Goal: Task Accomplishment & Management: Manage account settings

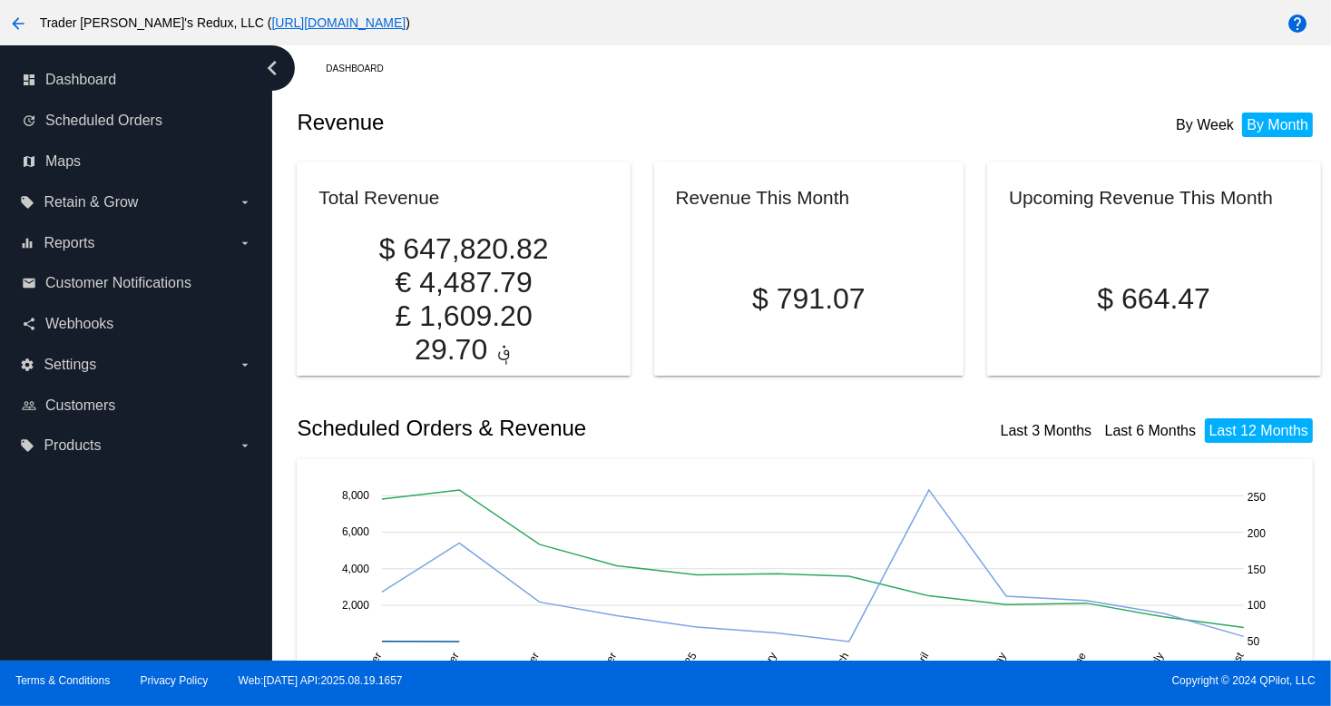
click at [655, 110] on h2 "Revenue" at bounding box center [553, 122] width 512 height 25
click at [145, 147] on link "map Maps" at bounding box center [137, 161] width 231 height 29
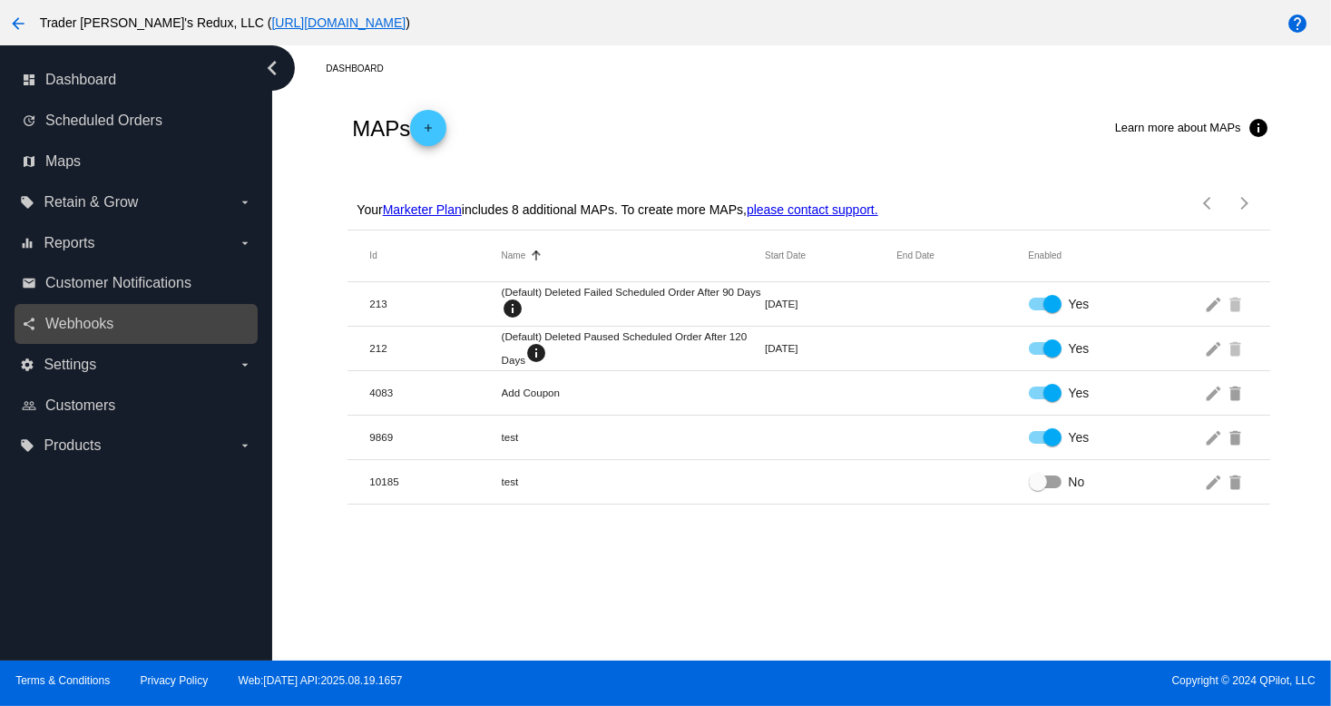
click at [96, 307] on div "share Webhooks" at bounding box center [136, 324] width 243 height 41
drag, startPoint x: 905, startPoint y: 478, endPoint x: 877, endPoint y: 486, distance: 29.3
click at [900, 480] on mat-row "10185 test No edit delete" at bounding box center [809, 482] width 922 height 44
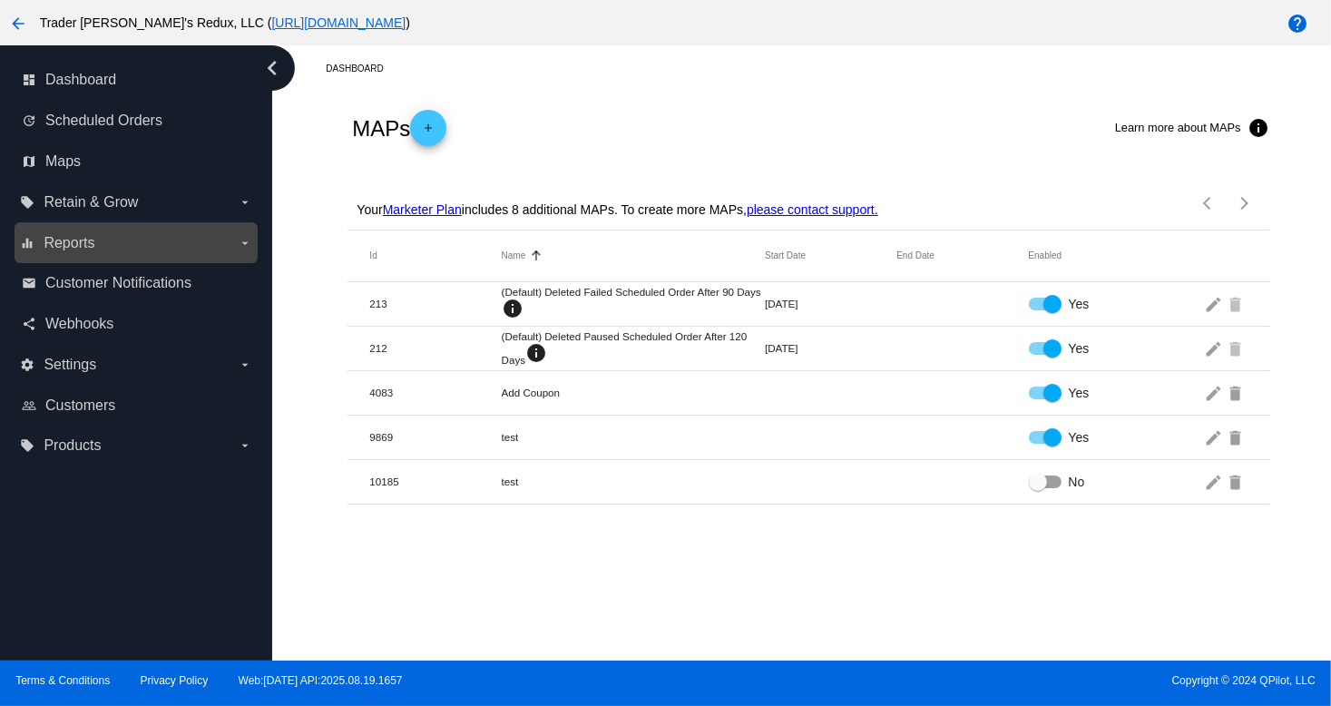
click at [62, 260] on div "equalizer Reports arrow_drop_down" at bounding box center [136, 242] width 243 height 41
click at [69, 241] on span "Reports" at bounding box center [69, 243] width 51 height 16
click at [0, 0] on input "equalizer Reports arrow_drop_down" at bounding box center [0, 0] width 0 height 0
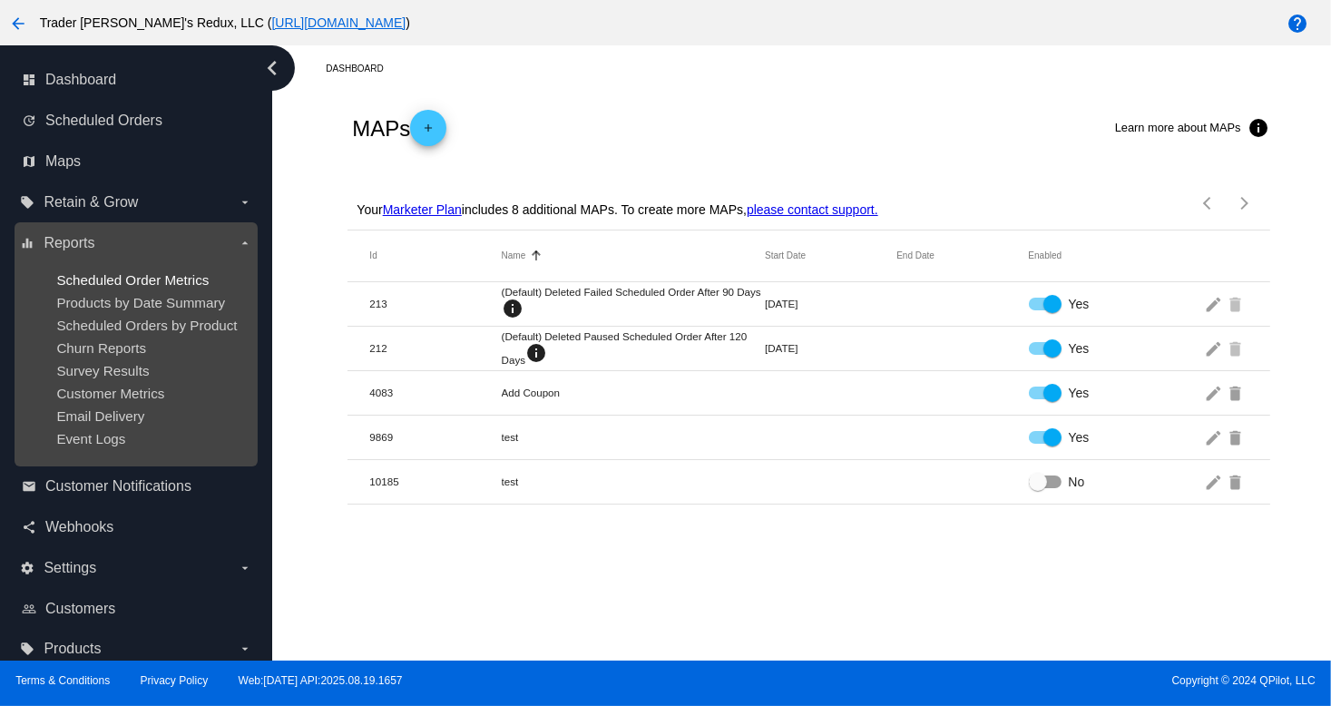
click at [115, 283] on span "Scheduled Order Metrics" at bounding box center [132, 279] width 152 height 15
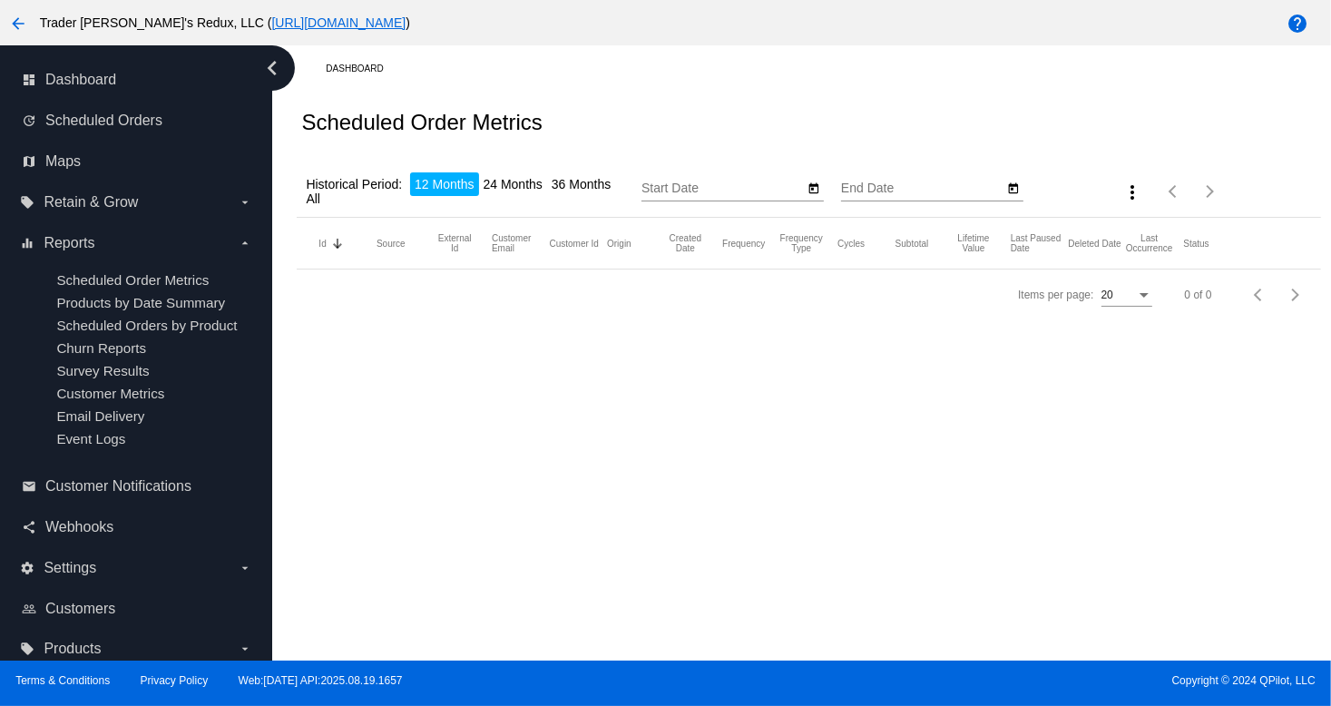
type input "[DATE]"
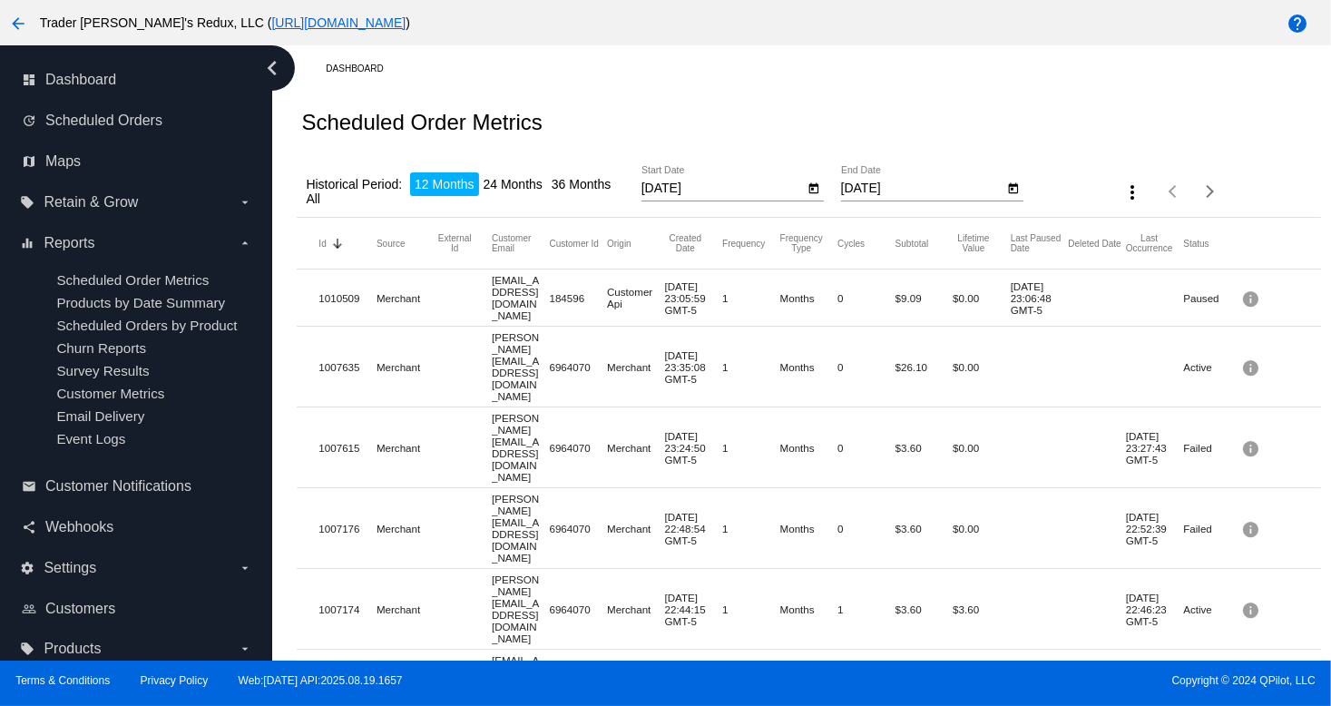
click at [815, 408] on mat-row "1007615 Merchant [EMAIL_ADDRESS][DOMAIN_NAME] 6964070 Merchant [DATE] 23:24:50 …" at bounding box center [809, 448] width 1024 height 81
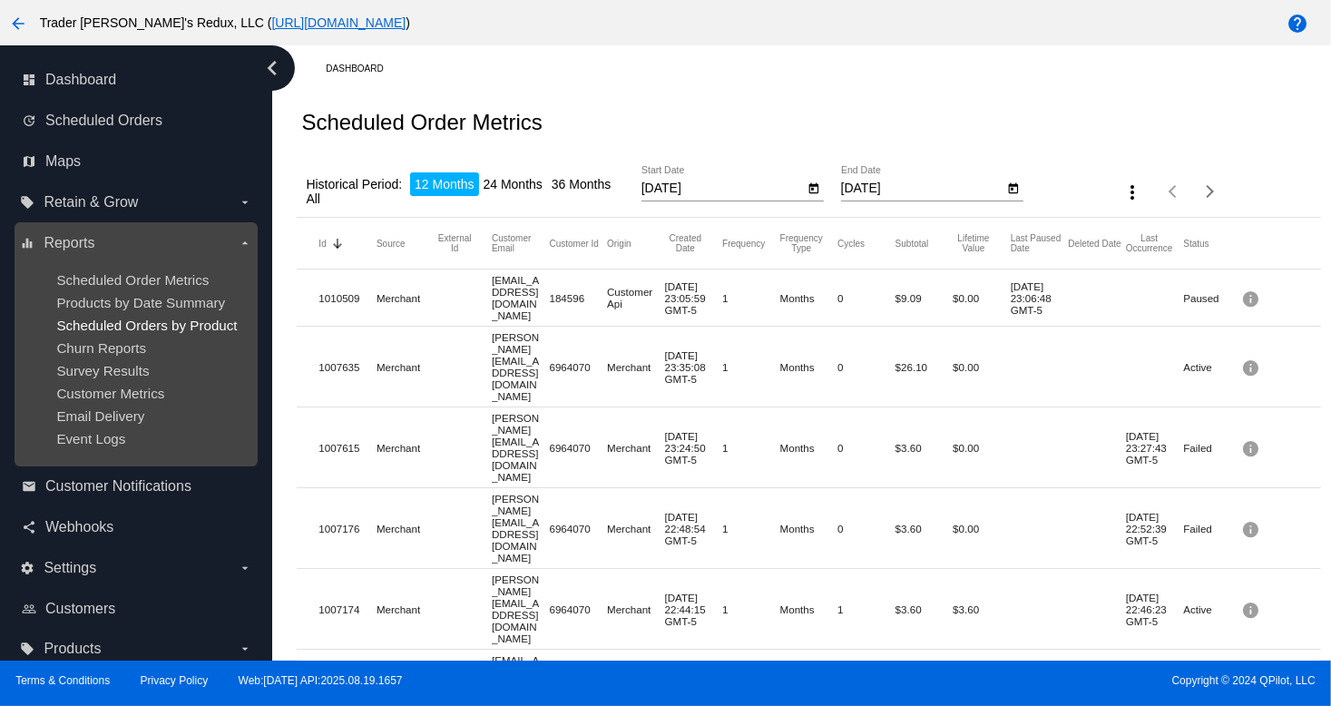
click at [164, 321] on span "Scheduled Orders by Product" at bounding box center [146, 325] width 181 height 15
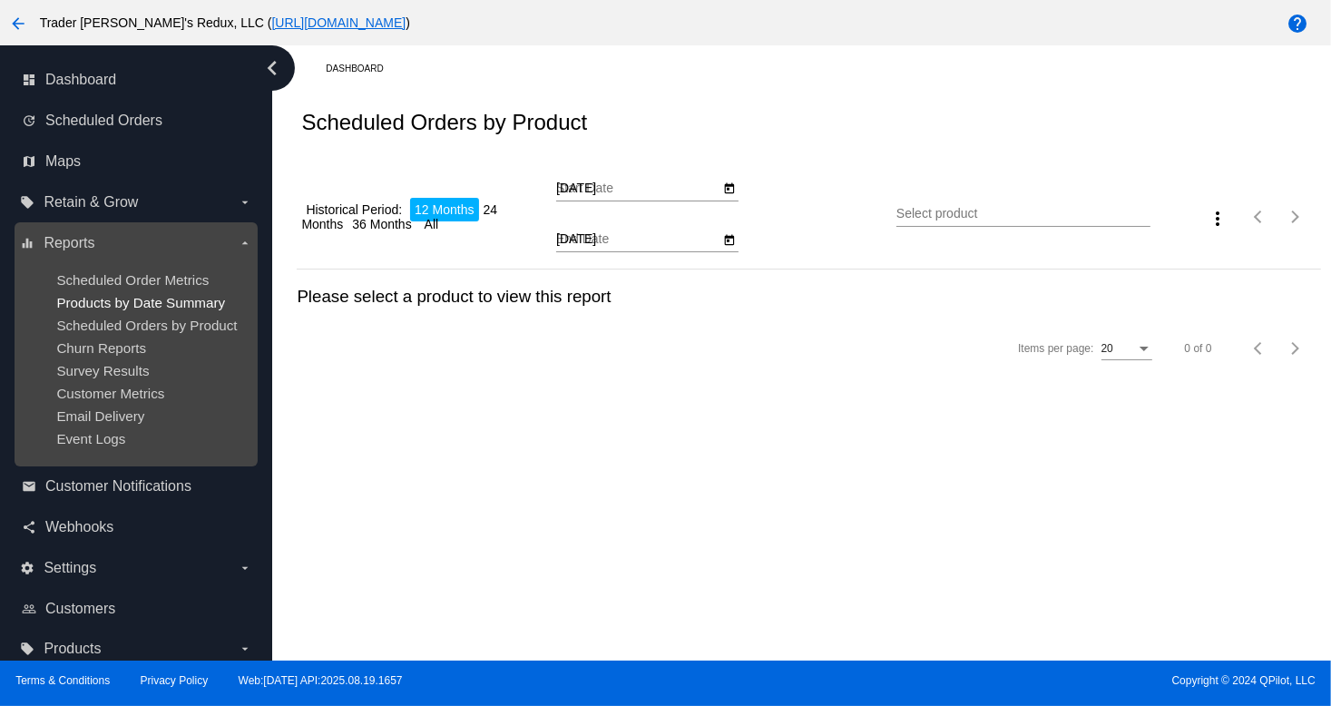
click at [160, 307] on span "Products by Date Summary" at bounding box center [140, 302] width 169 height 15
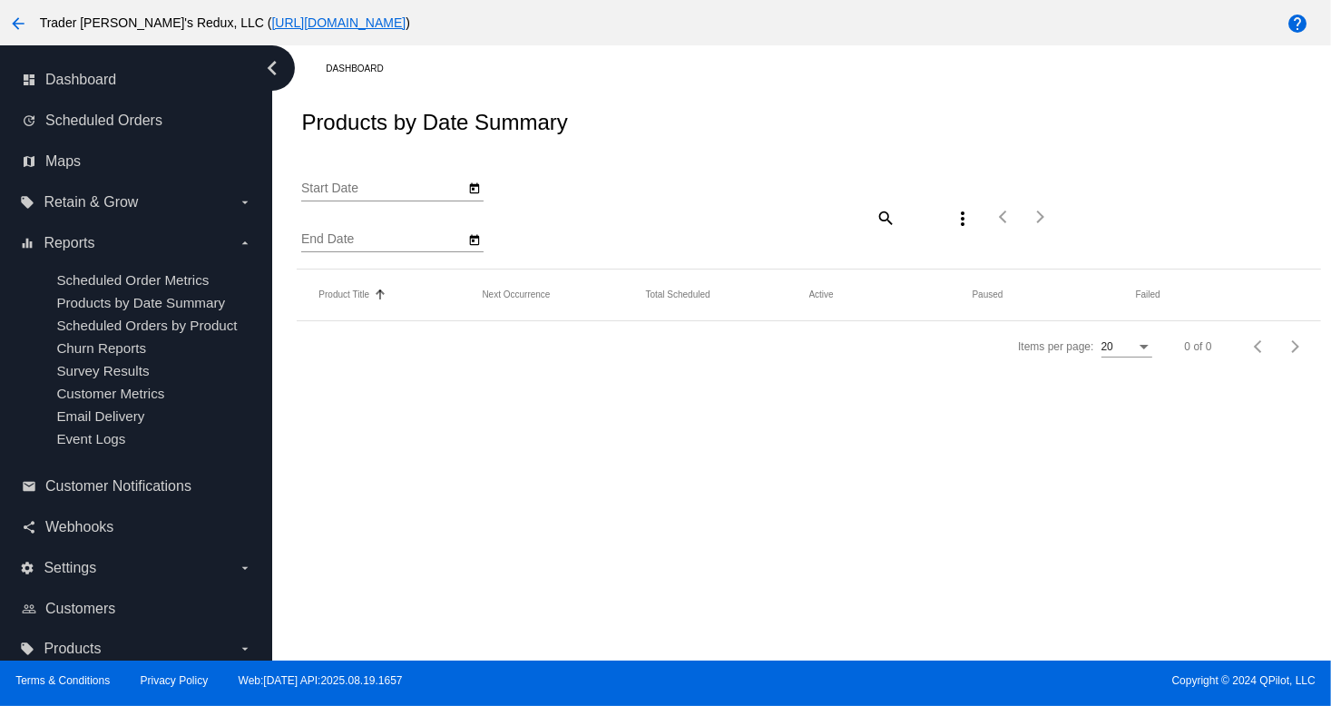
type input "[DATE]"
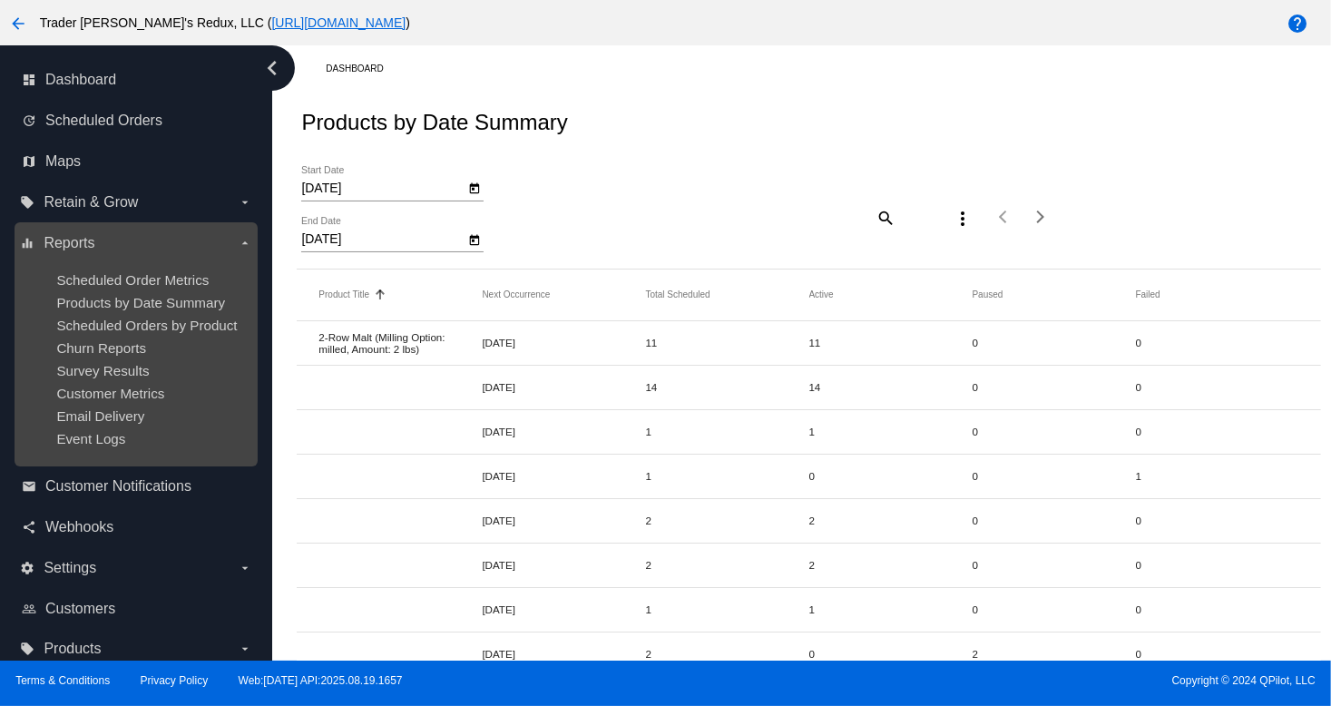
click at [187, 314] on ul "Scheduled Order Metrics Products by Date Summary Scheduled Orders by Product Ch…" at bounding box center [135, 359] width 231 height 203
click at [174, 299] on span "Products by Date Summary" at bounding box center [140, 302] width 169 height 15
click at [156, 276] on span "Scheduled Order Metrics" at bounding box center [132, 279] width 152 height 15
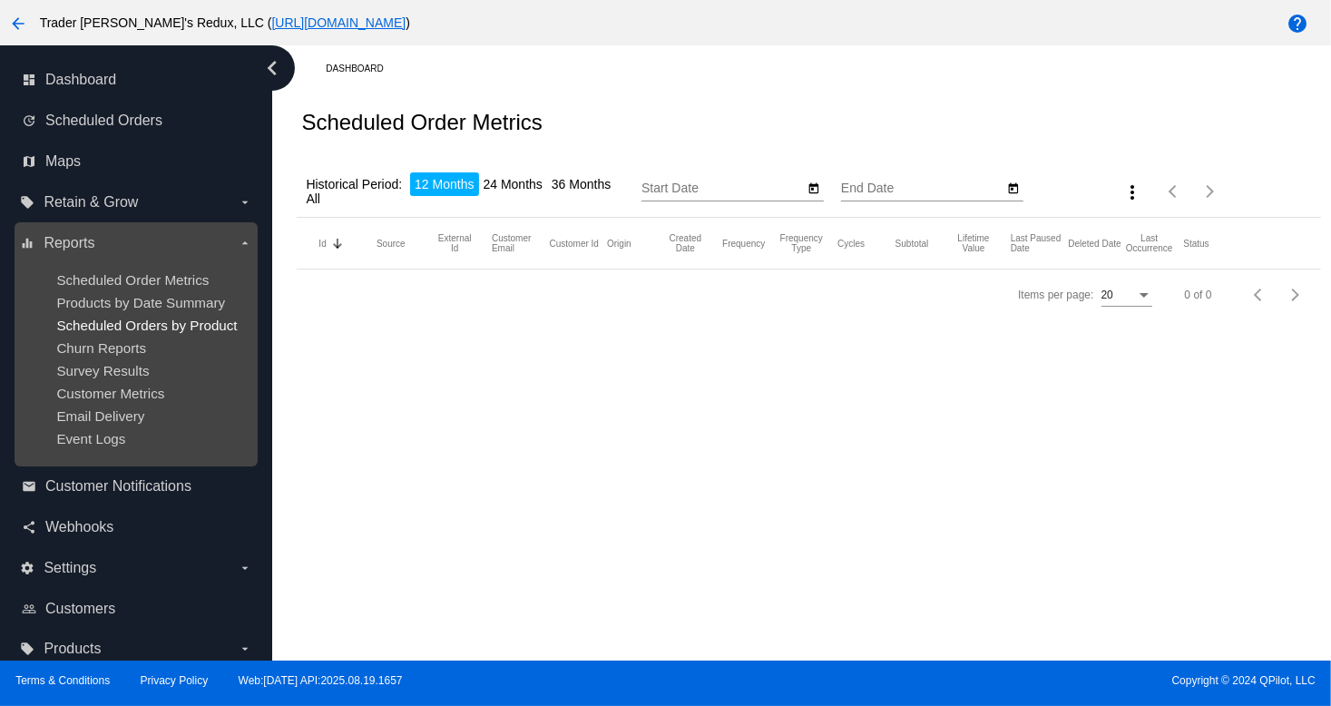
click at [182, 324] on span "Scheduled Orders by Product" at bounding box center [146, 325] width 181 height 15
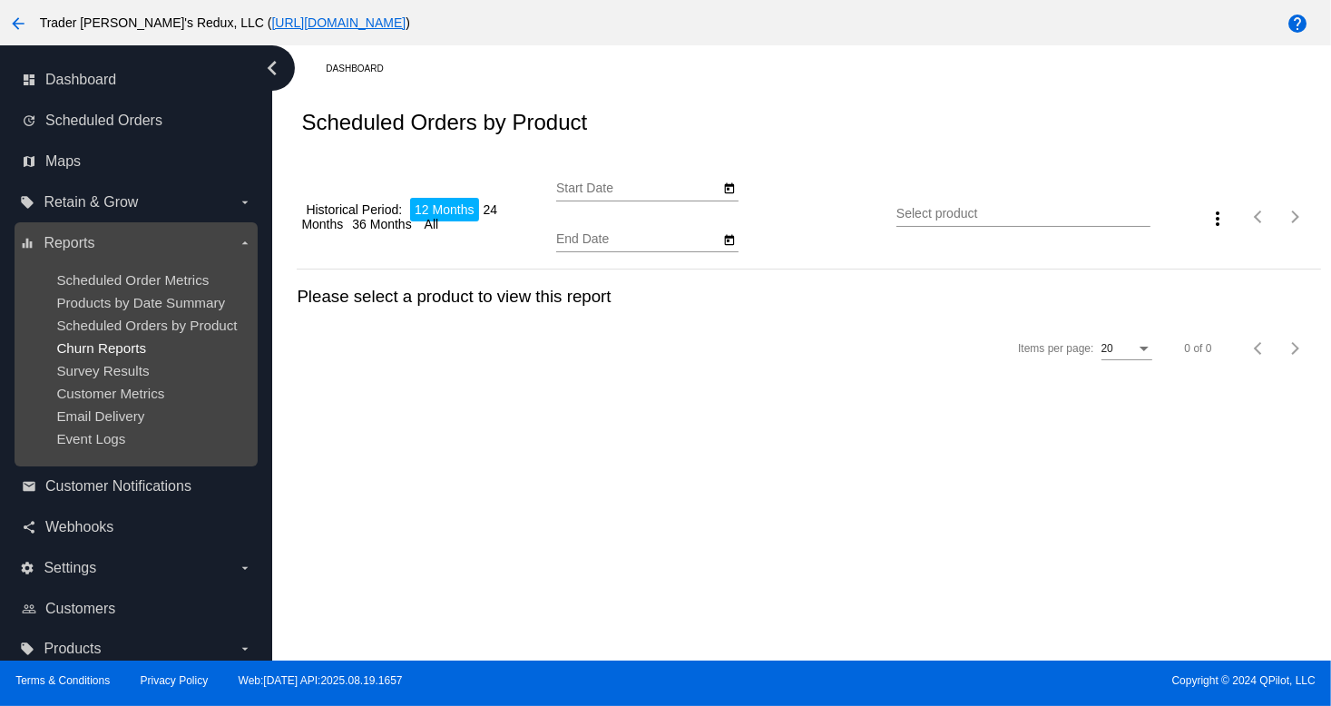
click at [118, 346] on span "Churn Reports" at bounding box center [101, 347] width 90 height 15
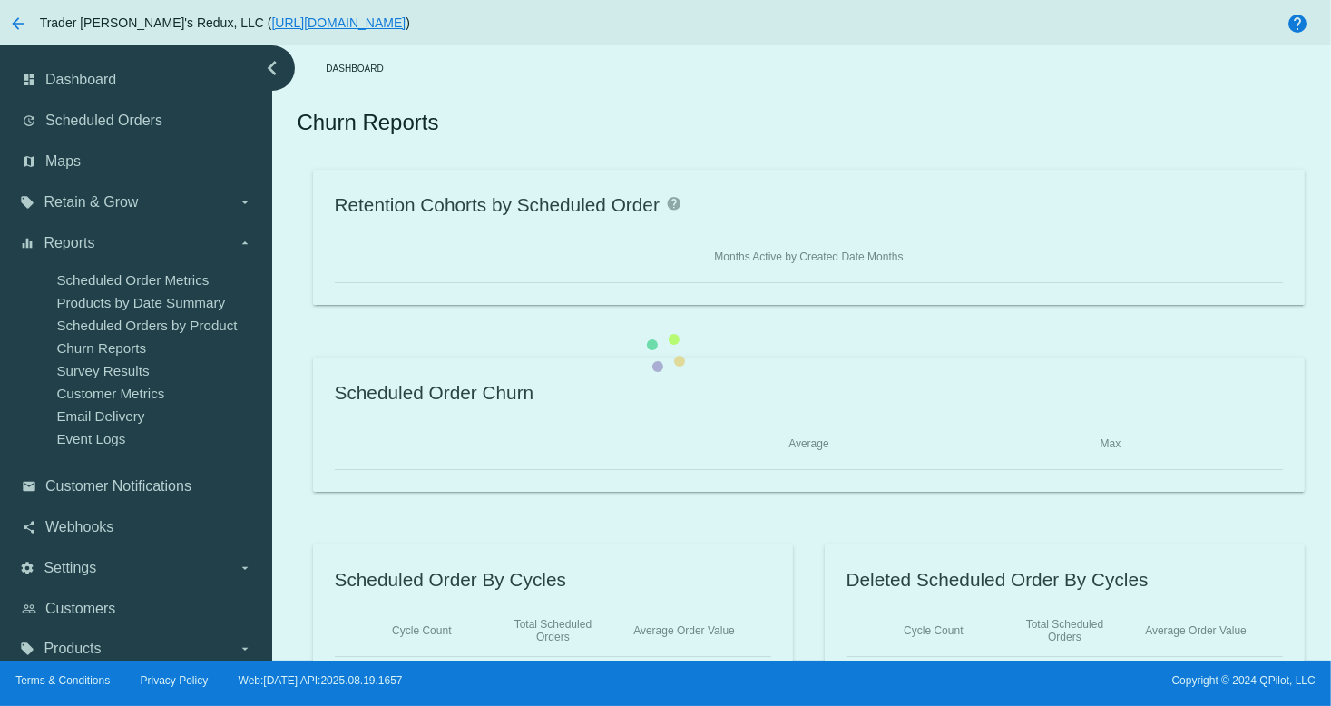
click at [297, 386] on div "Retention Cohorts by Scheduled Order help Months Active by Created Date Months …" at bounding box center [809, 424] width 1024 height 509
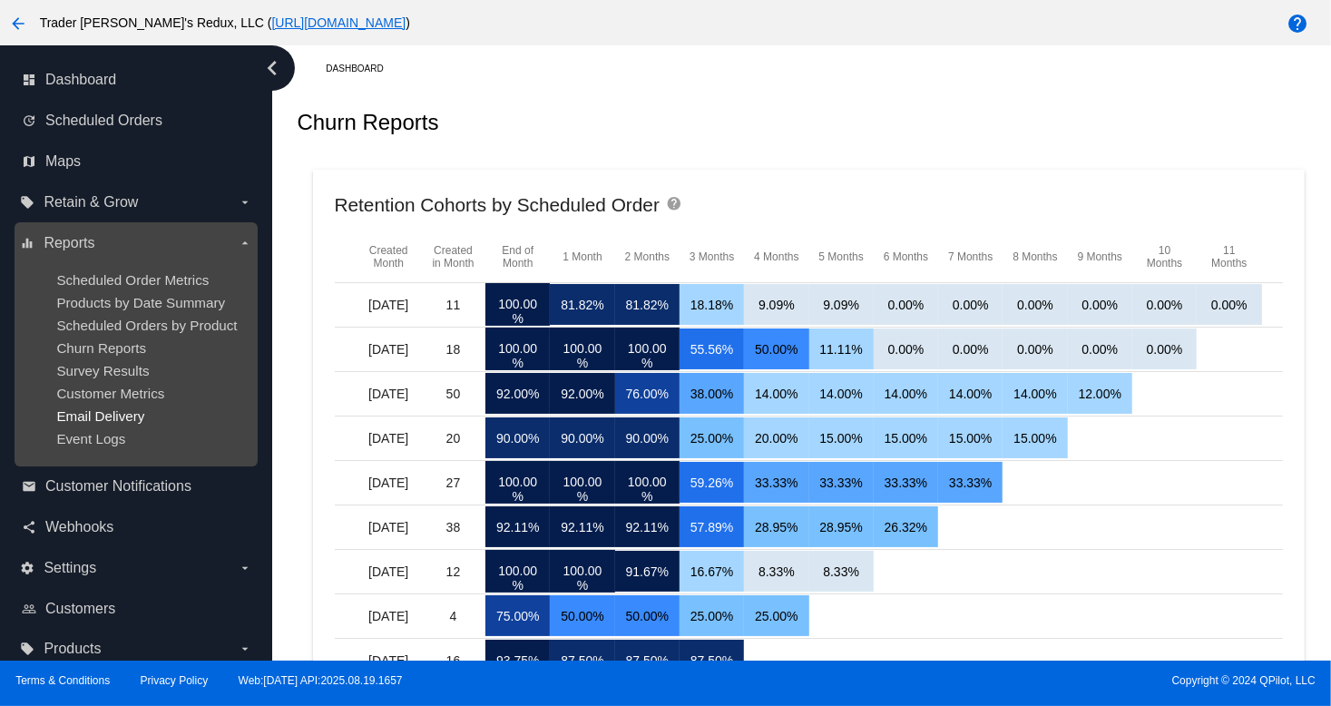
click at [126, 418] on span "Email Delivery" at bounding box center [100, 415] width 88 height 15
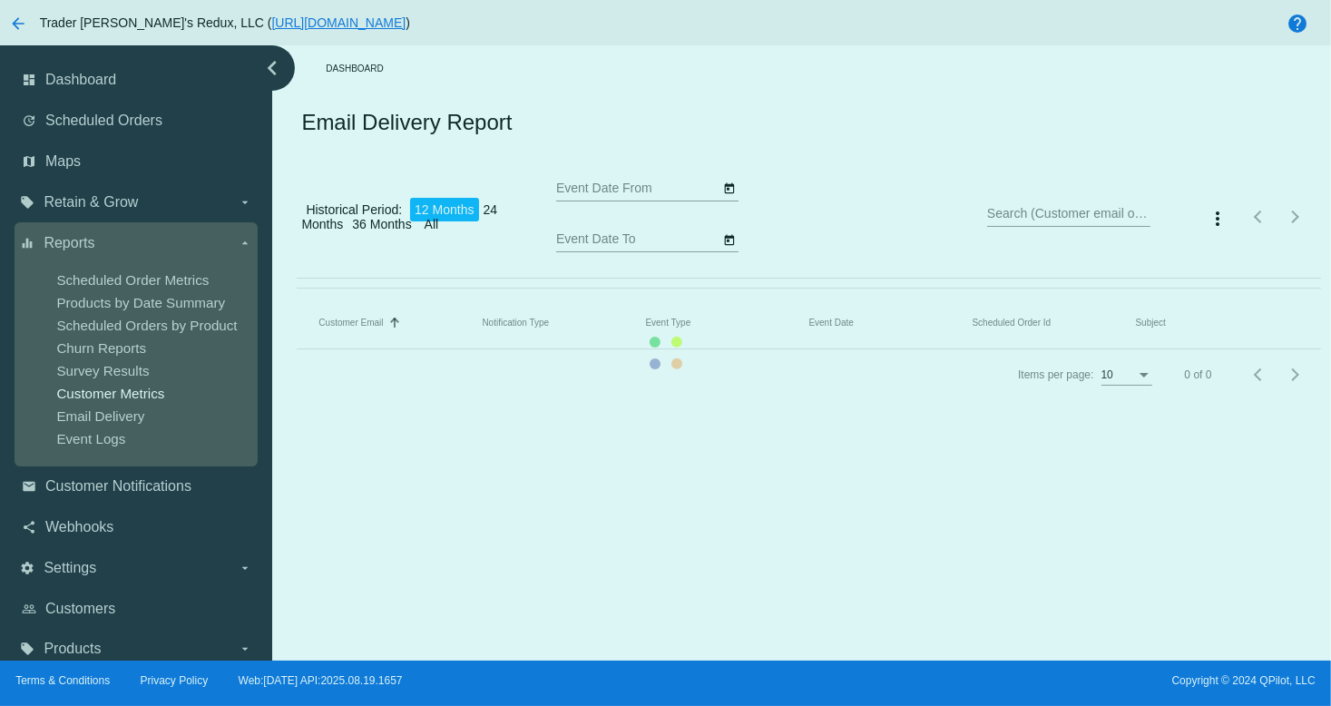
type input "[DATE]"
click at [297, 349] on mat-table "Customer Email Sorted by EmailTo ascending Notification Type Event Type Event D…" at bounding box center [809, 324] width 1024 height 52
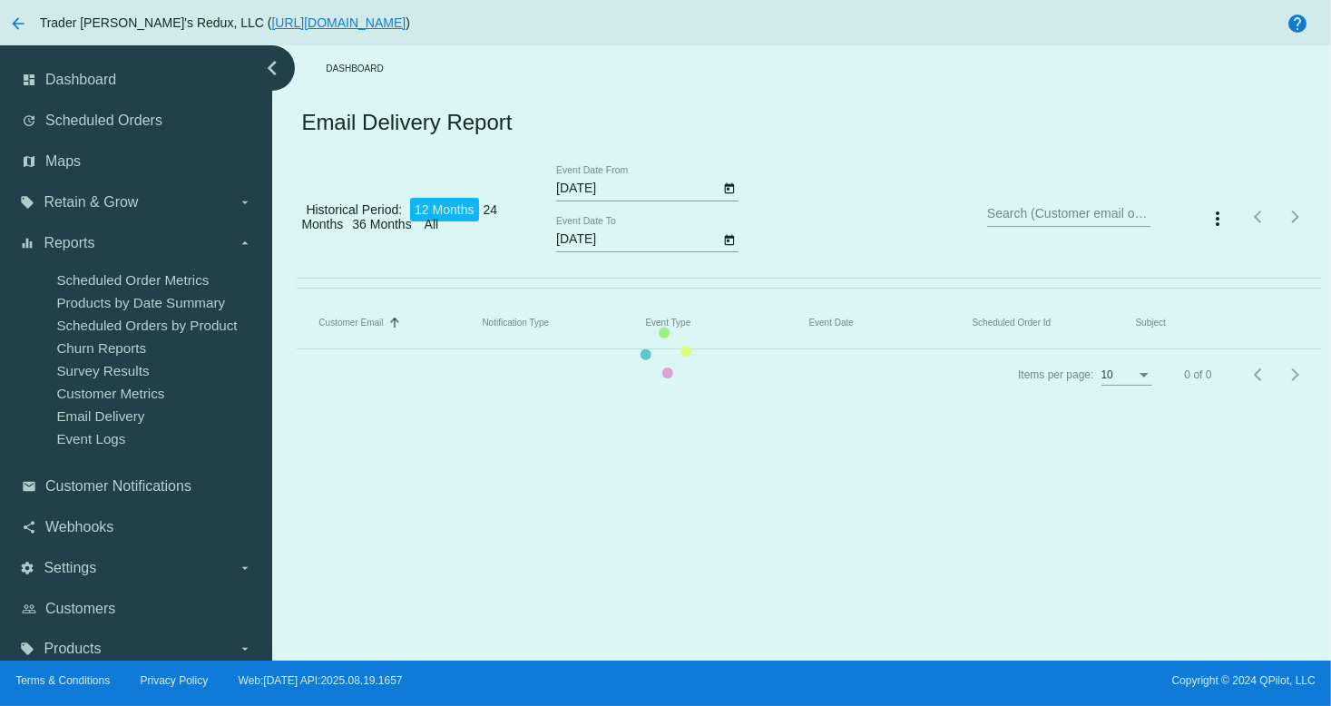
click at [297, 349] on mat-table "Customer Email Sorted by EmailTo ascending Notification Type Event Type Event D…" at bounding box center [809, 324] width 1024 height 52
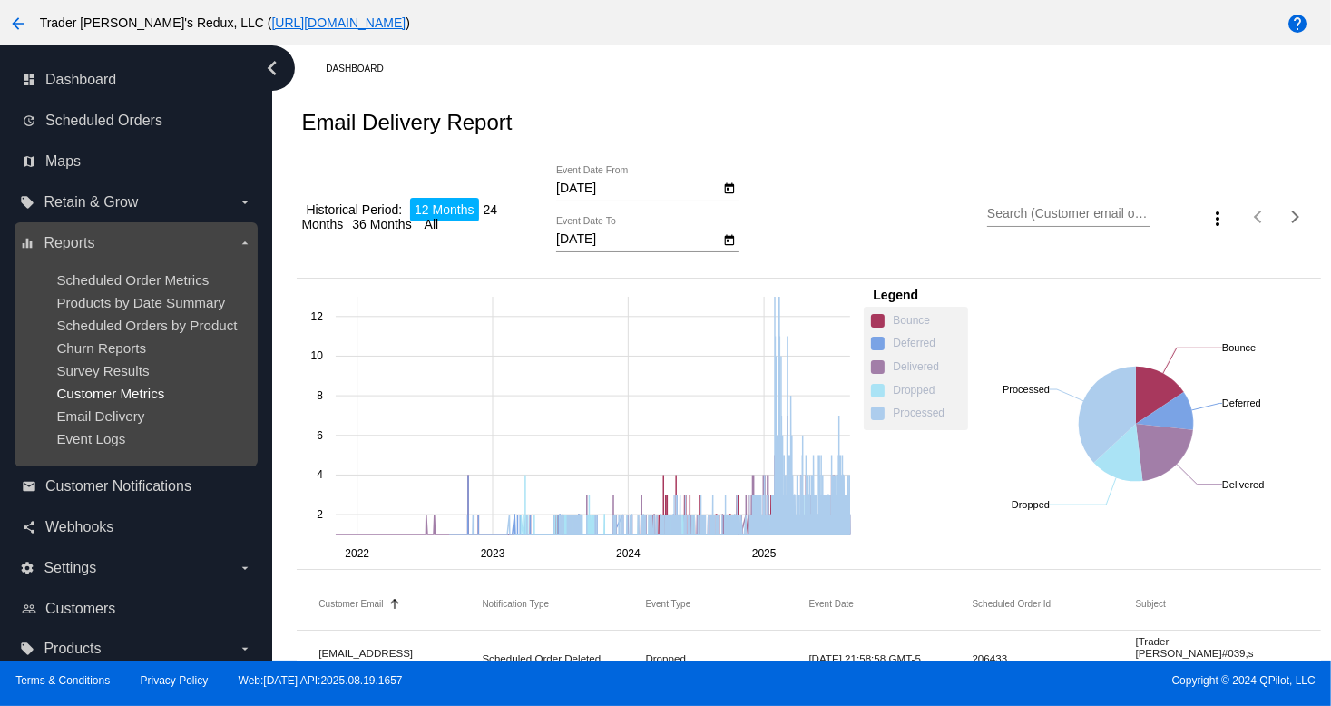
click at [91, 394] on span "Customer Metrics" at bounding box center [110, 393] width 108 height 15
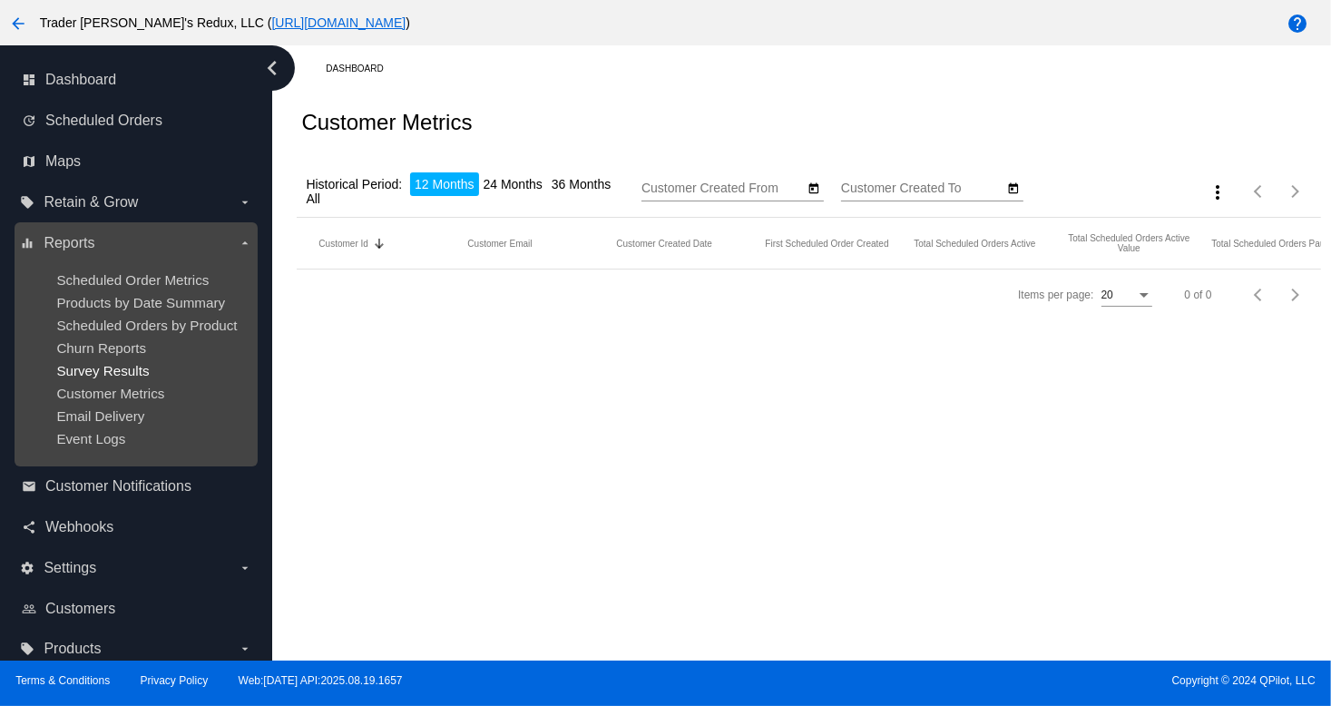
click at [116, 368] on span "Survey Results" at bounding box center [102, 370] width 93 height 15
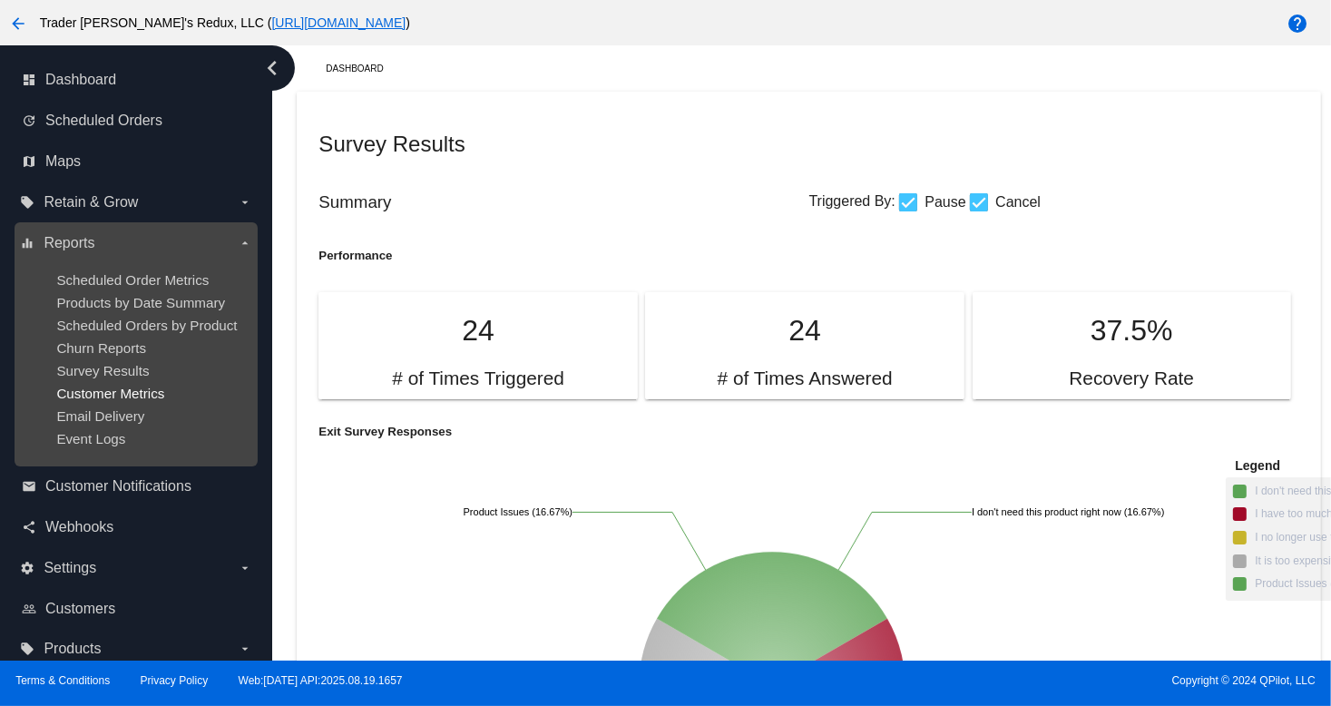
click at [109, 393] on span "Customer Metrics" at bounding box center [110, 393] width 108 height 15
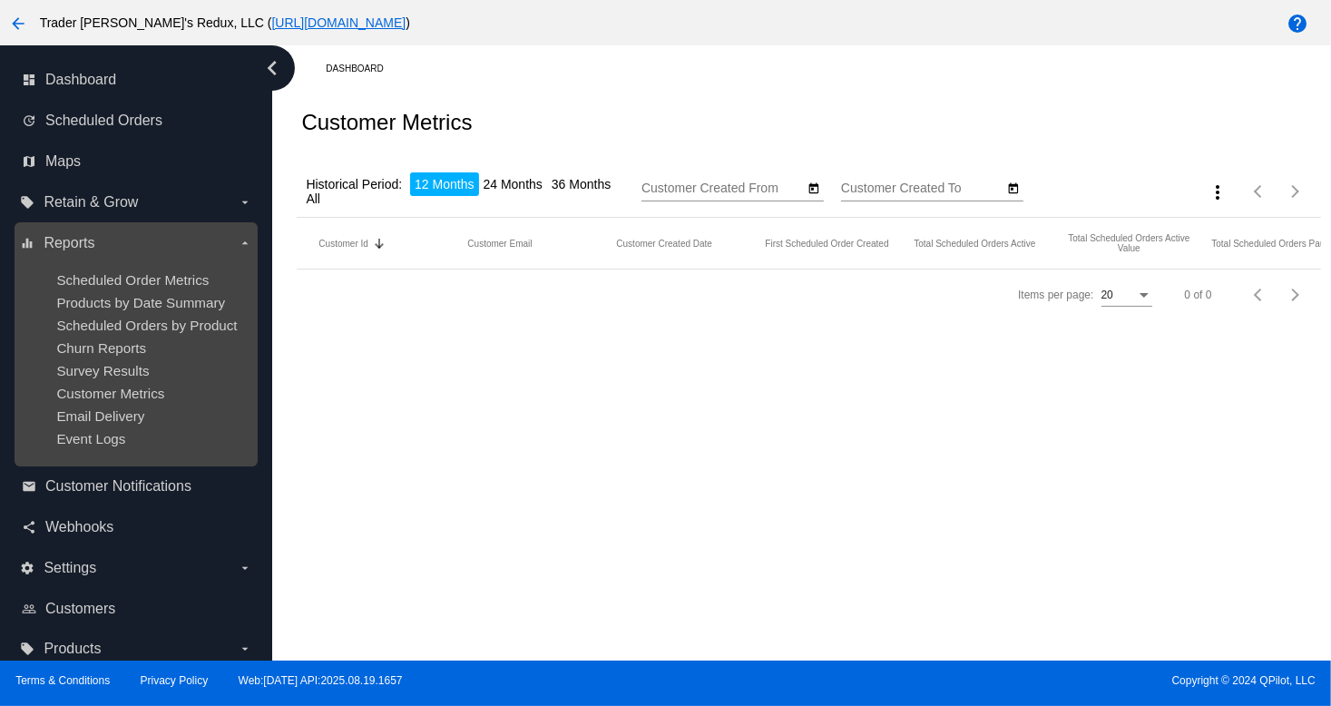
click at [103, 361] on ul "Scheduled Order Metrics Products by Date Summary Scheduled Orders by Product Ch…" at bounding box center [135, 359] width 231 height 203
click at [104, 367] on span "Survey Results" at bounding box center [102, 370] width 93 height 15
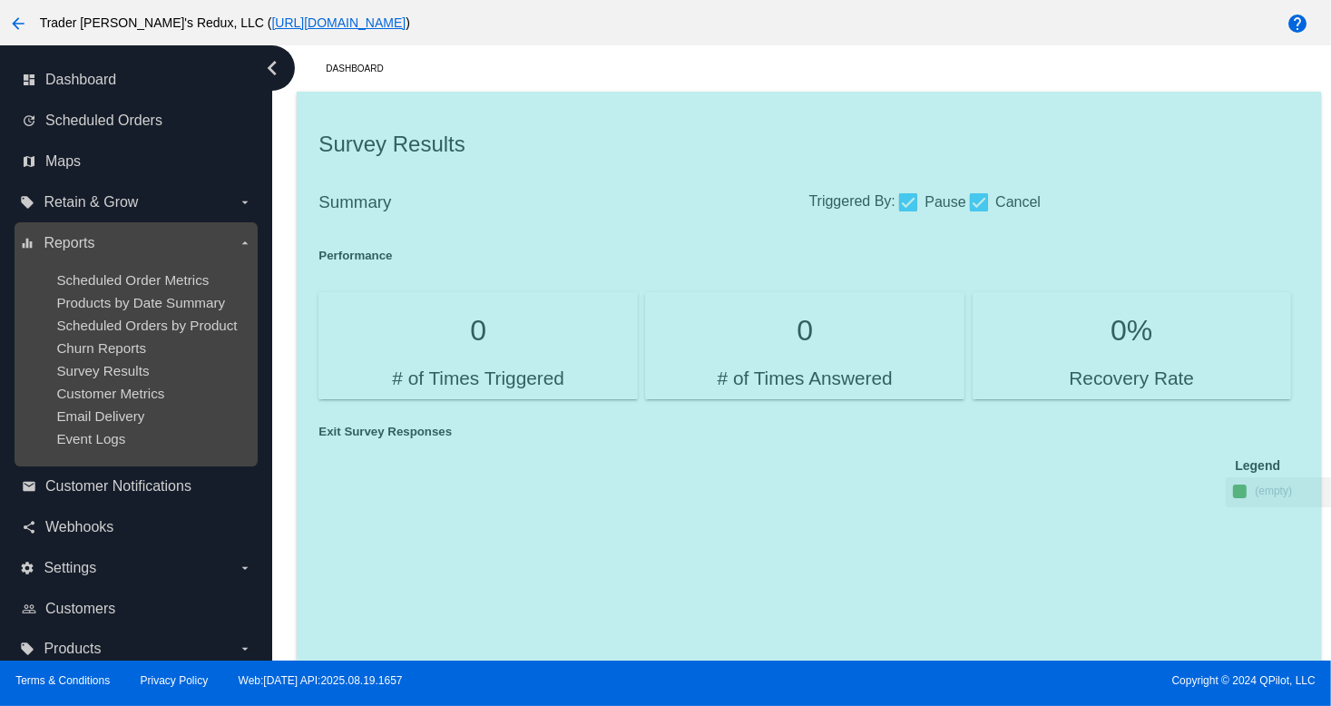
click at [96, 339] on ul "Scheduled Order Metrics Products by Date Summary Scheduled Orders by Product Ch…" at bounding box center [135, 359] width 231 height 203
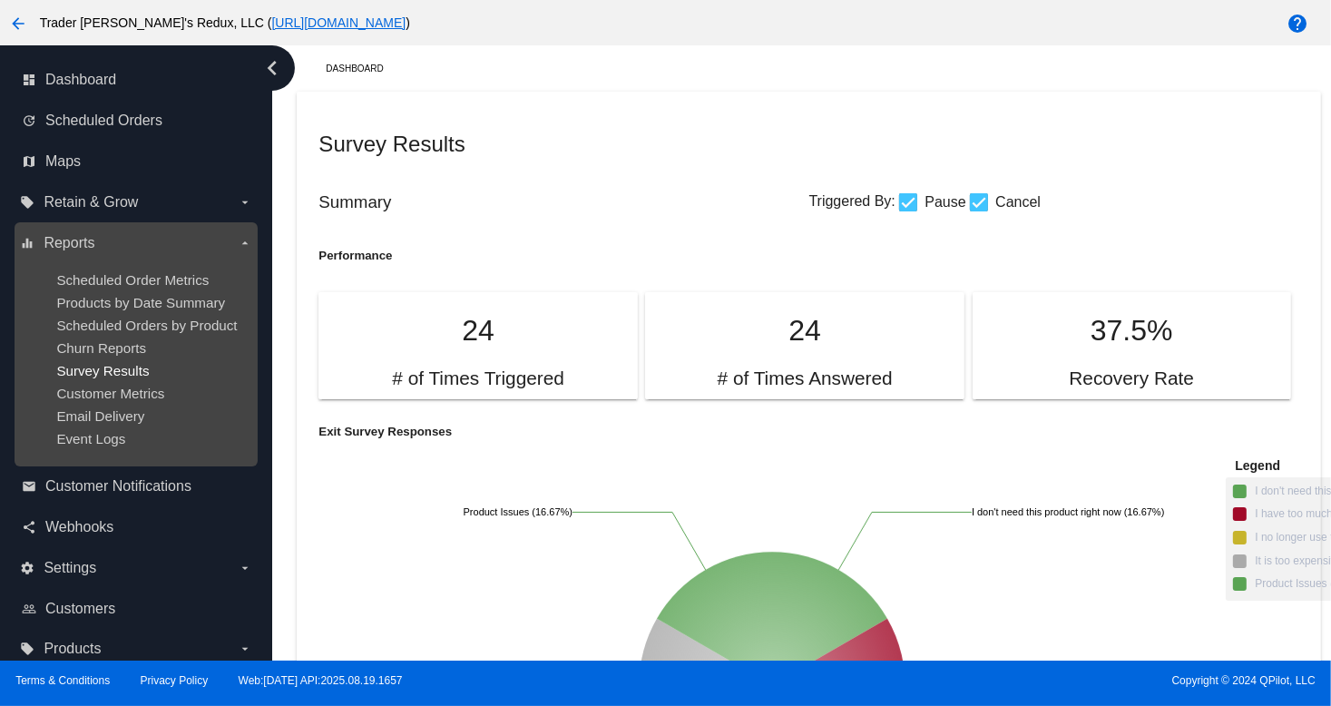
click at [136, 377] on span "Survey Results" at bounding box center [102, 370] width 93 height 15
click at [123, 330] on span "Scheduled Orders by Product" at bounding box center [146, 325] width 181 height 15
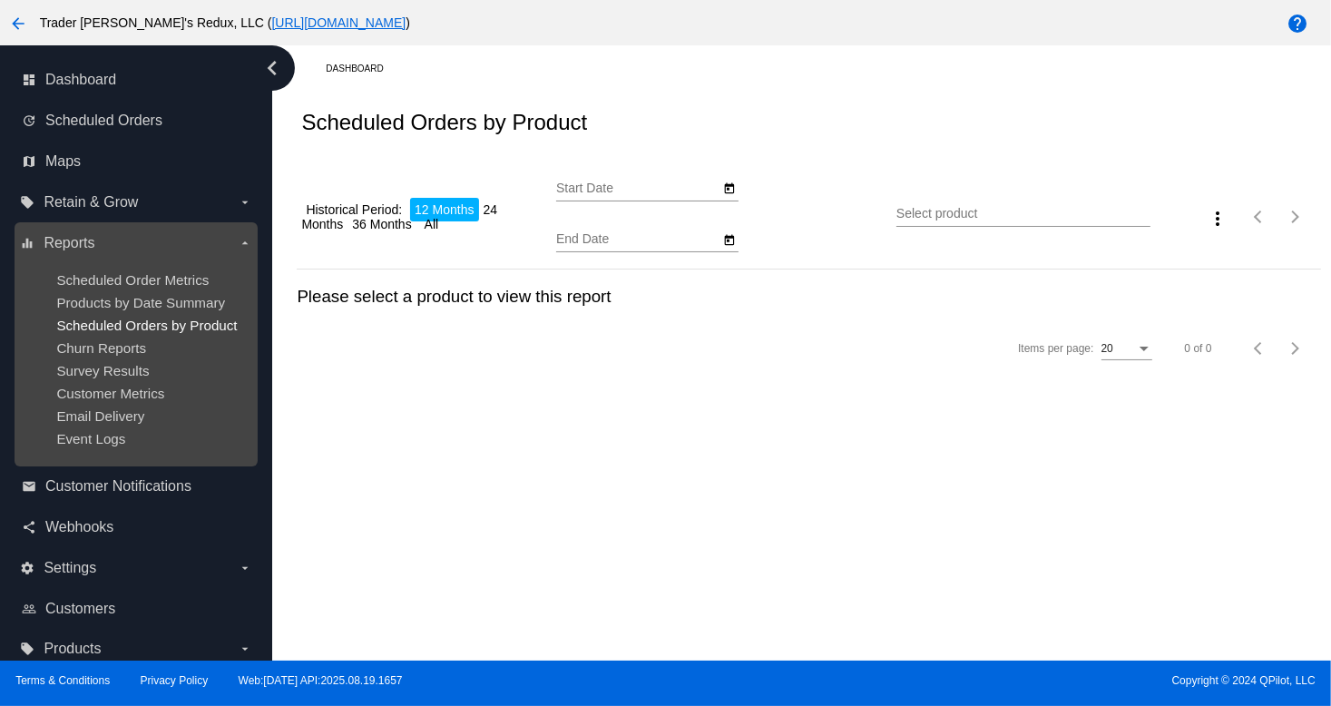
click at [156, 318] on span "Scheduled Orders by Product" at bounding box center [146, 325] width 181 height 15
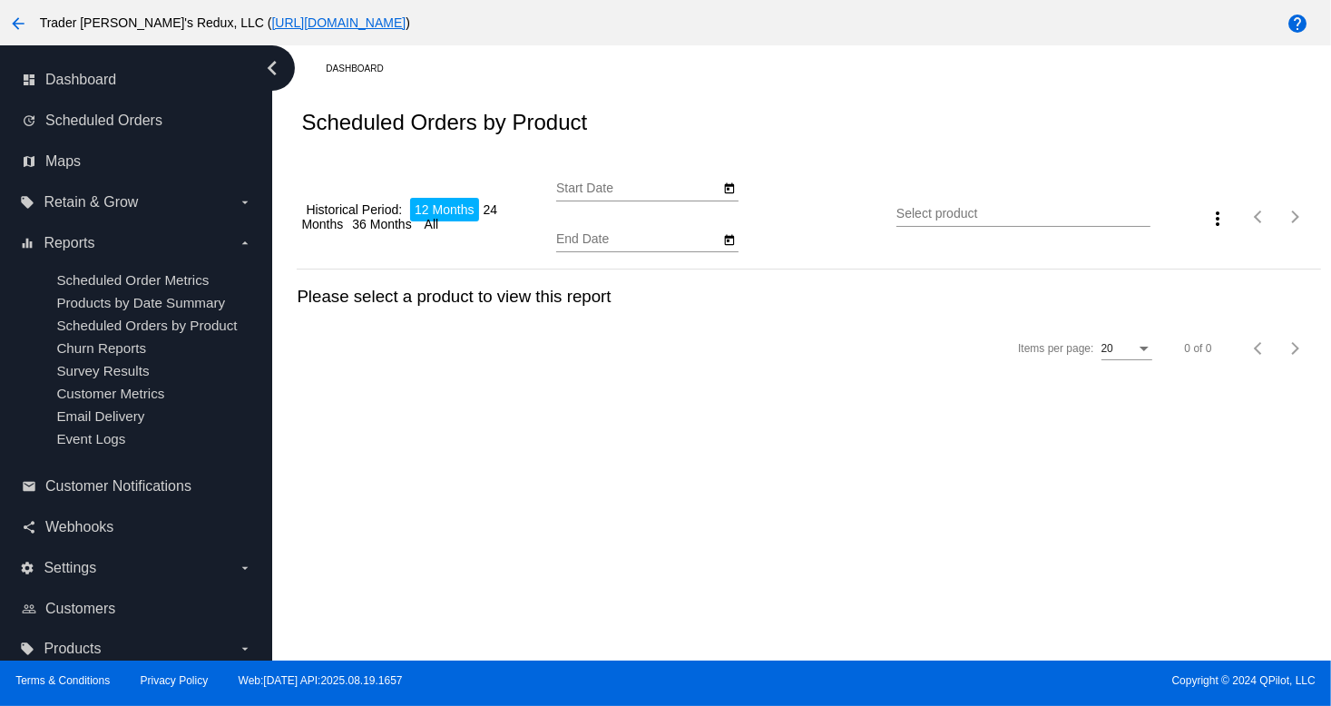
type input "[DATE]"
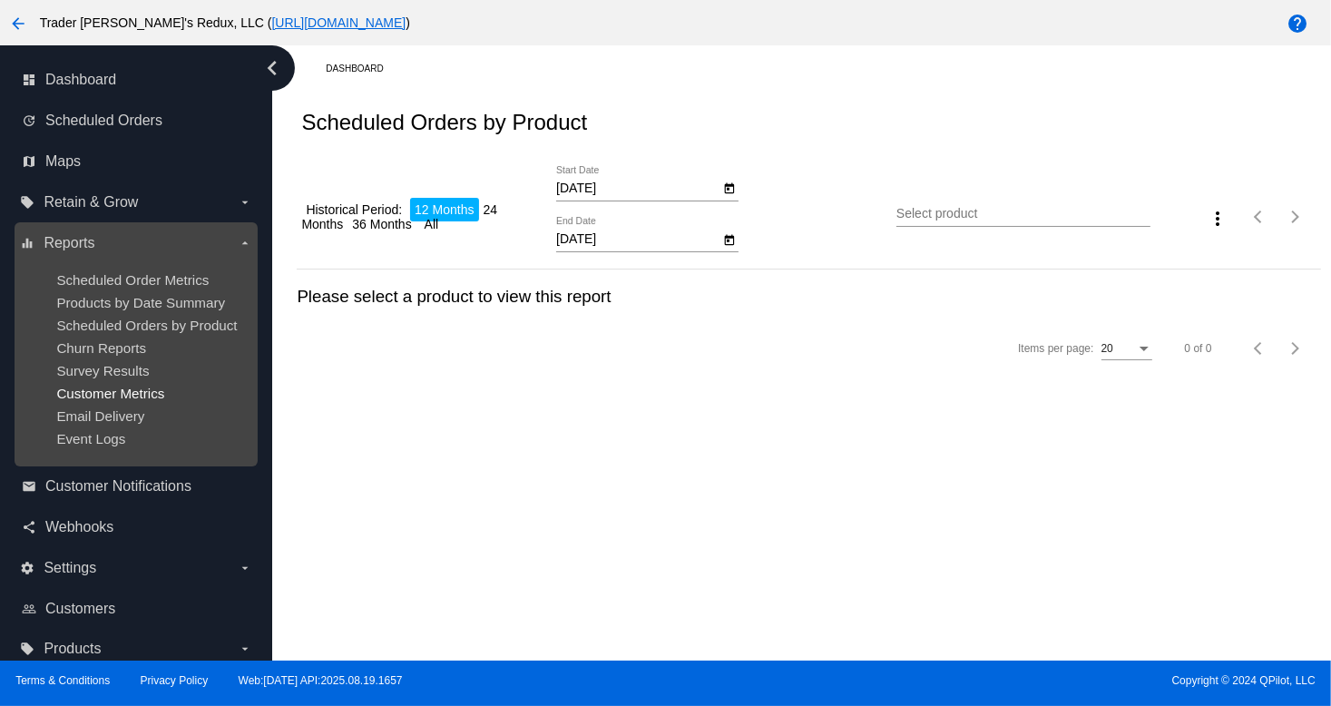
drag, startPoint x: 133, startPoint y: 381, endPoint x: 135, endPoint y: 394, distance: 13.0
click at [134, 391] on ul "Scheduled Order Metrics Products by Date Summary Scheduled Orders by Product Ch…" at bounding box center [135, 359] width 231 height 203
drag, startPoint x: 133, startPoint y: 360, endPoint x: 189, endPoint y: 388, distance: 62.1
click at [134, 361] on ul "Scheduled Order Metrics Products by Date Summary Scheduled Orders by Product Ch…" at bounding box center [135, 359] width 231 height 203
click at [110, 386] on ul "Scheduled Order Metrics Products by Date Summary Scheduled Orders by Product Ch…" at bounding box center [135, 359] width 231 height 203
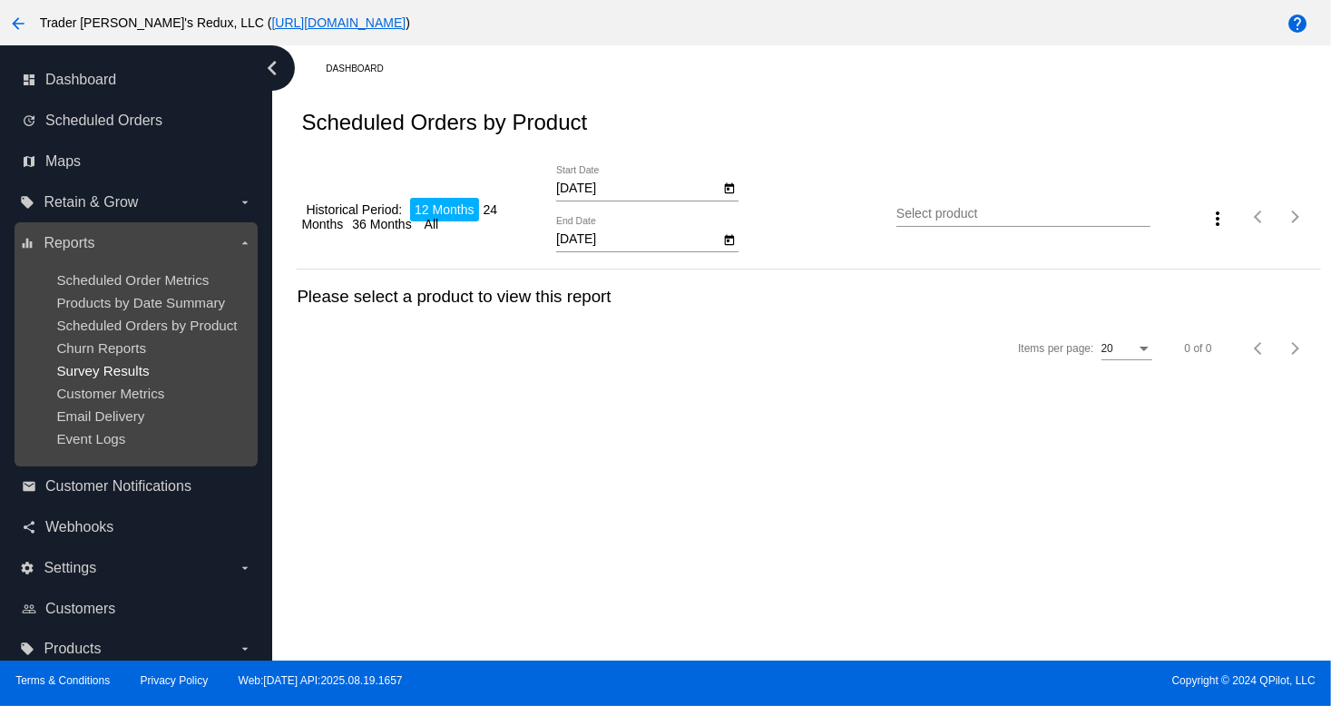
click at [112, 371] on span "Survey Results" at bounding box center [102, 370] width 93 height 15
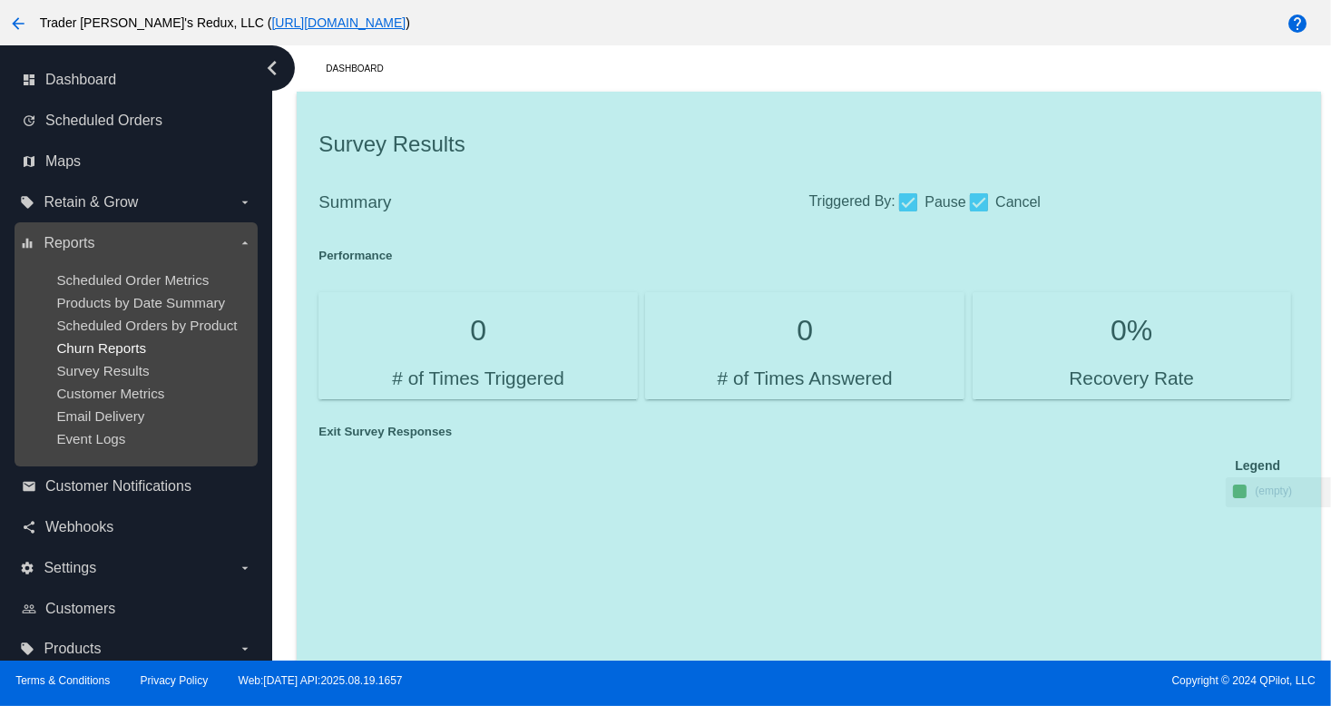
click at [107, 346] on span "Churn Reports" at bounding box center [101, 347] width 90 height 15
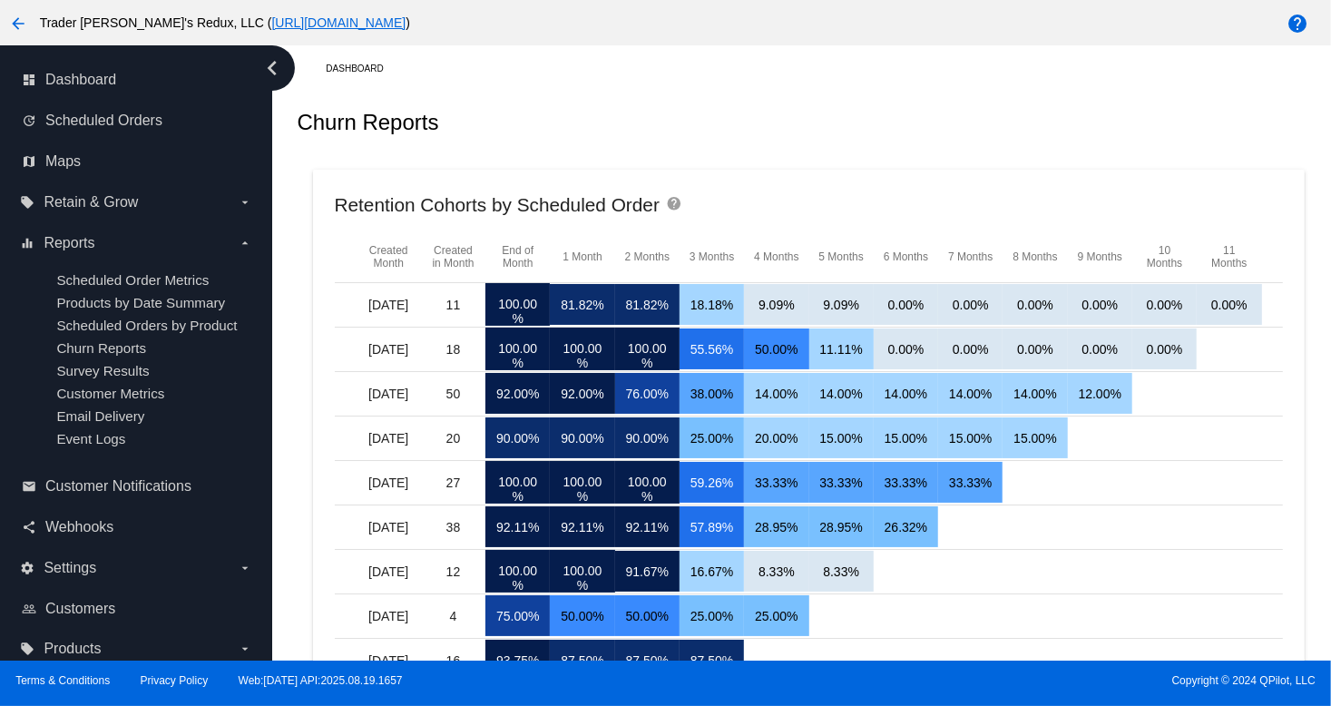
click at [847, 182] on mat-card "Retention Cohorts by Scheduled Order help Created Month Created in Month End of…" at bounding box center [809, 504] width 993 height 669
drag, startPoint x: 117, startPoint y: 199, endPoint x: 123, endPoint y: 211, distance: 13.4
click at [122, 208] on span "Retain & Grow" at bounding box center [91, 202] width 94 height 16
click at [0, 0] on input "local_offer Retain & Grow arrow_drop_down" at bounding box center [0, 0] width 0 height 0
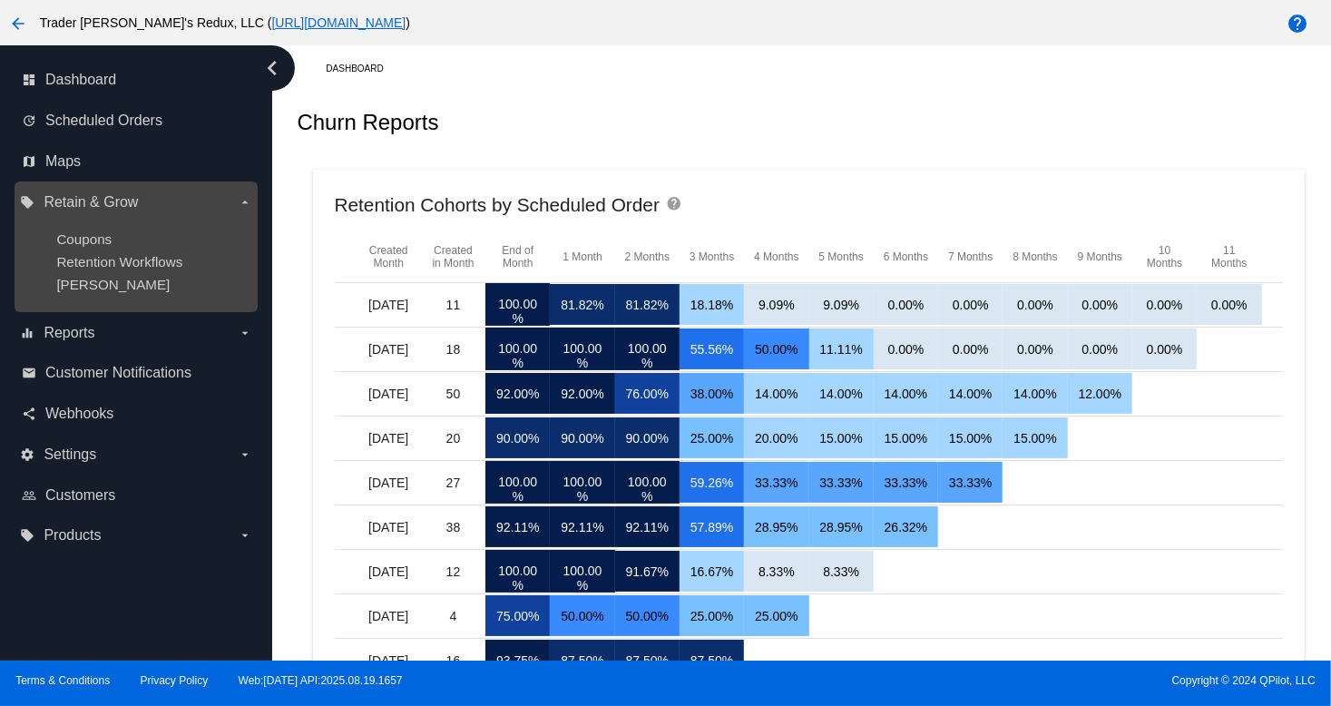
click at [116, 239] on div "Coupons" at bounding box center [150, 238] width 188 height 15
click at [105, 237] on span "Coupons" at bounding box center [83, 238] width 55 height 15
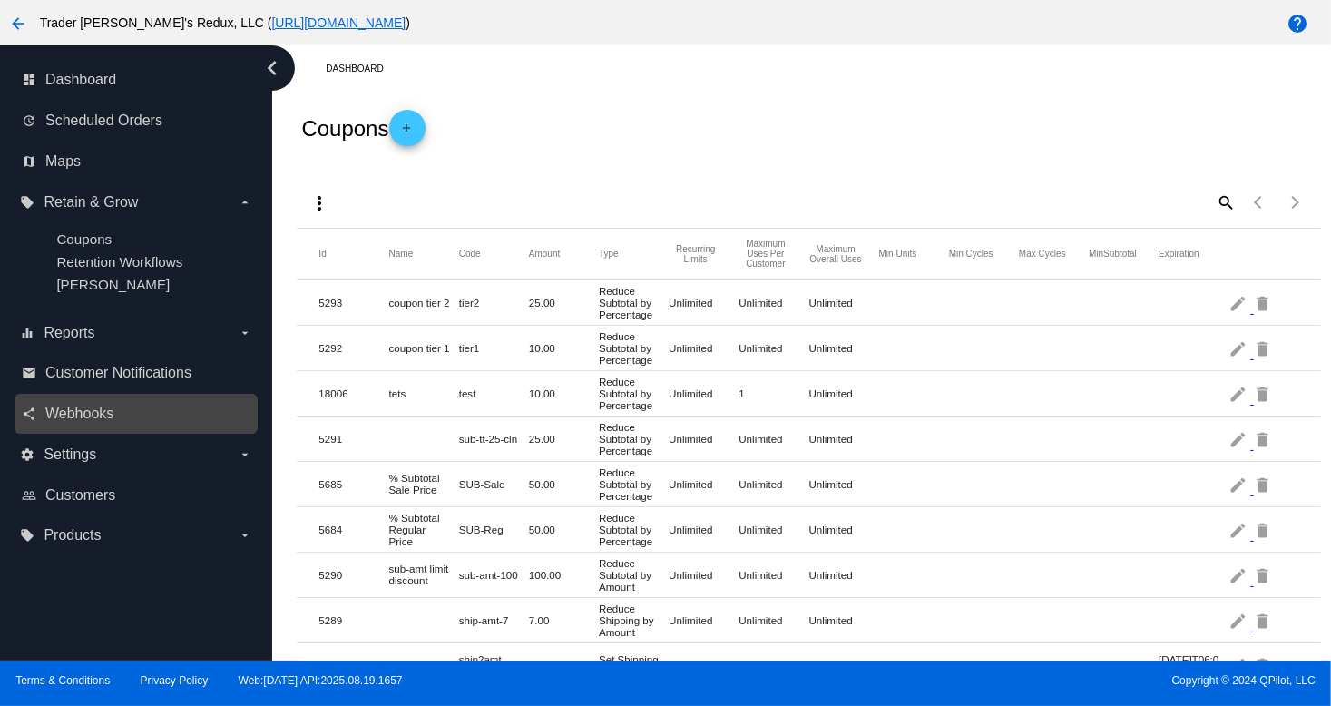
click at [40, 400] on div "share Webhooks" at bounding box center [136, 414] width 243 height 41
drag, startPoint x: 82, startPoint y: 391, endPoint x: 1026, endPoint y: 226, distance: 958.3
click at [84, 390] on div "email Customer Notifications" at bounding box center [136, 373] width 243 height 41
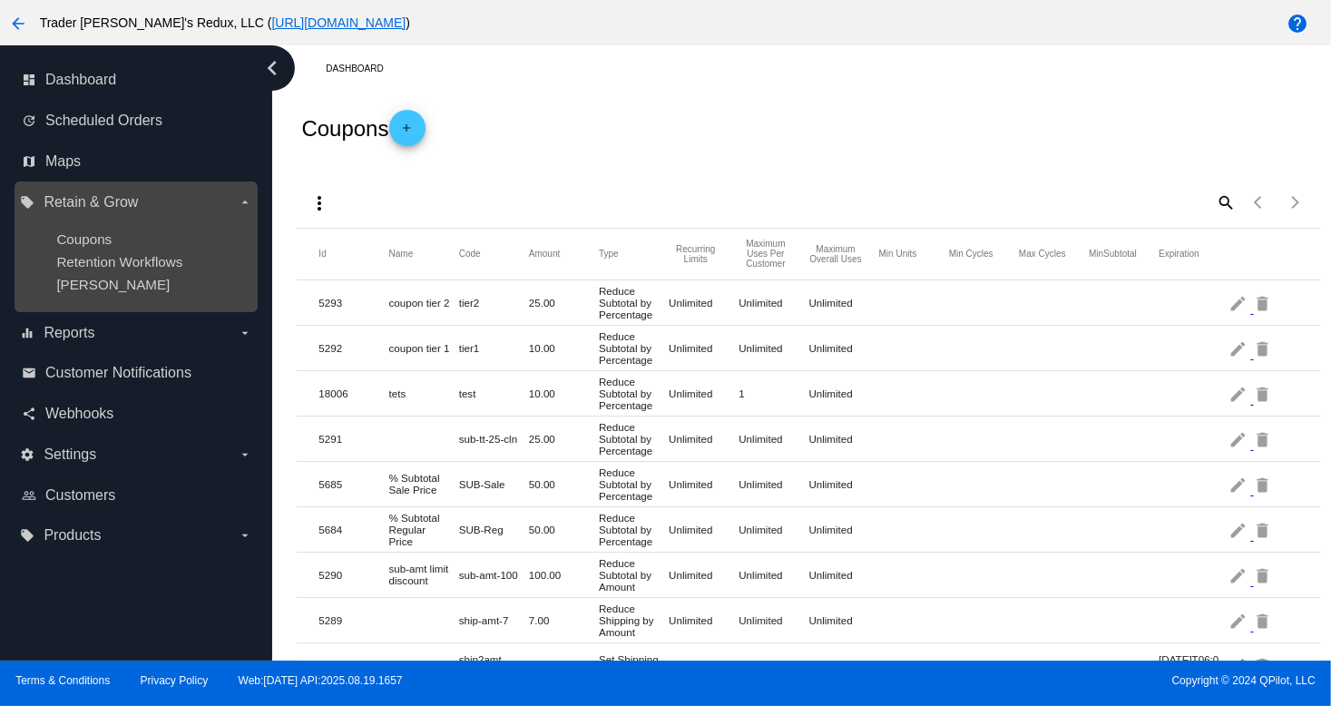
click at [112, 253] on ul "Coupons Retention Workflows [PERSON_NAME]" at bounding box center [135, 262] width 231 height 90
click at [120, 280] on div "[PERSON_NAME]" at bounding box center [150, 284] width 188 height 15
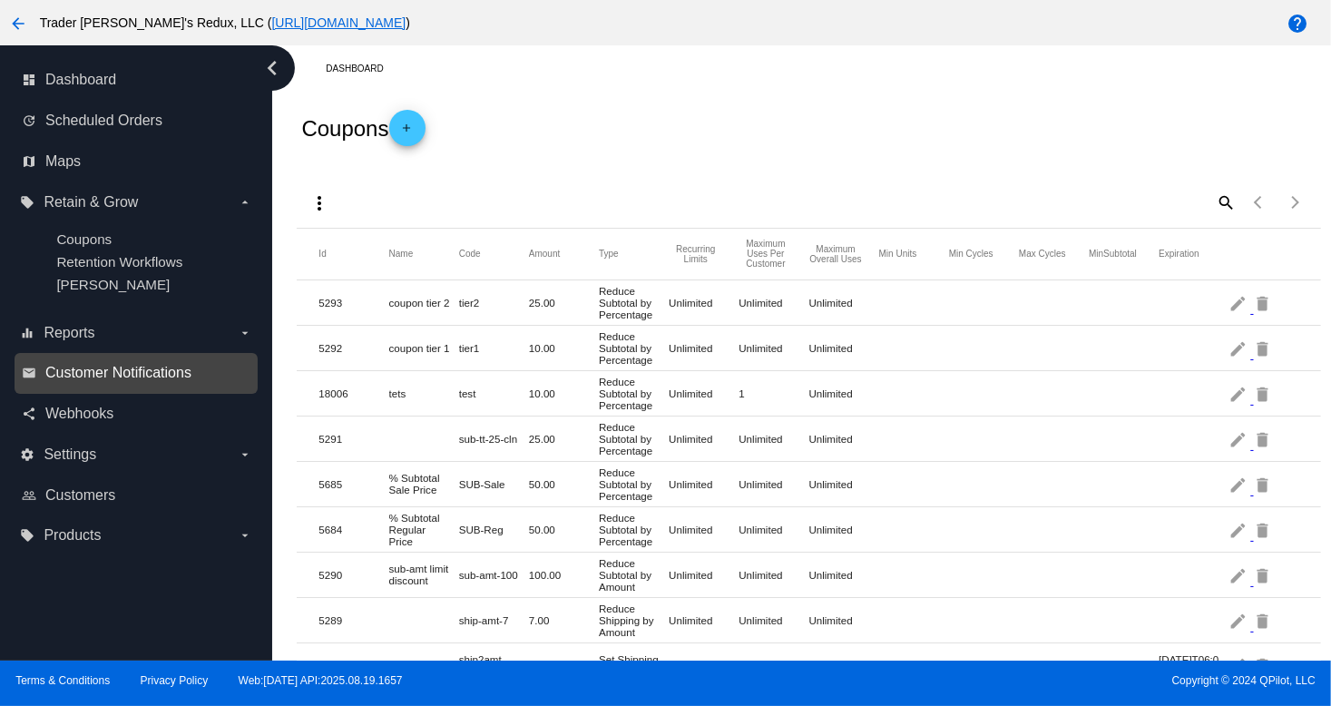
click at [156, 381] on span "Customer Notifications" at bounding box center [118, 373] width 146 height 16
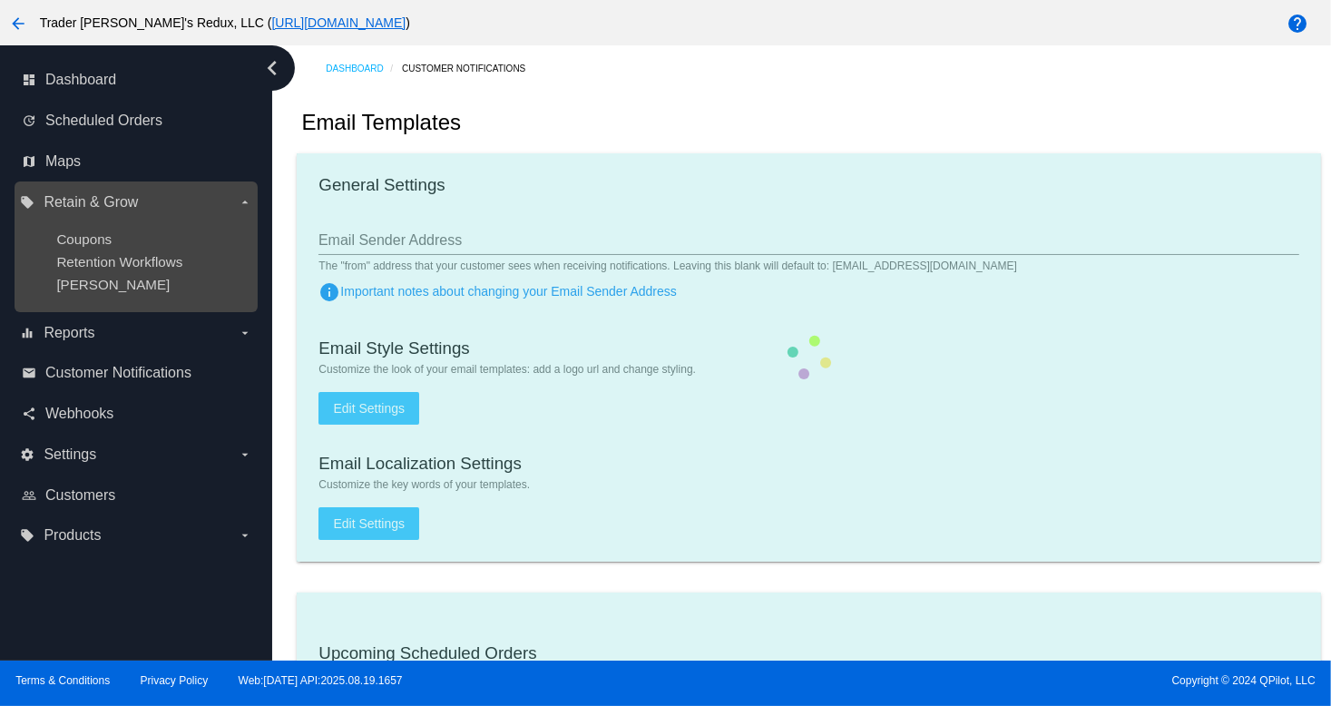
click at [47, 312] on nav "dashboard Dashboard update Scheduled Orders map Maps local_offer Retain & Grow …" at bounding box center [136, 308] width 272 height 526
checkbox input "true"
type input "1"
checkbox input "true"
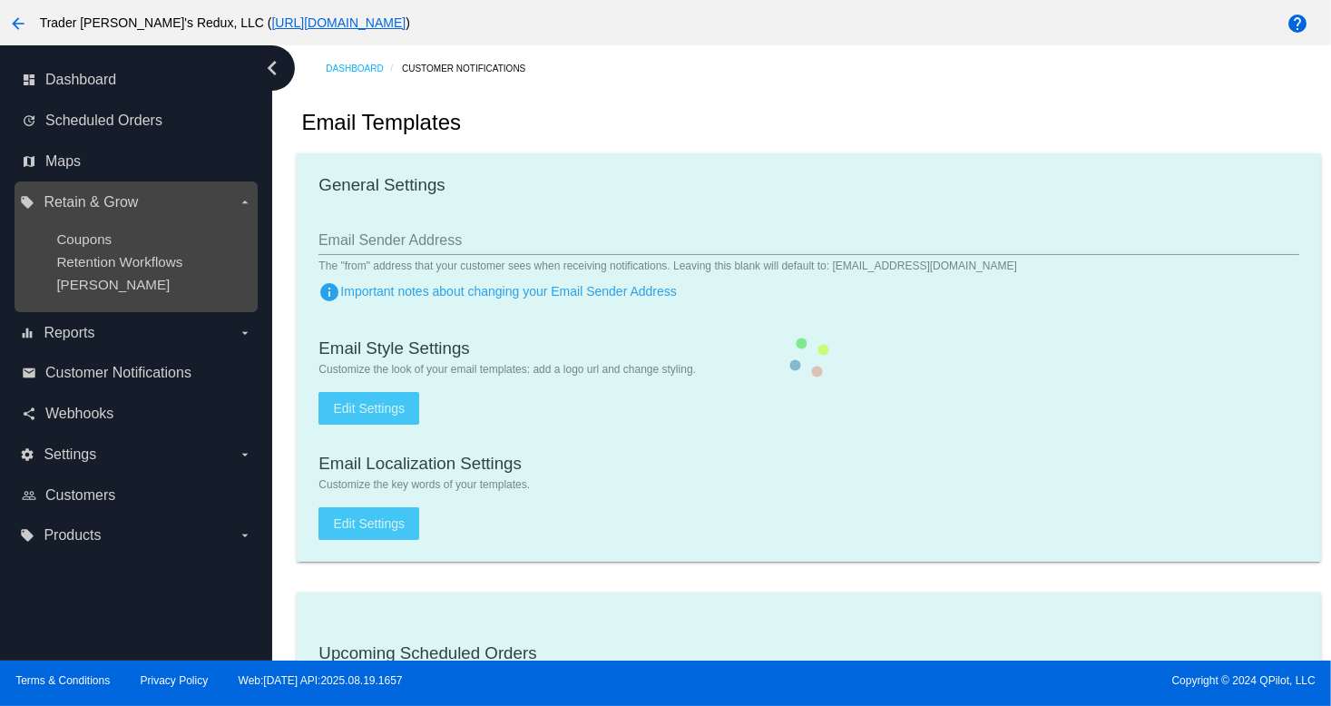
checkbox input "true"
type input "[EMAIL_ADDRESS][DOMAIN_NAME]"
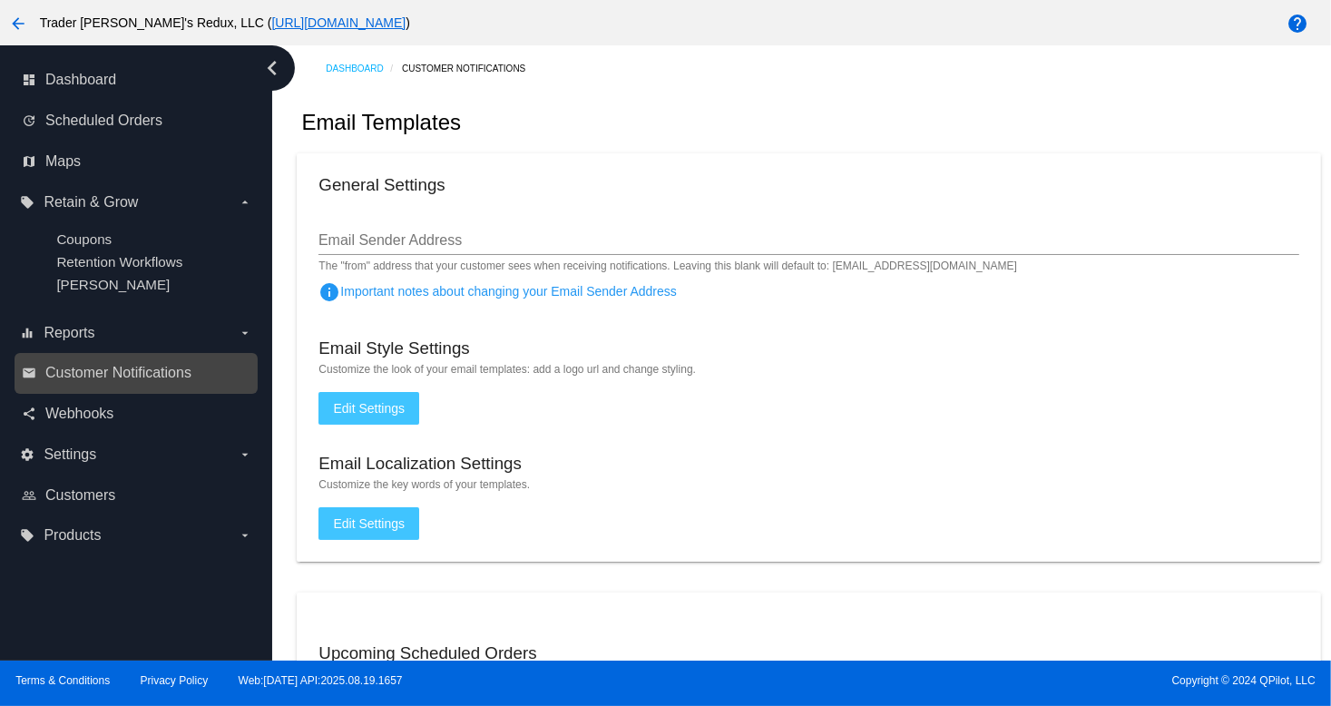
click at [68, 383] on link "email Customer Notifications" at bounding box center [137, 373] width 231 height 29
click at [68, 360] on link "email Customer Notifications" at bounding box center [137, 373] width 231 height 29
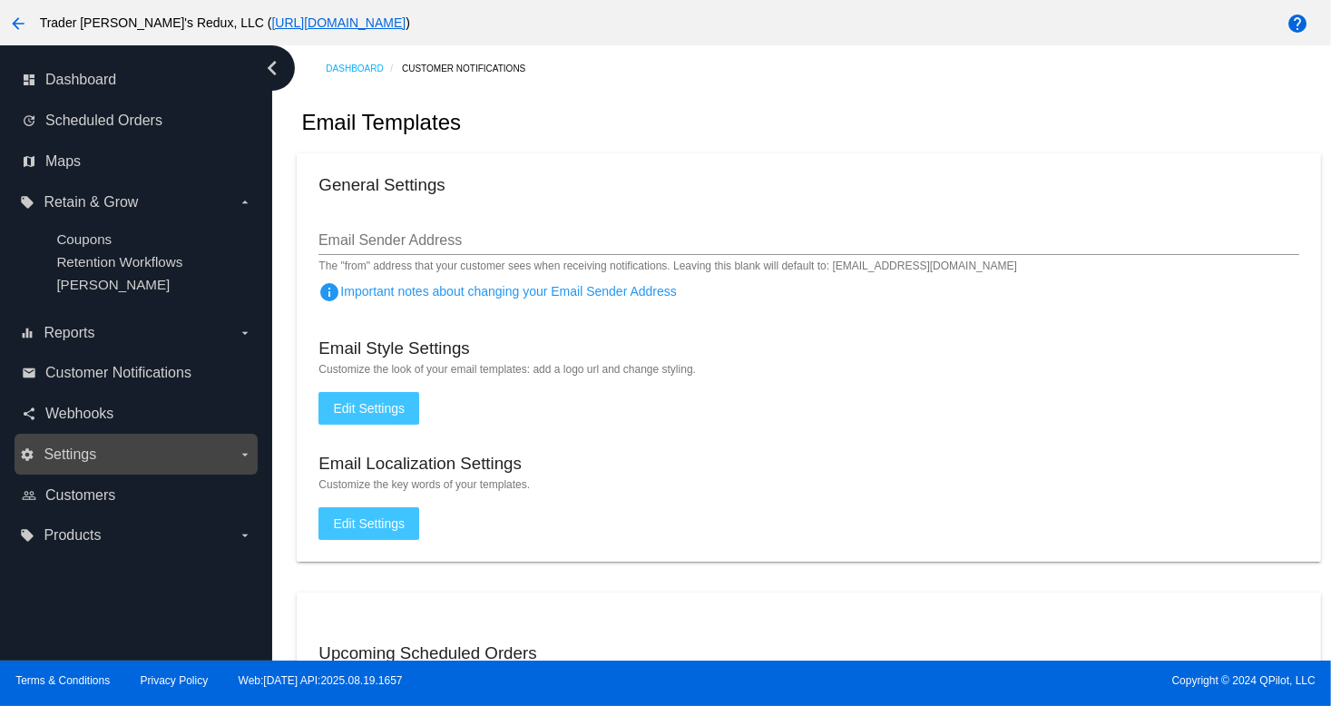
click at [63, 455] on span "Settings" at bounding box center [70, 455] width 53 height 16
click at [0, 0] on input "settings Settings arrow_drop_down" at bounding box center [0, 0] width 0 height 0
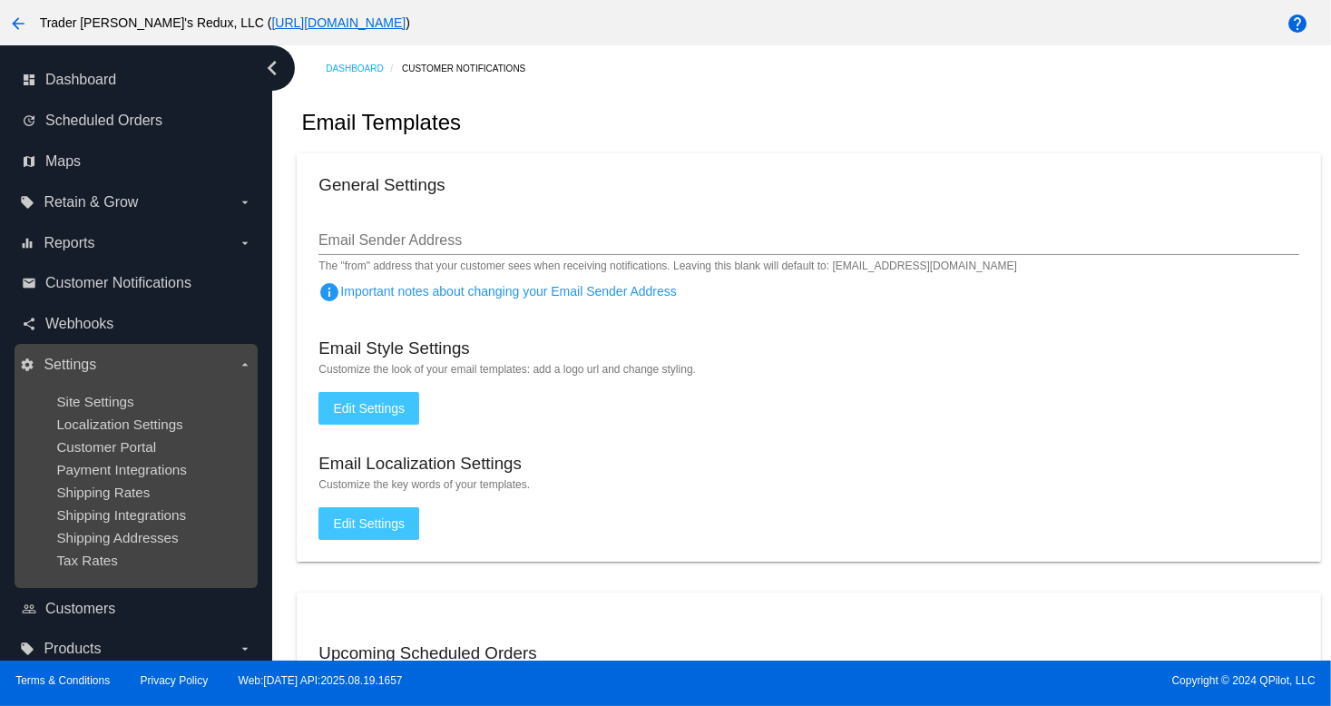
click at [89, 477] on div "Payment Integrations" at bounding box center [150, 469] width 188 height 15
click at [139, 435] on ul "Site Settings Localization Settings Customer Portal Payment Integrations Shippi…" at bounding box center [135, 480] width 231 height 203
drag, startPoint x: 128, startPoint y: 451, endPoint x: 143, endPoint y: 465, distance: 20.6
click at [129, 449] on span "Customer Portal" at bounding box center [106, 446] width 100 height 15
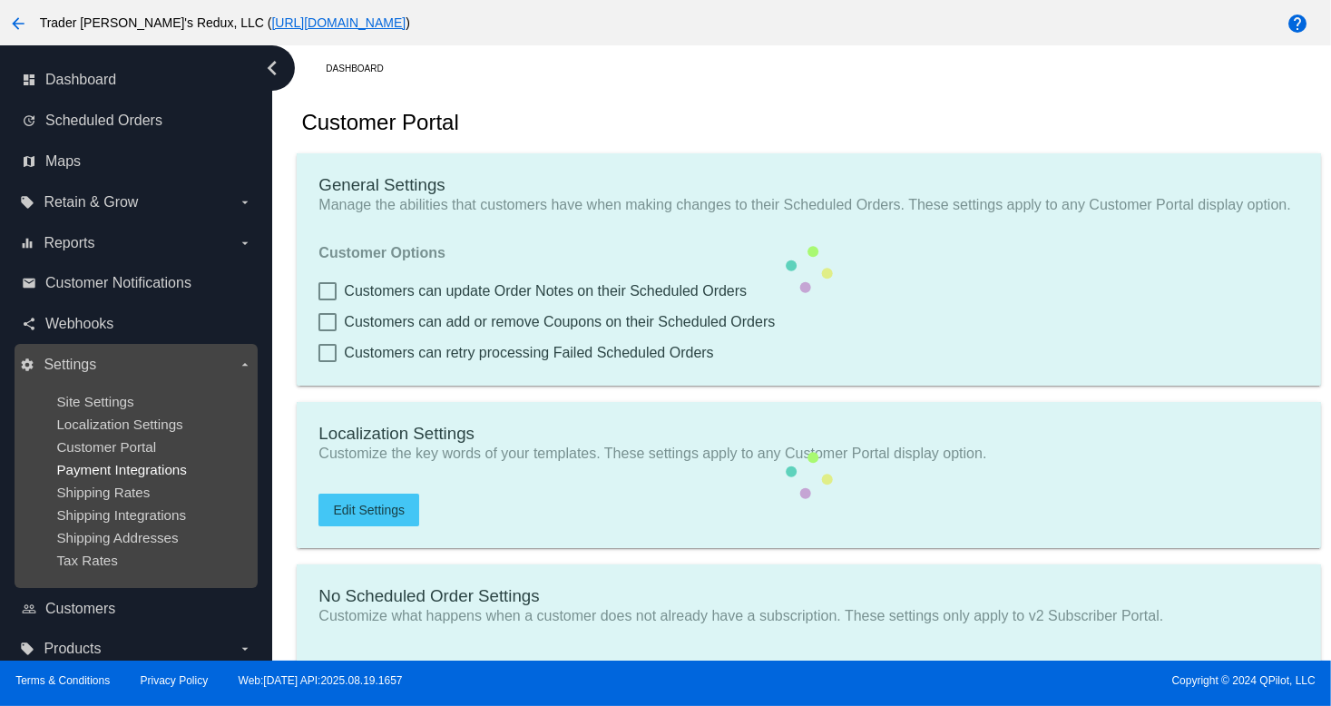
click at [143, 465] on span "Payment Integrations" at bounding box center [121, 469] width 131 height 15
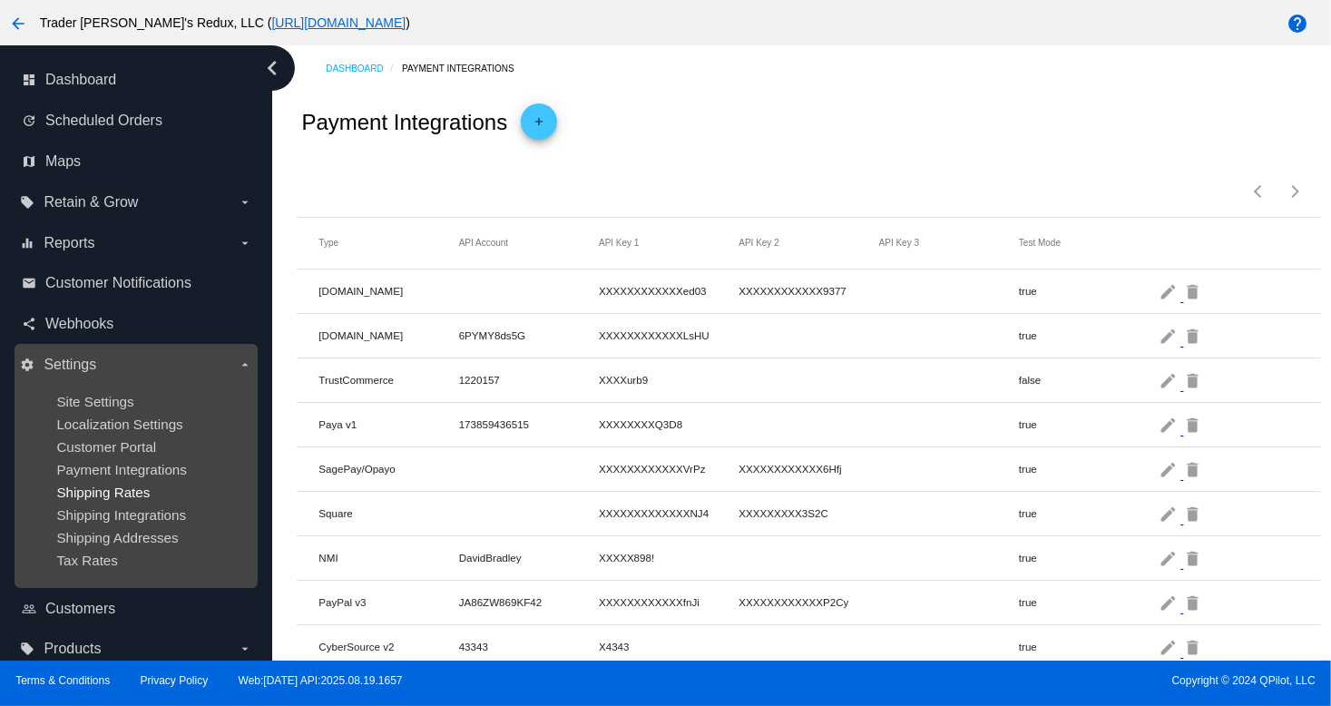
click at [145, 495] on span "Shipping Rates" at bounding box center [102, 492] width 93 height 15
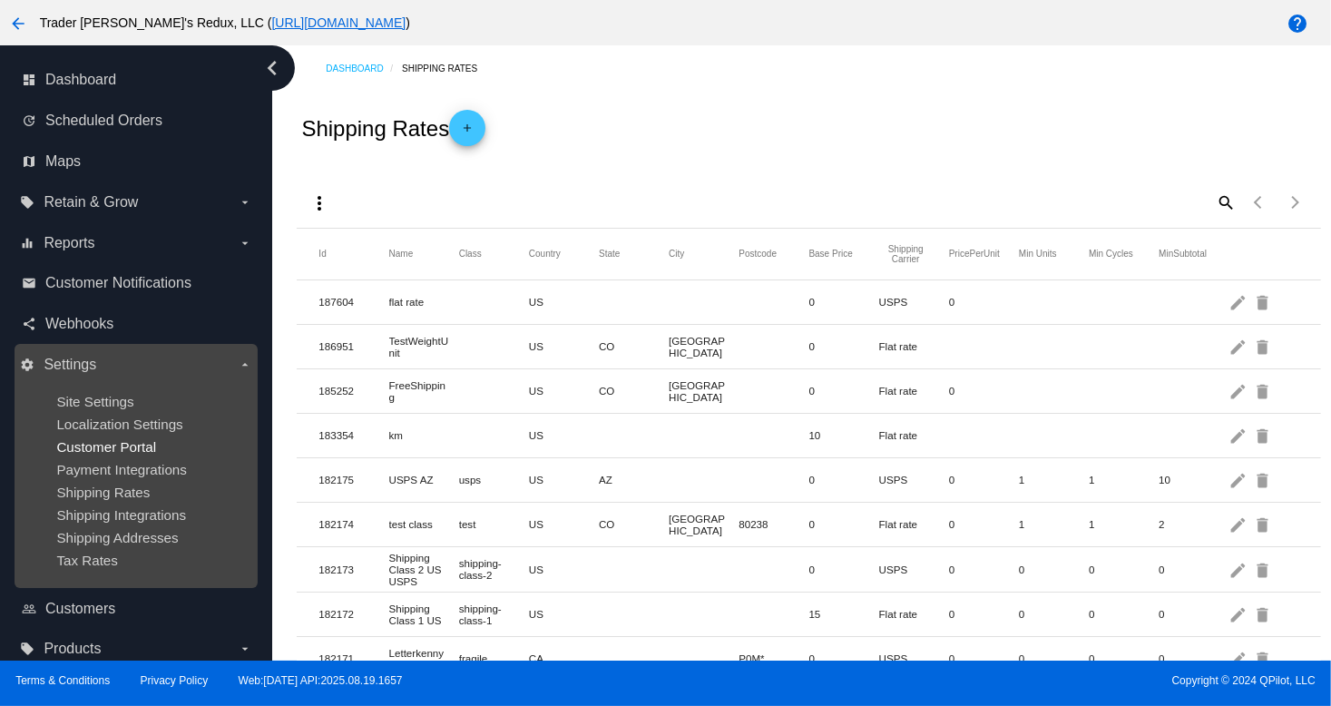
click at [149, 448] on span "Customer Portal" at bounding box center [106, 446] width 100 height 15
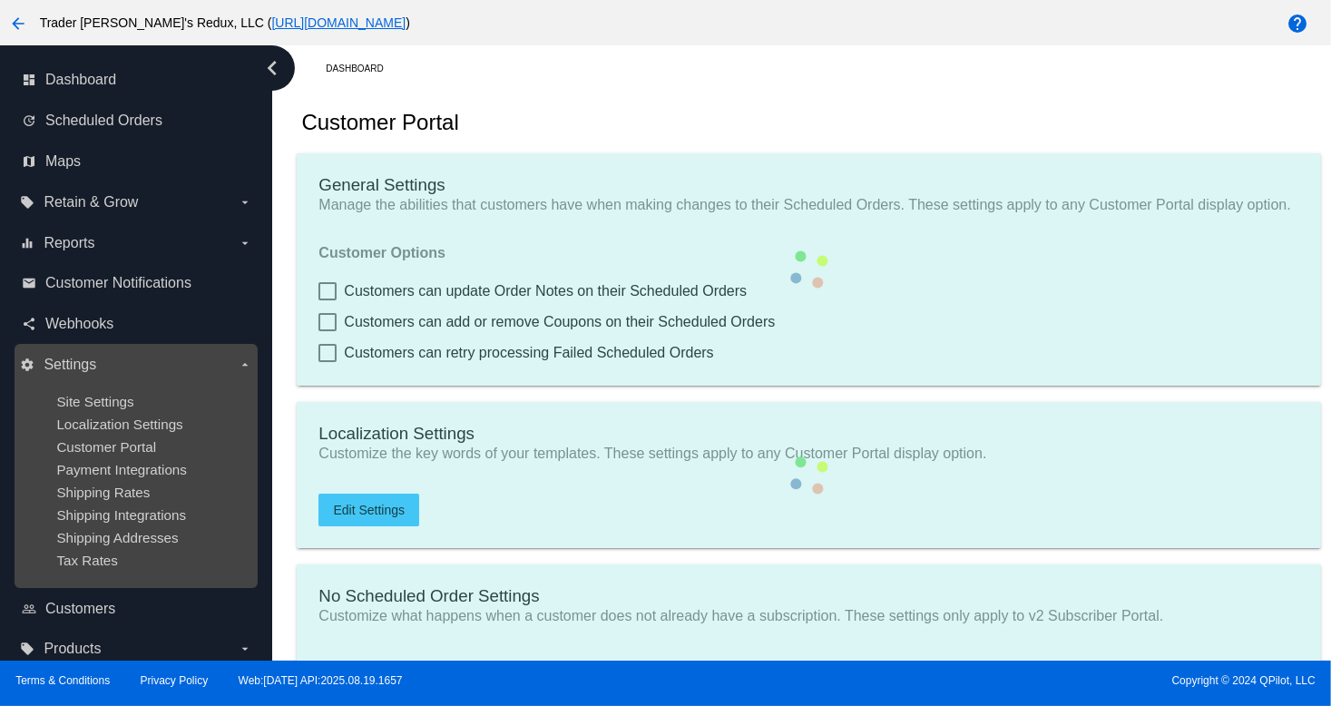
click at [192, 426] on div "Localization Settings" at bounding box center [150, 424] width 188 height 15
checkbox input "true"
type input "Create a Subscription"
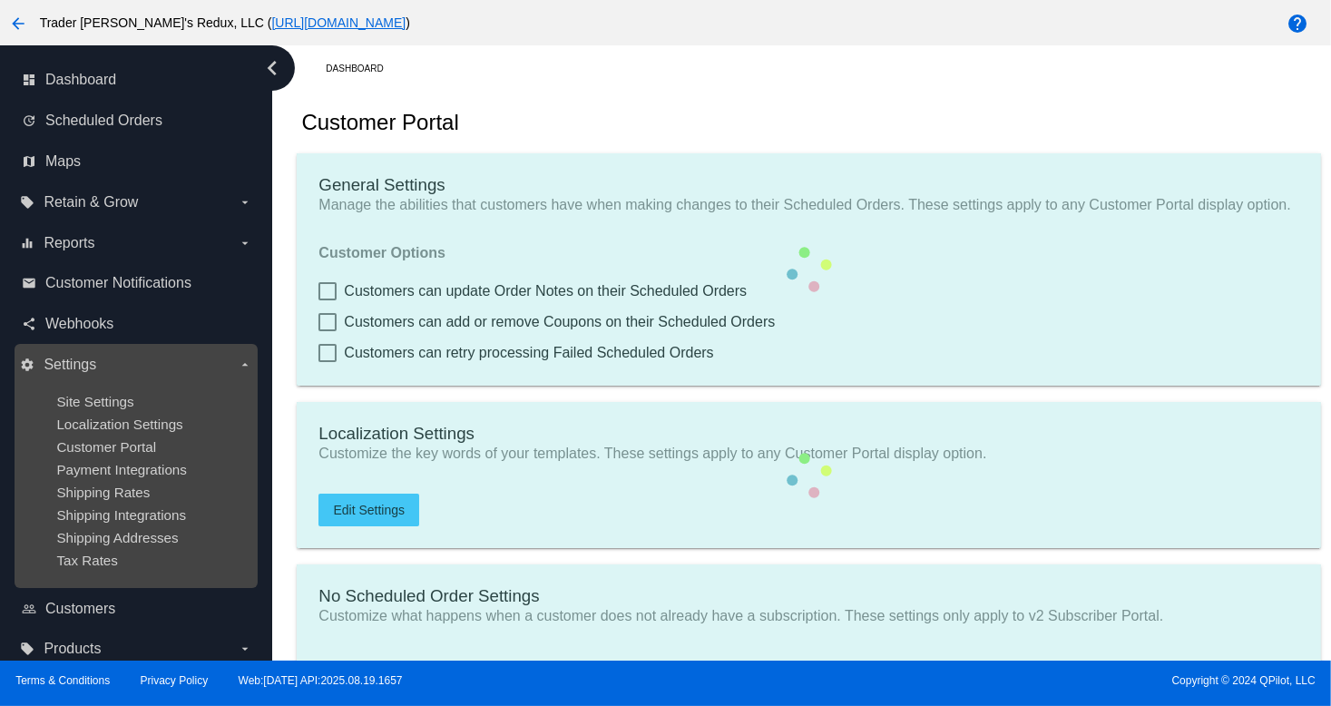
type input "[URL][DOMAIN_NAME]"
checkbox input "true"
type input "1"
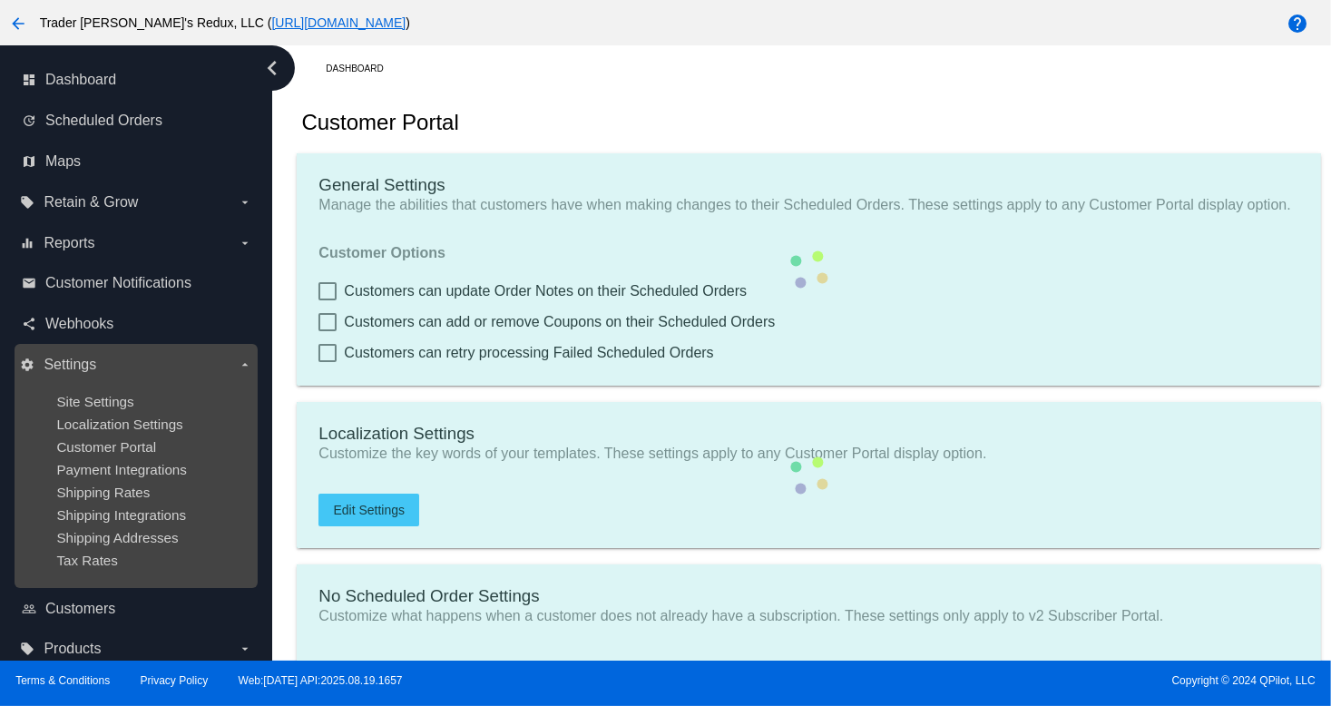
type input "20"
type input "500"
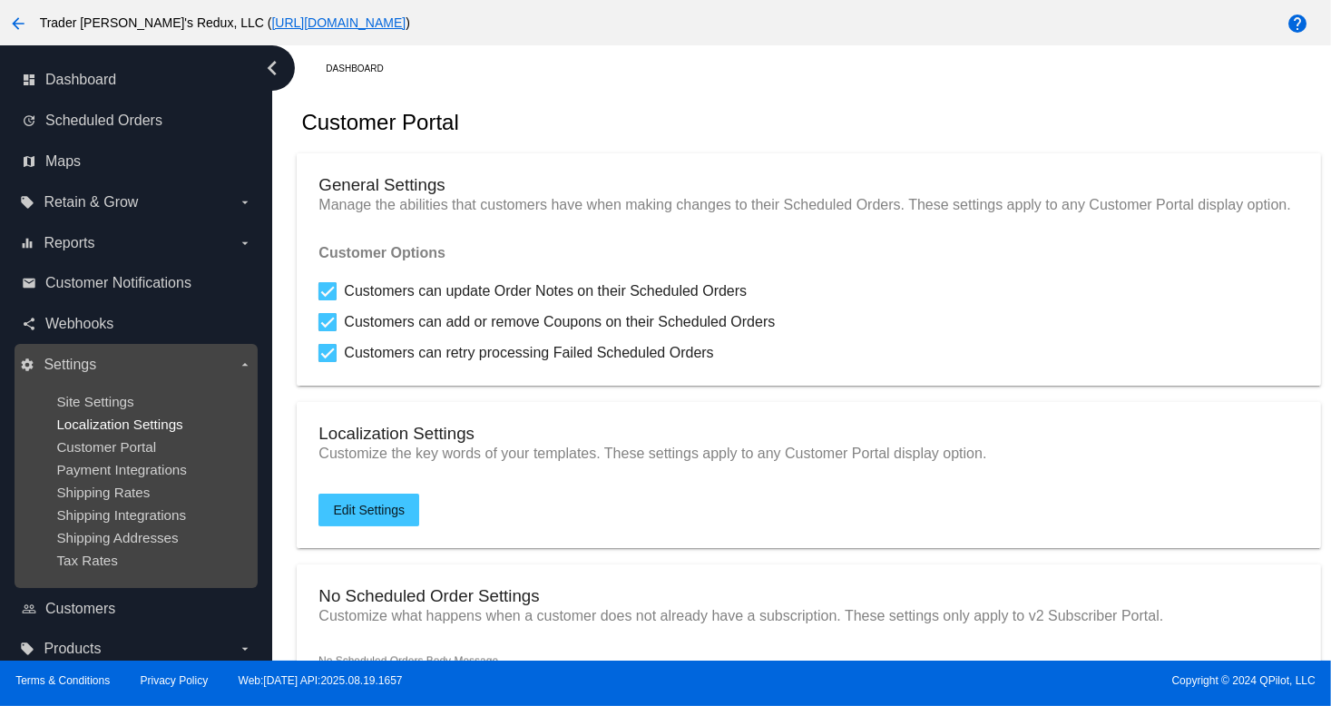
click at [120, 426] on span "Localization Settings" at bounding box center [119, 424] width 126 height 15
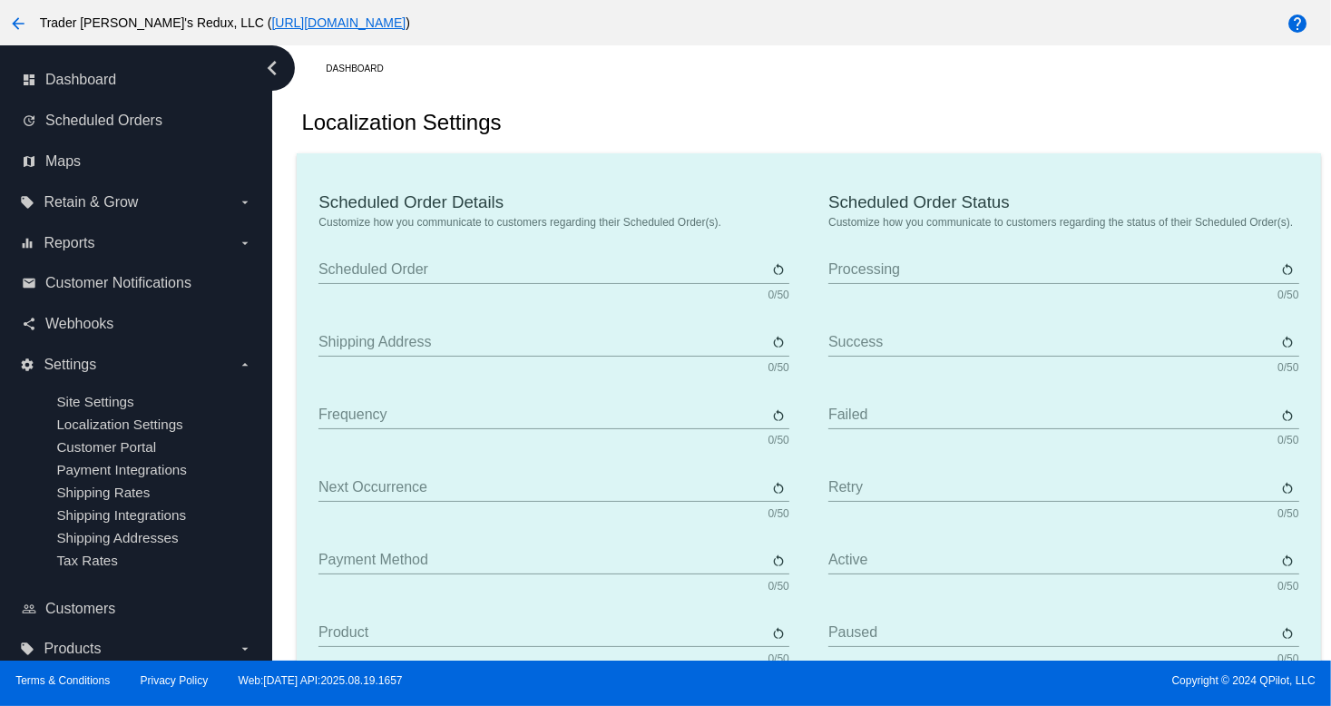
type input "Scheduled Order"
type input "Shipping address"
type input "Frequency"
type input "Next occurrence"
type input "Payment method"
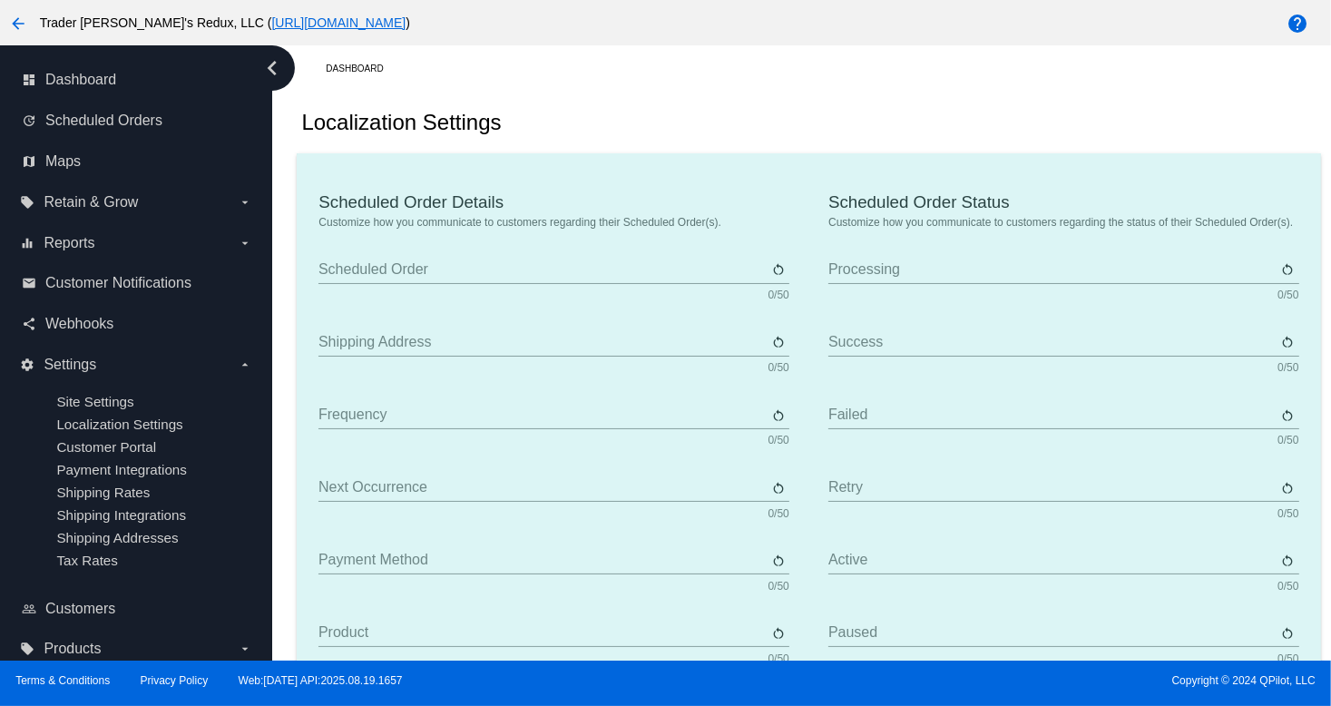
type input "Product"
type input "Quantity"
type input "Price"
type input "Out of stock"
type input "Subtotal"
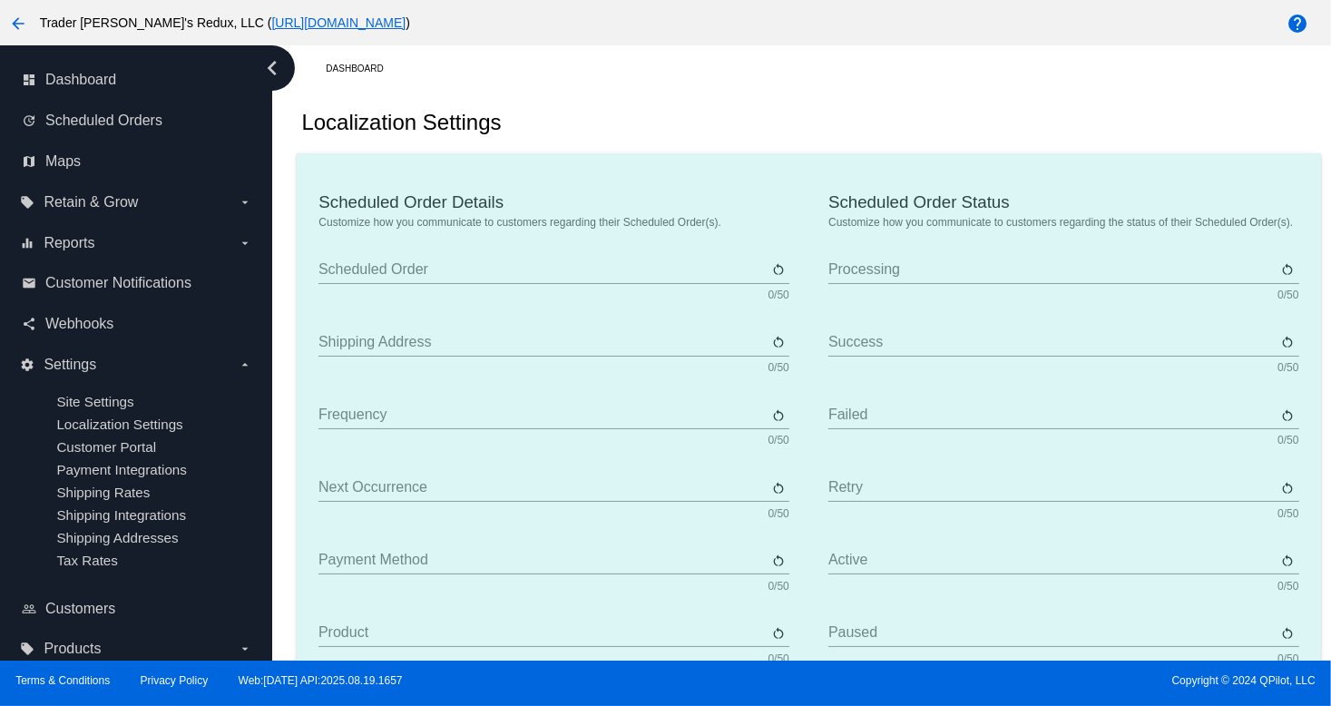
type input "Shipping"
type input "Tax"
type input "TBD"
type input "Total"
type input "No payment method"
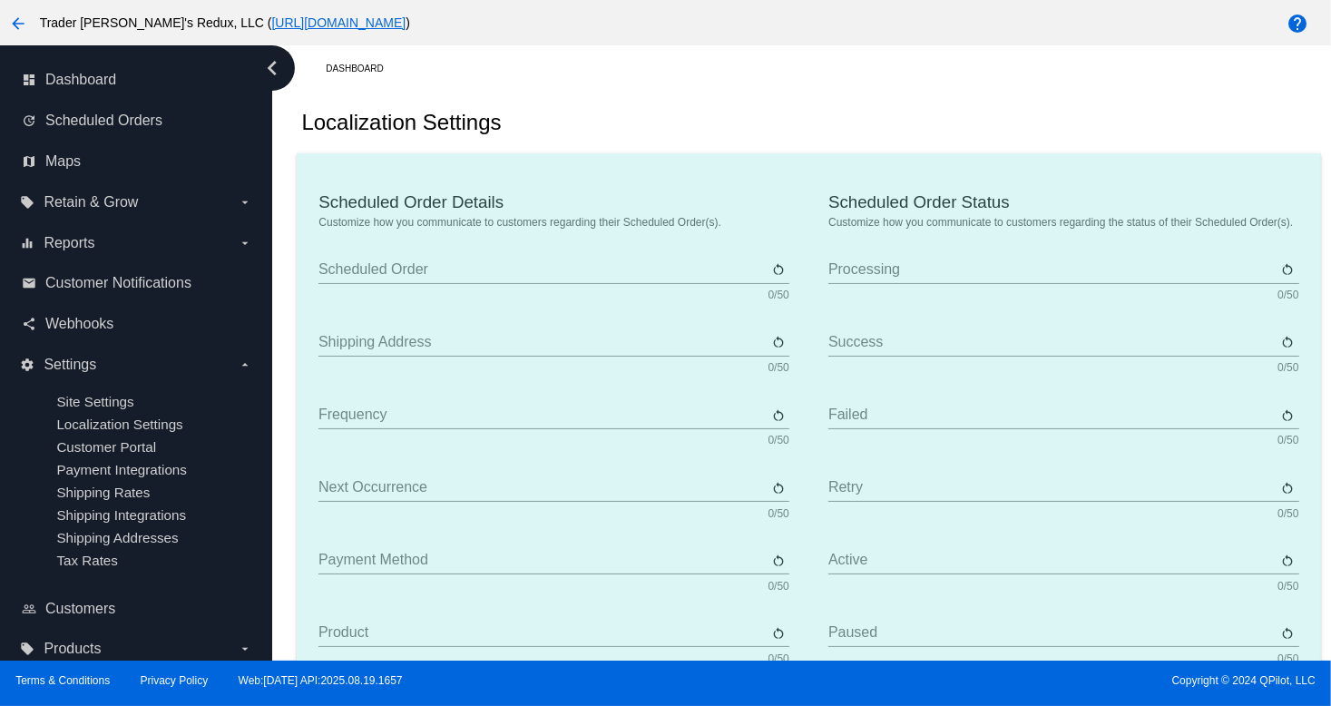
type input "Subscribe"
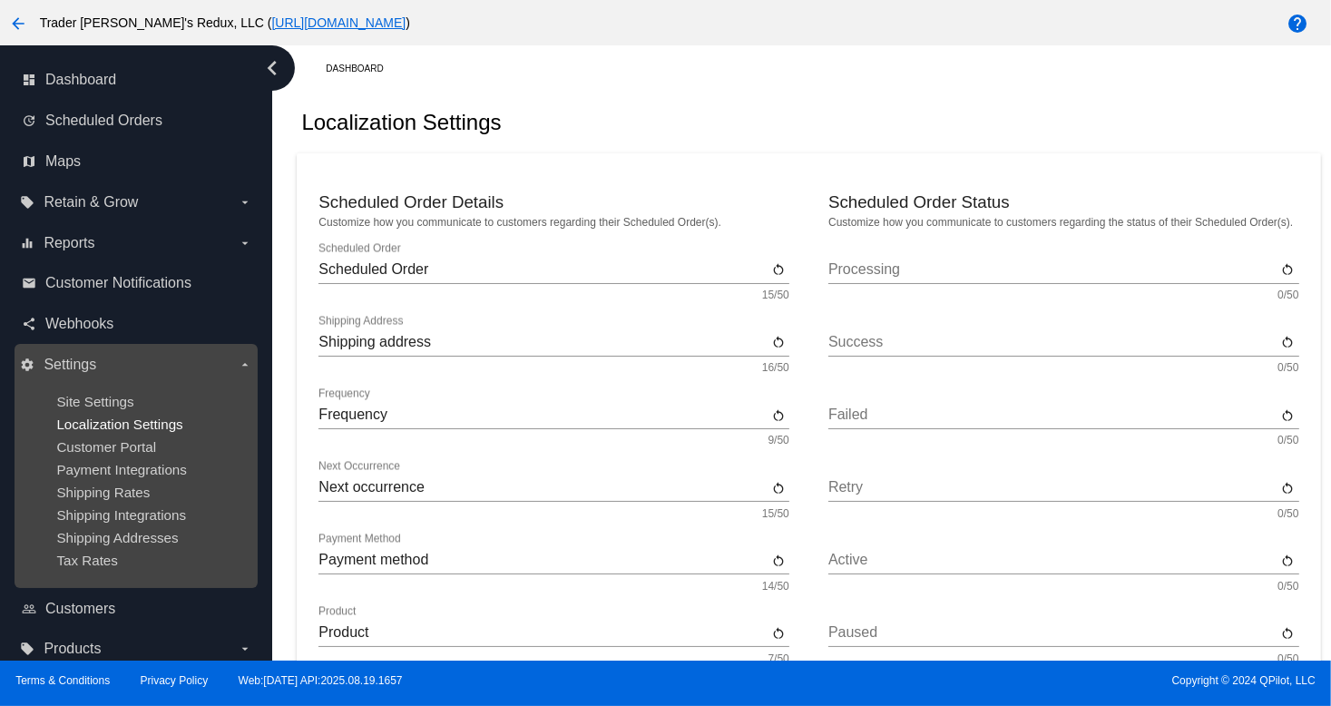
click at [123, 427] on span "Localization Settings" at bounding box center [119, 424] width 126 height 15
click at [134, 455] on span "Customer Portal" at bounding box center [106, 446] width 100 height 15
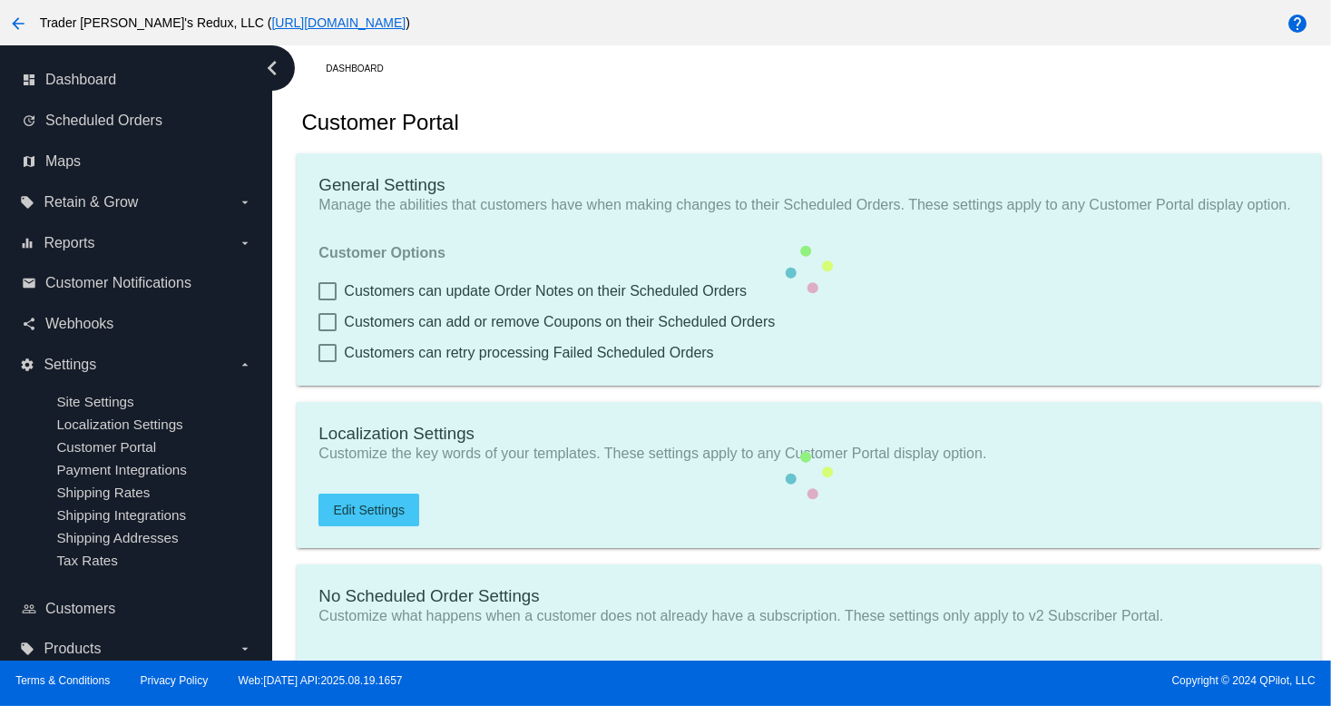
checkbox input "true"
type input "Create a Subscription"
type input "[URL][DOMAIN_NAME]"
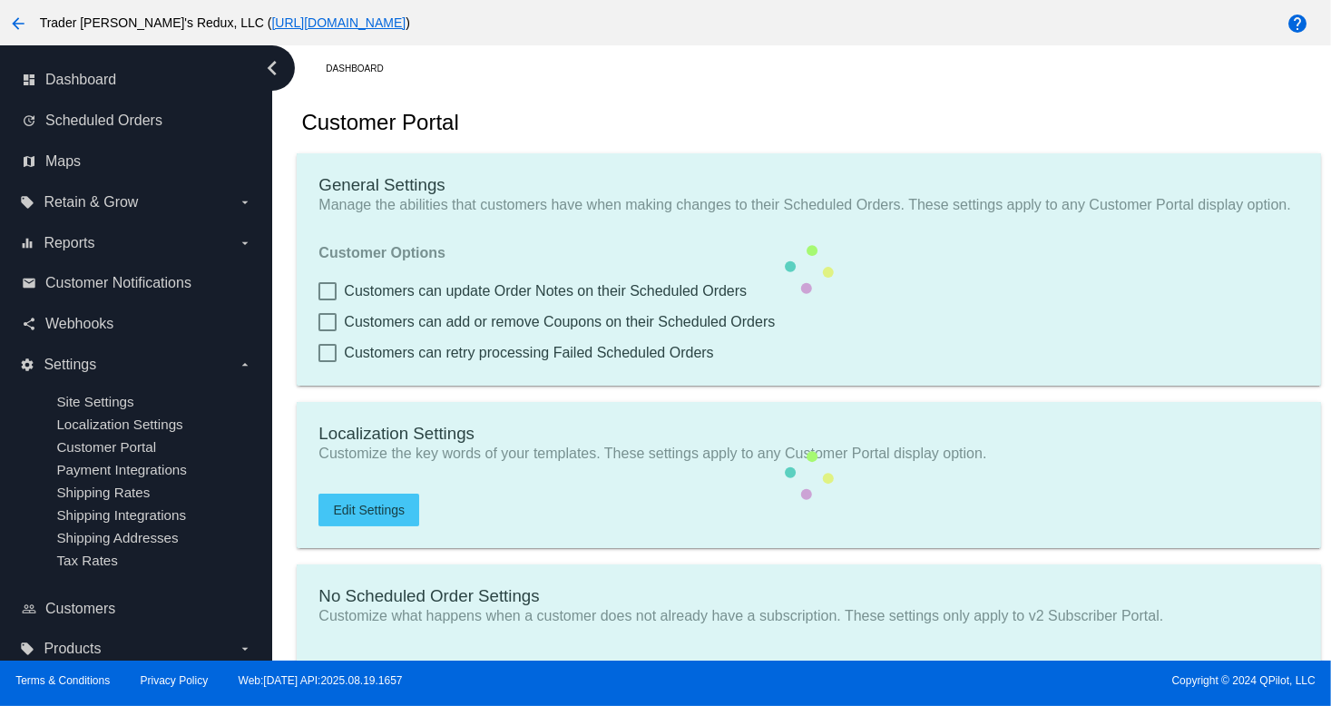
checkbox input "true"
type input "1"
type input "20"
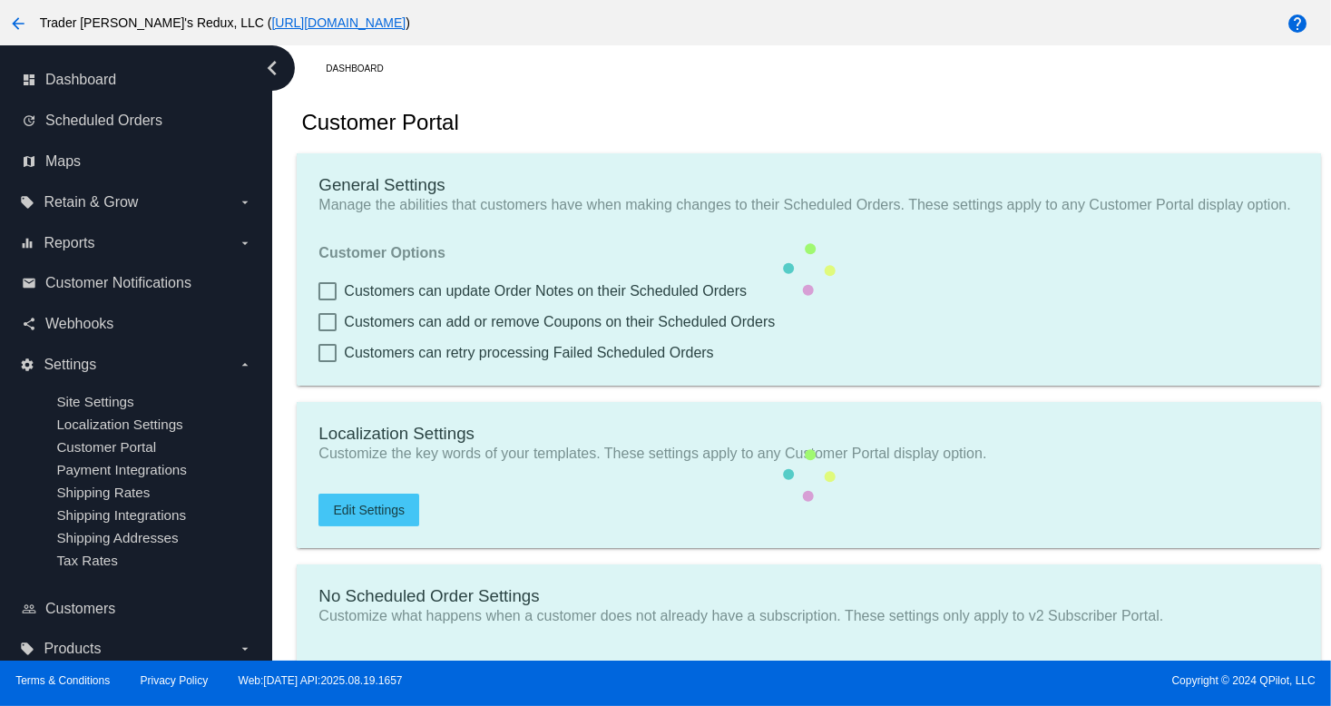
type input "500"
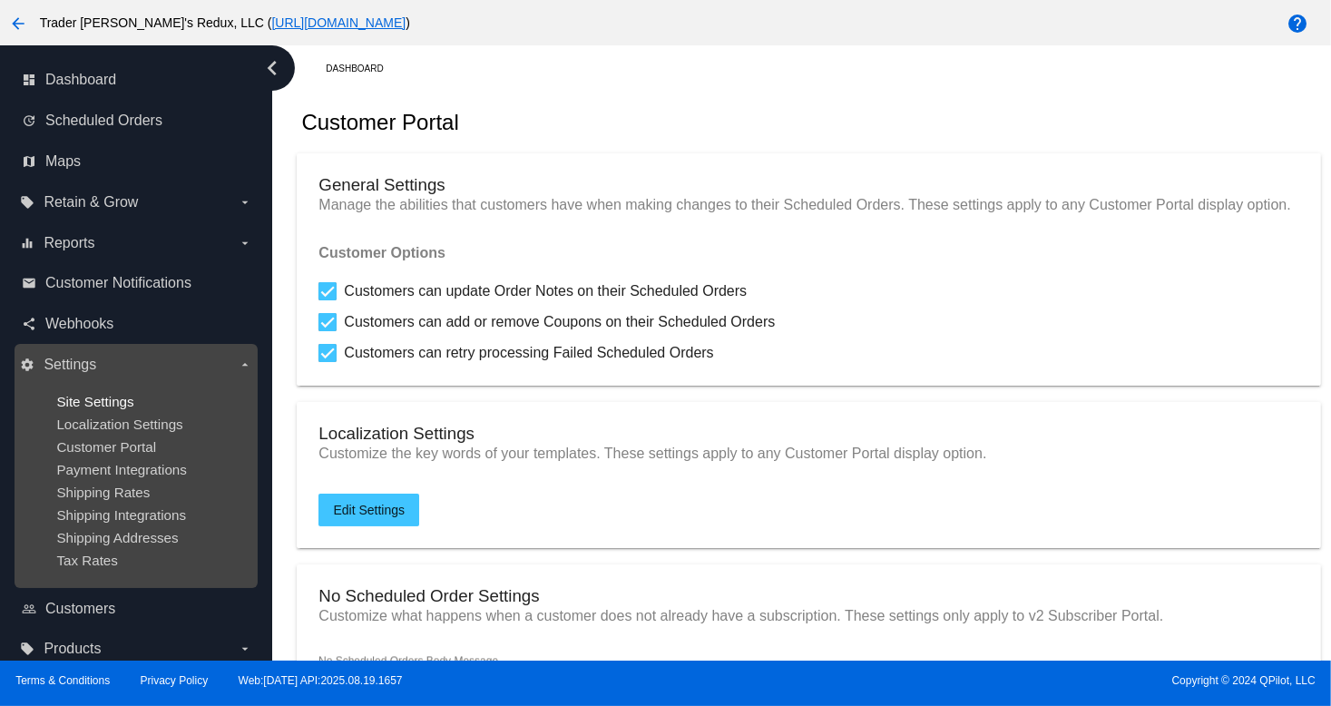
click at [131, 406] on span "Site Settings" at bounding box center [94, 401] width 77 height 15
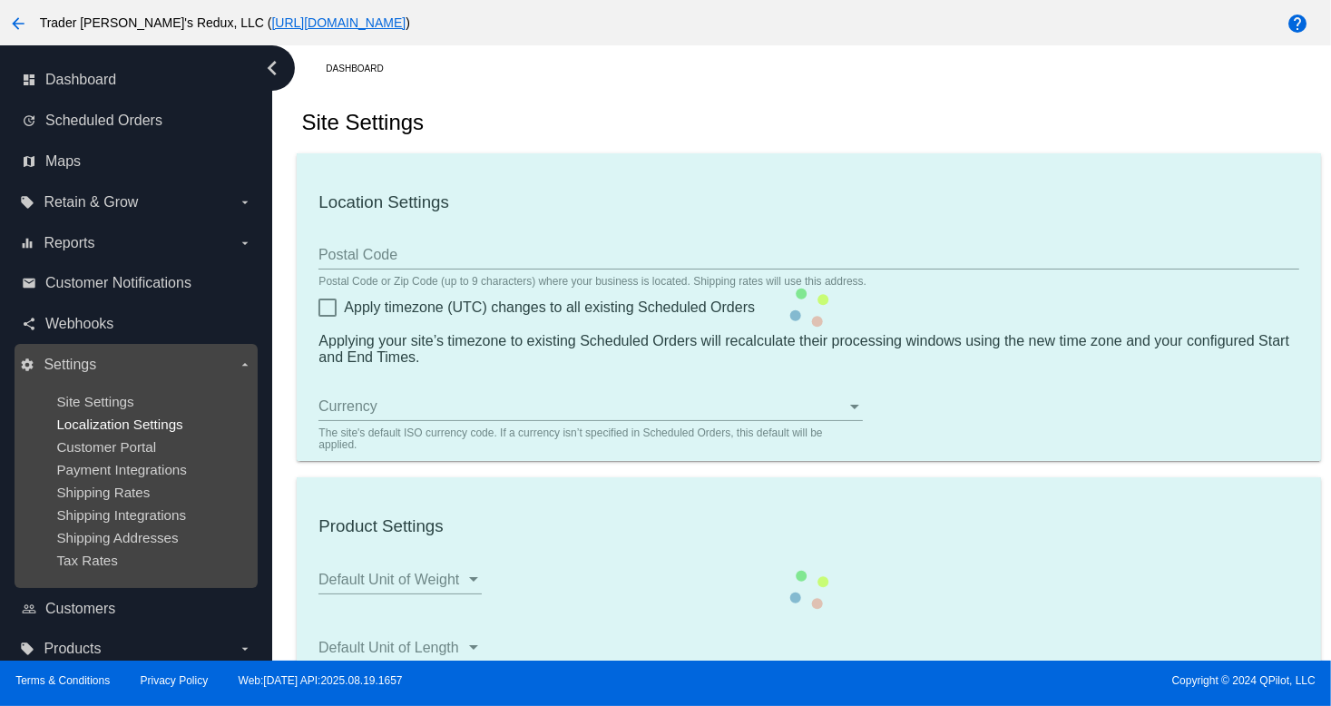
click at [142, 427] on span "Localization Settings" at bounding box center [119, 424] width 126 height 15
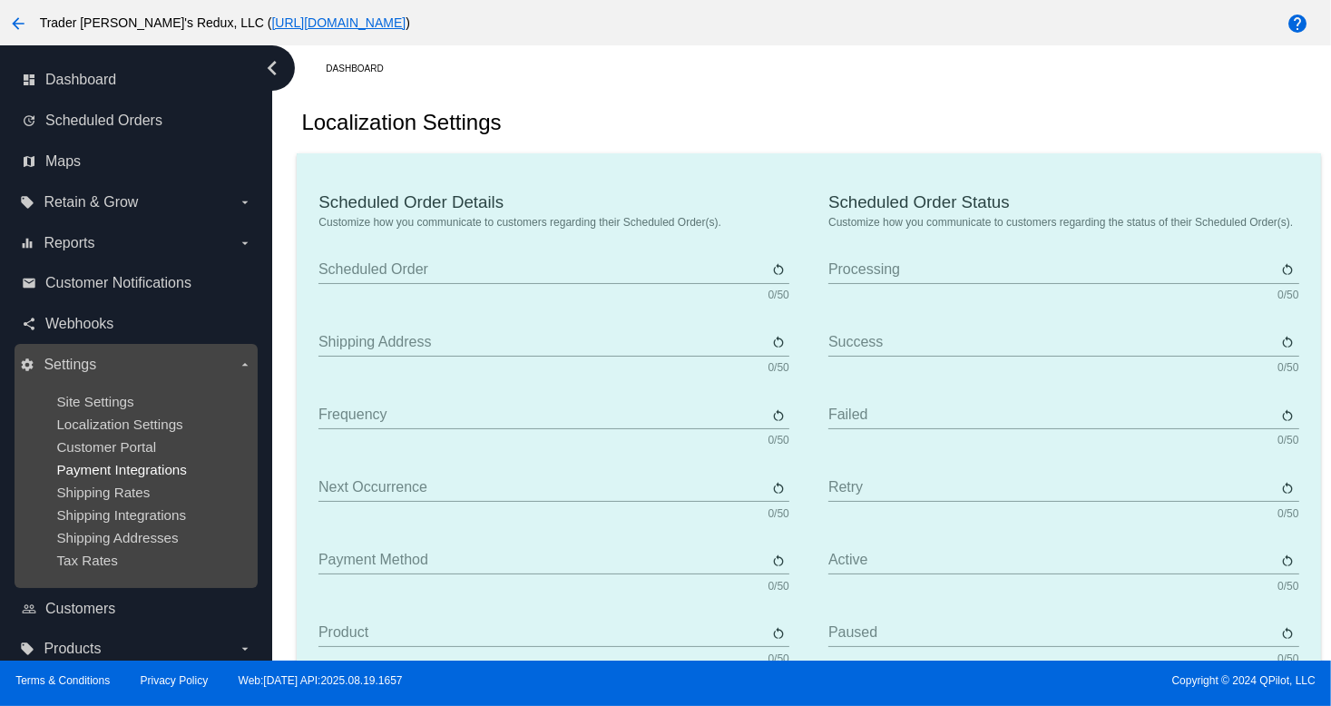
type input "Scheduled Order"
type input "Shipping address"
type input "Frequency"
type input "Next occurrence"
type input "Payment method"
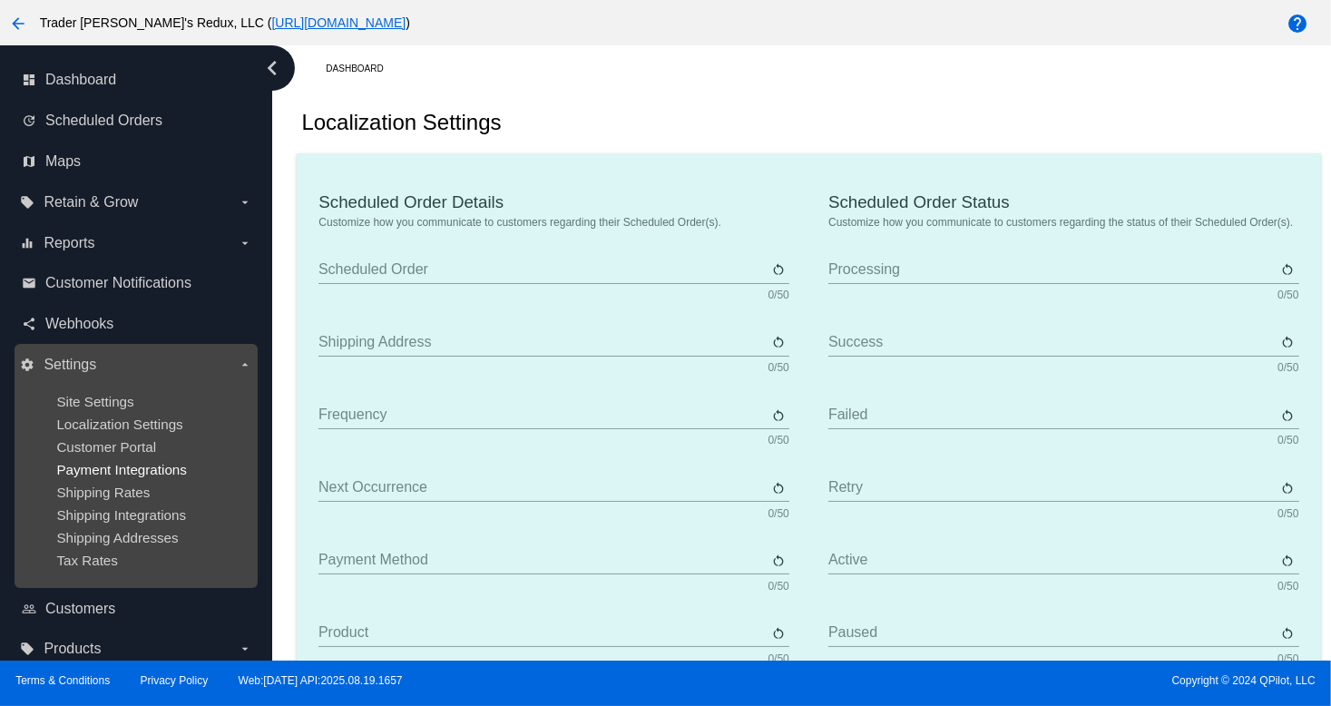
type input "Product"
type input "Quantity"
type input "Price"
type input "Out of stock"
type input "Subtotal"
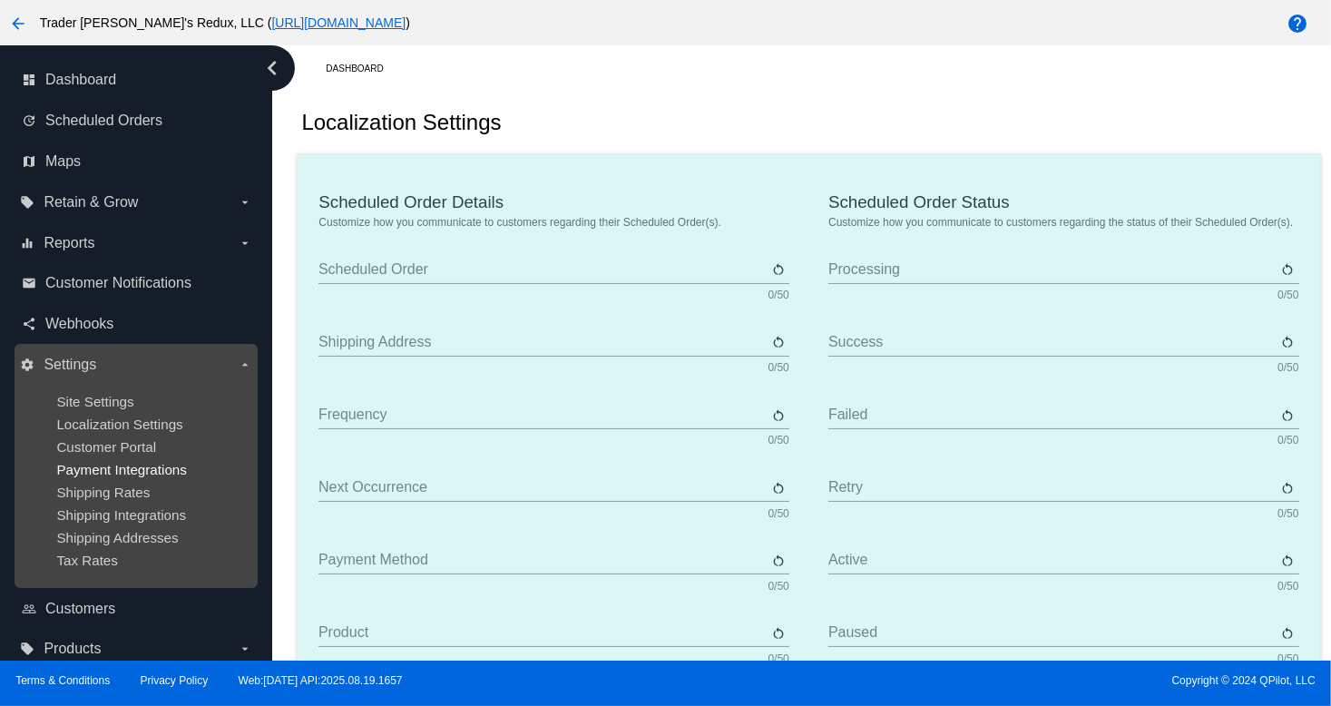
type input "Shipping"
type input "Tax"
type input "TBD"
type input "Total"
type input "No payment method"
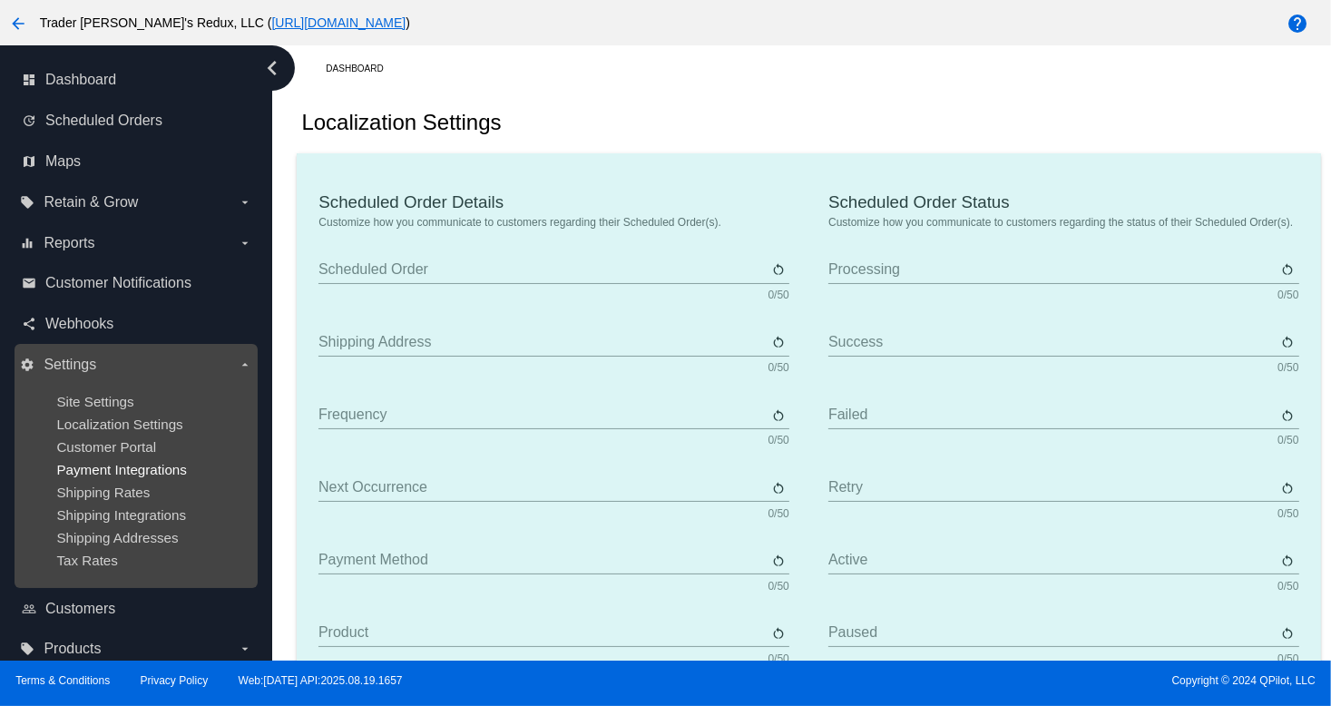
type input "Subscribe"
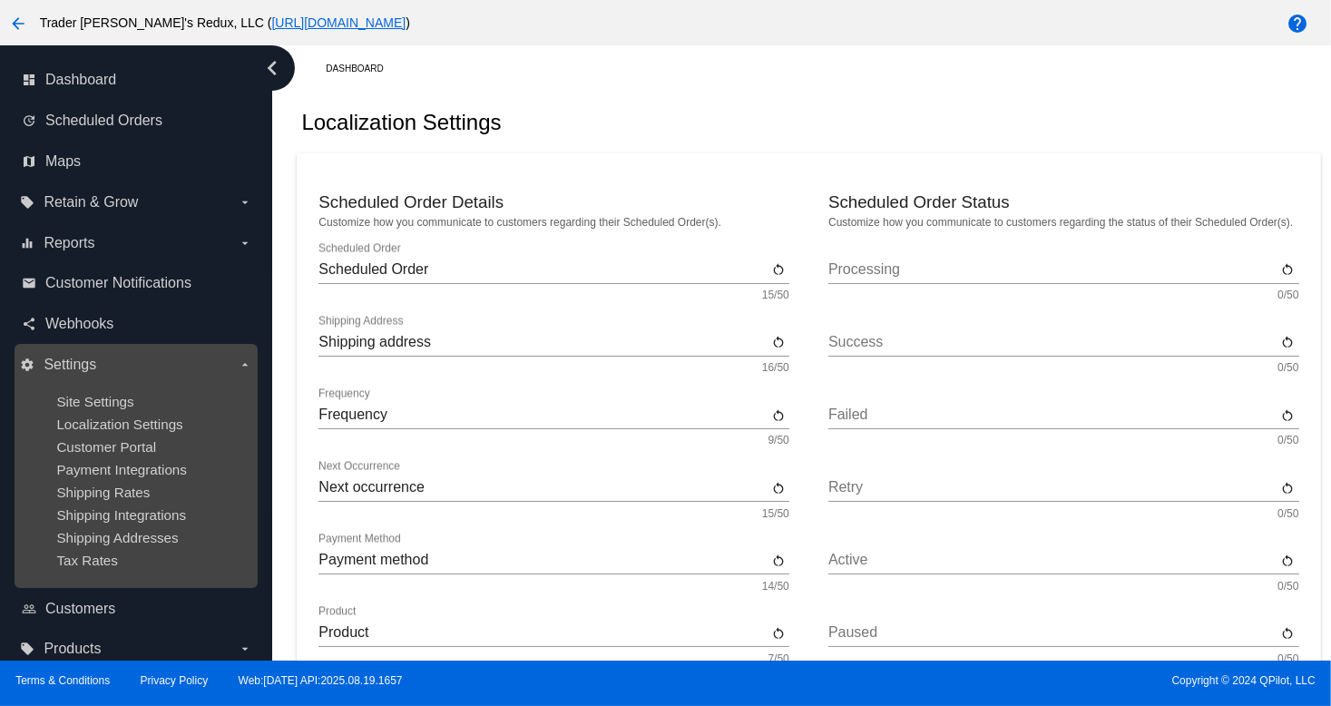
click at [156, 487] on div "Shipping Rates" at bounding box center [150, 492] width 188 height 15
click at [143, 467] on span "Payment Integrations" at bounding box center [121, 469] width 131 height 15
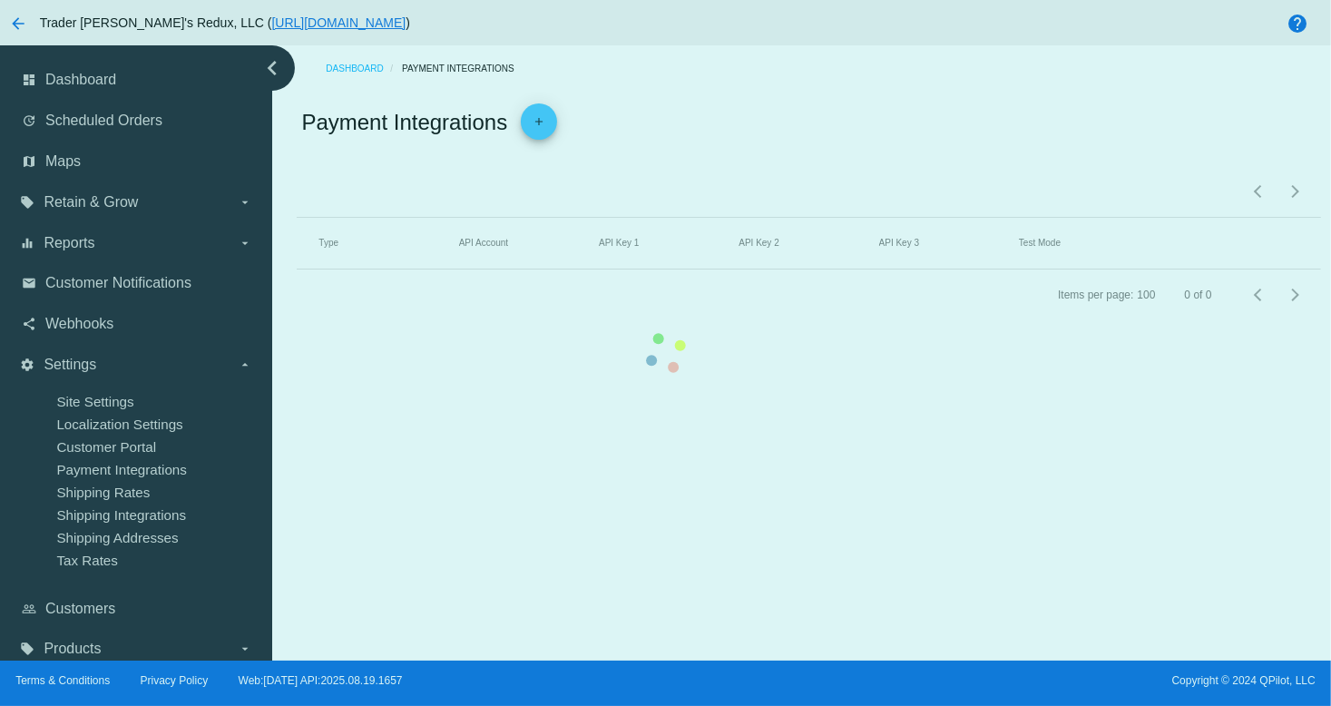
click at [297, 270] on mat-table "Type API Account API Key 1 API Key 2 API Key 3 Test Mode" at bounding box center [809, 244] width 1024 height 52
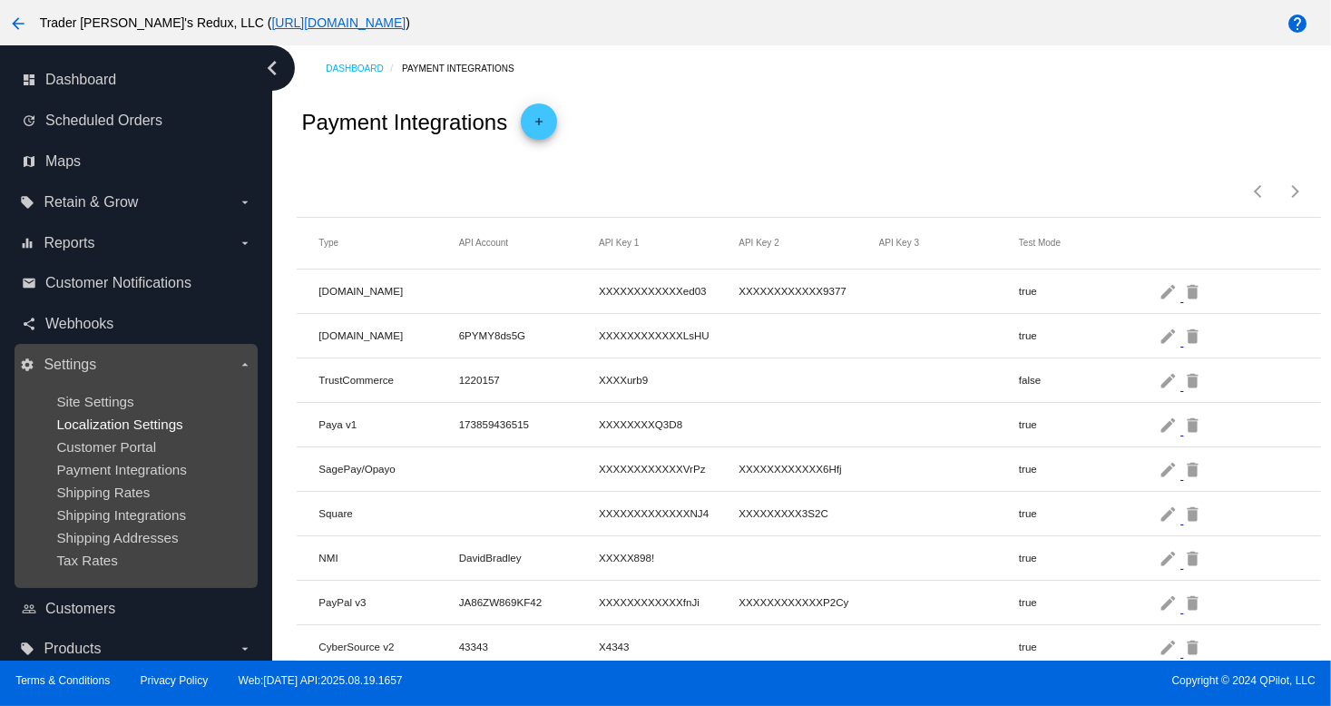
click at [128, 429] on span "Localization Settings" at bounding box center [119, 424] width 126 height 15
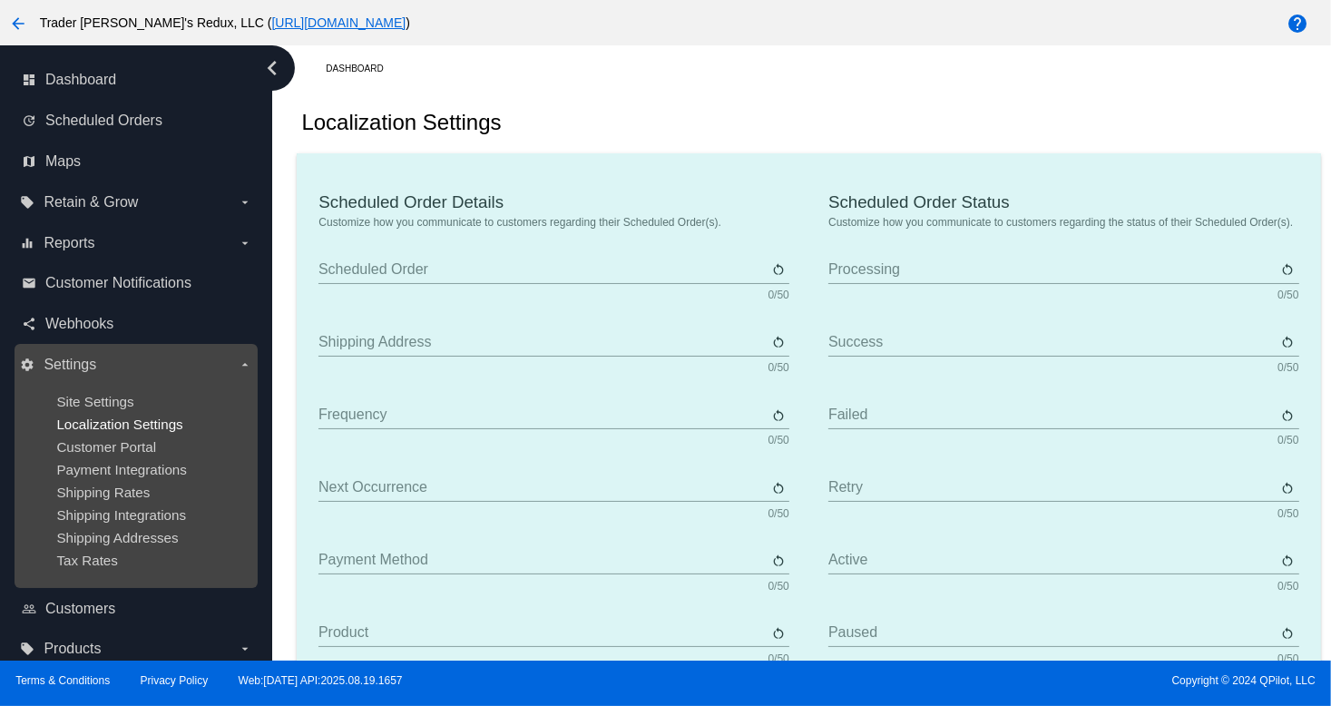
type input "Scheduled Order"
type input "Shipping address"
type input "Frequency"
type input "Next occurrence"
type input "Payment method"
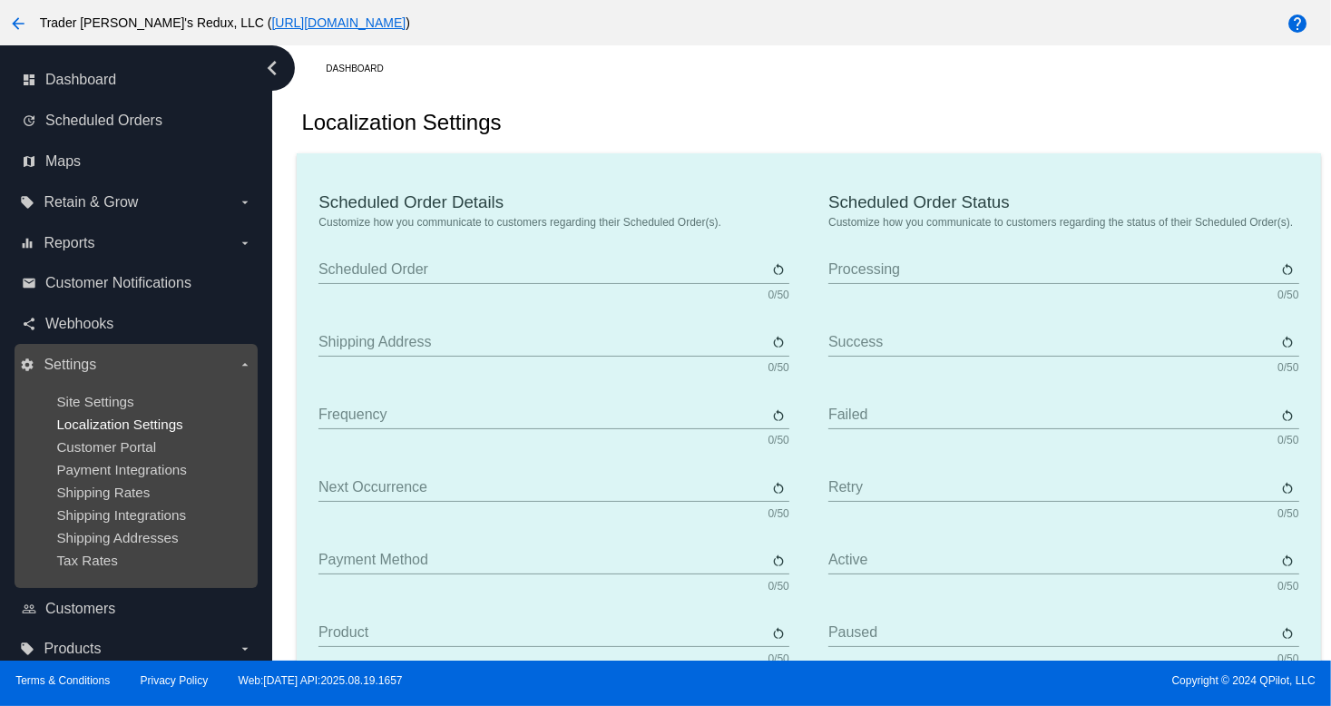
type input "Product"
type input "Quantity"
type input "Price"
type input "Out of stock"
type input "Subtotal"
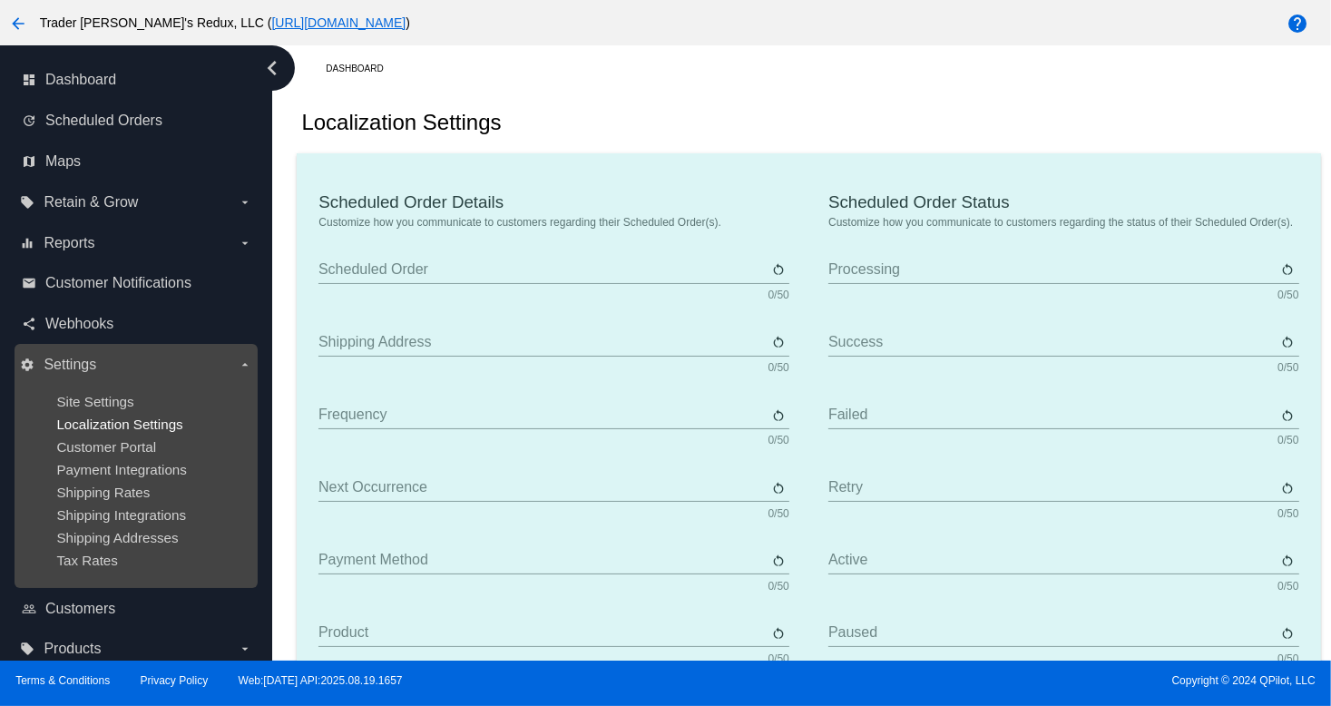
type input "Shipping"
type input "Tax"
type input "TBD"
type input "Total"
type input "No payment method"
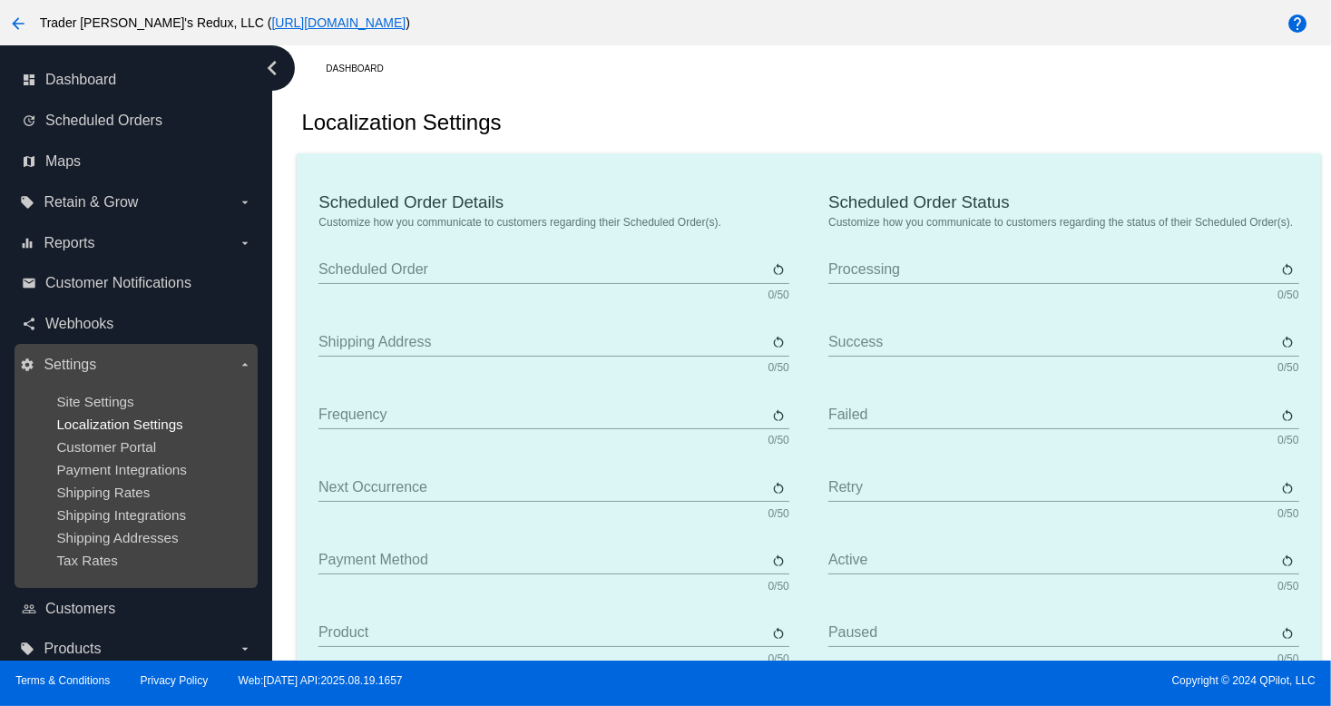
type input "Subscribe"
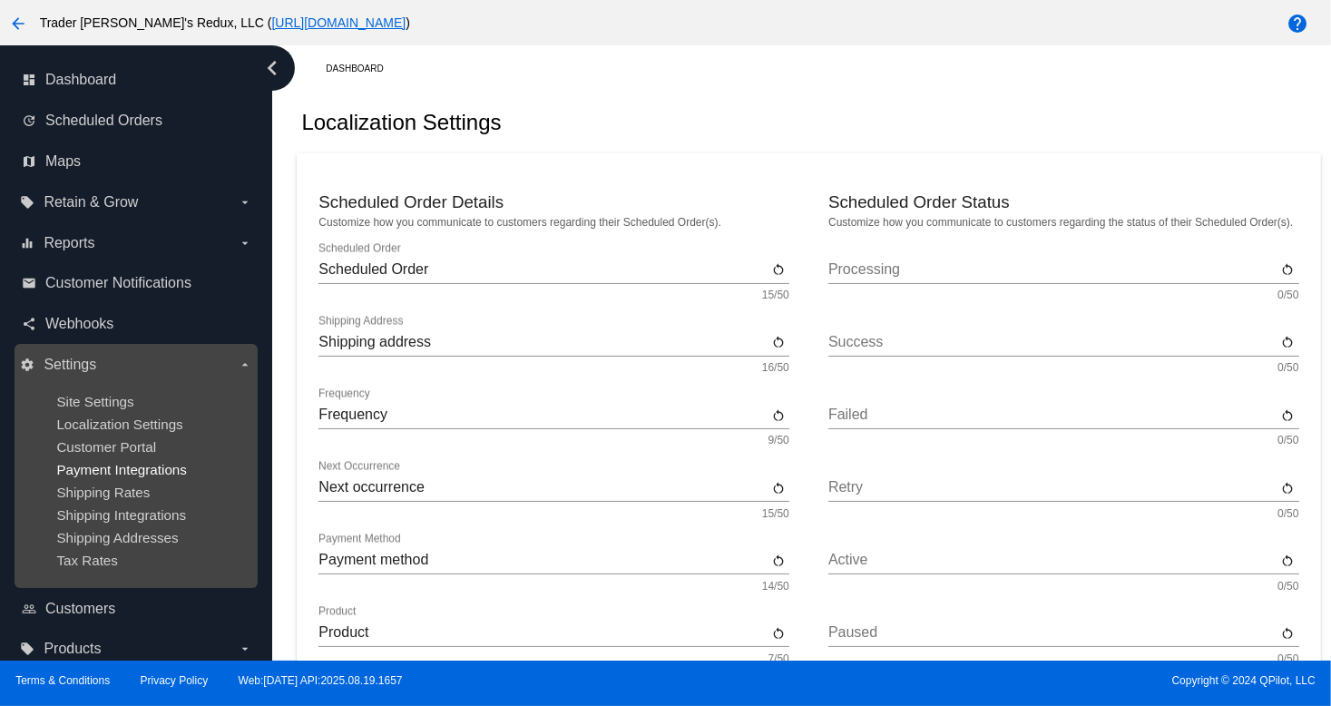
click at [110, 477] on span "Payment Integrations" at bounding box center [121, 469] width 131 height 15
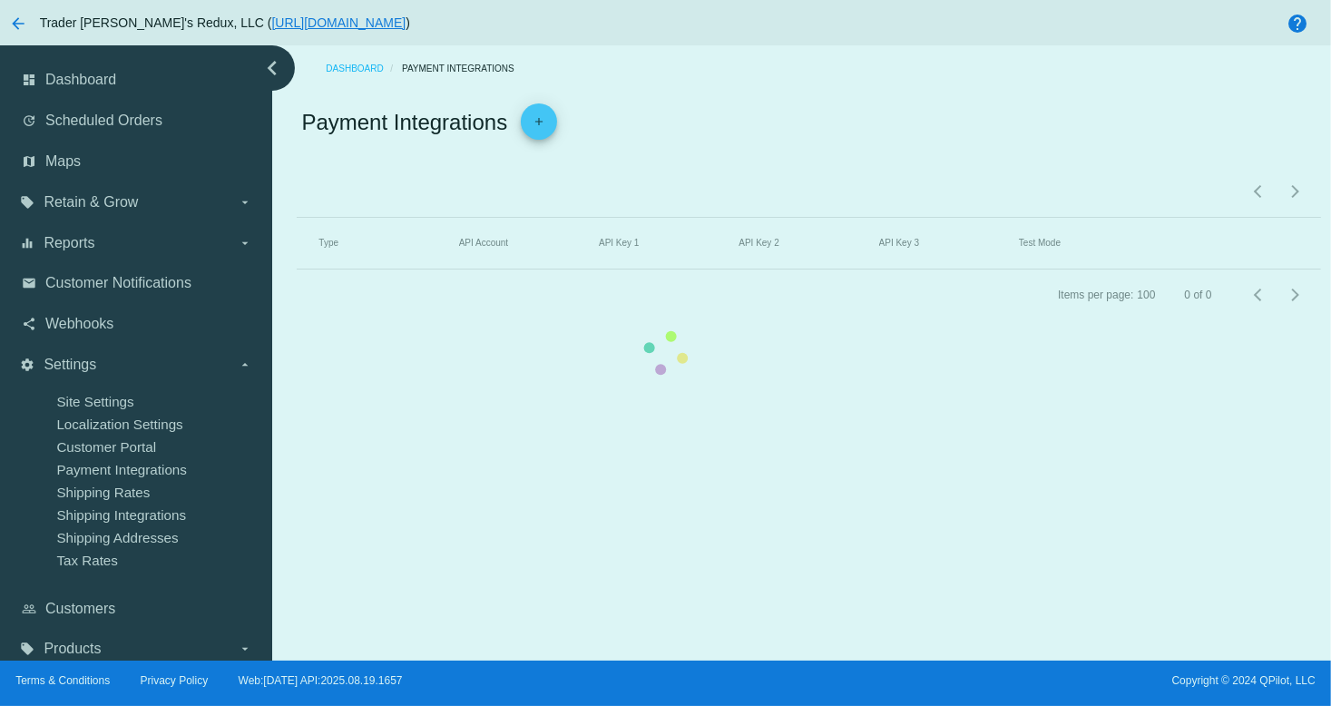
click at [297, 270] on mat-table "Type API Account API Key 1 API Key 2 API Key 3 Test Mode" at bounding box center [809, 244] width 1024 height 52
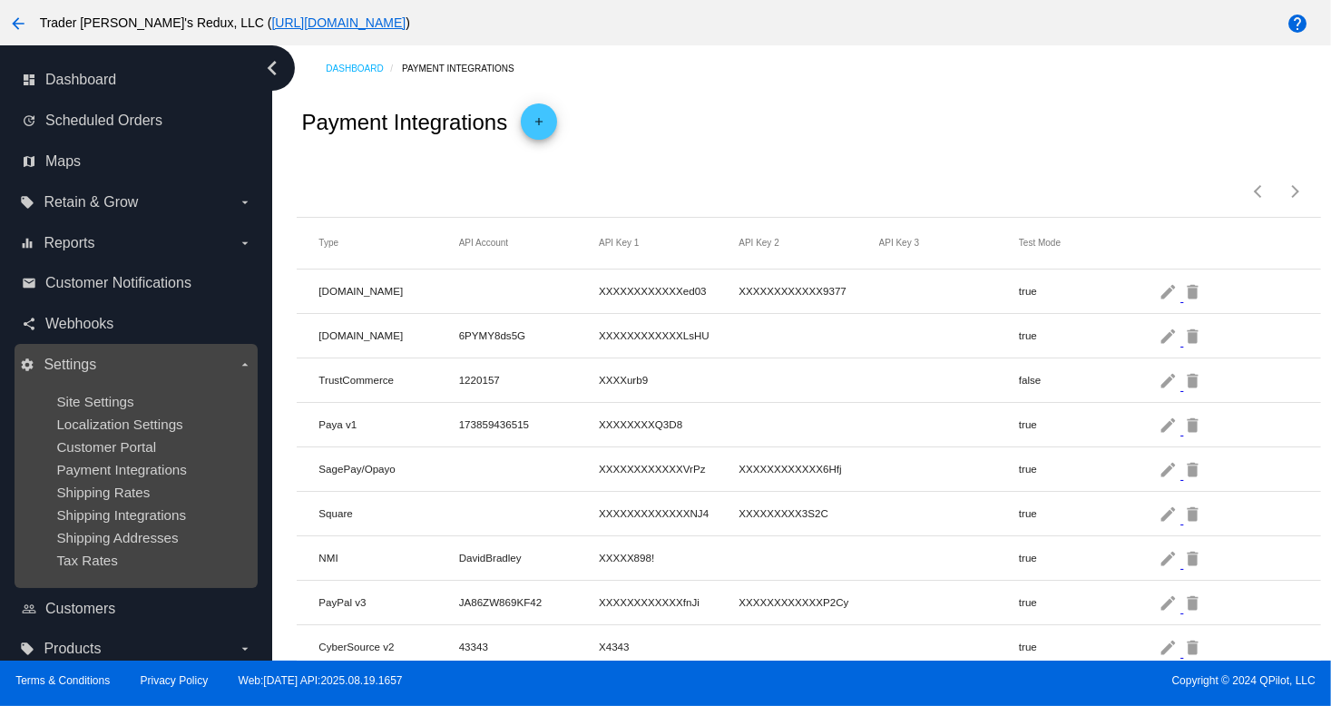
click at [119, 555] on ul "Site Settings Localization Settings Customer Portal Payment Integrations Shippi…" at bounding box center [135, 480] width 231 height 203
click at [120, 507] on ul "Site Settings Localization Settings Customer Portal Payment Integrations Shippi…" at bounding box center [135, 480] width 231 height 203
click at [120, 491] on span "Shipping Rates" at bounding box center [102, 492] width 93 height 15
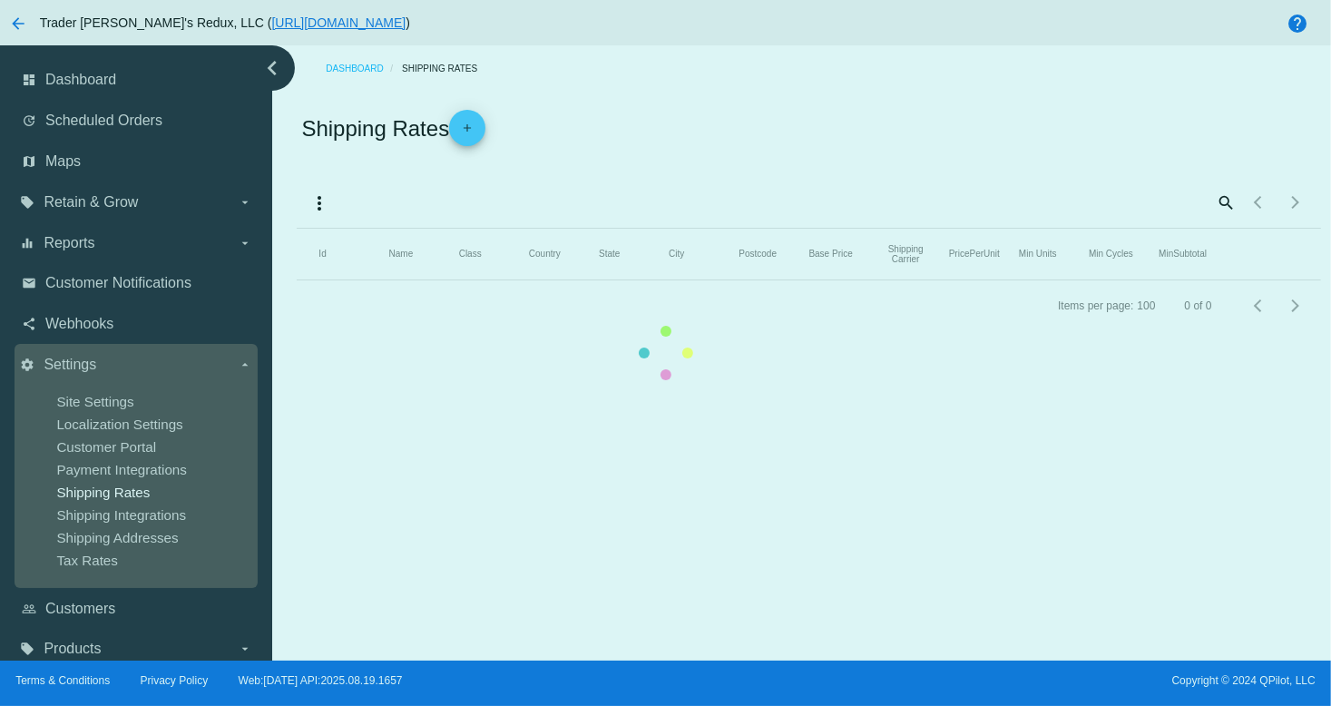
click at [297, 280] on mat-table "Id Name Class Country State City Postcode Base Price Shipping Carrier PricePerU…" at bounding box center [809, 255] width 1024 height 52
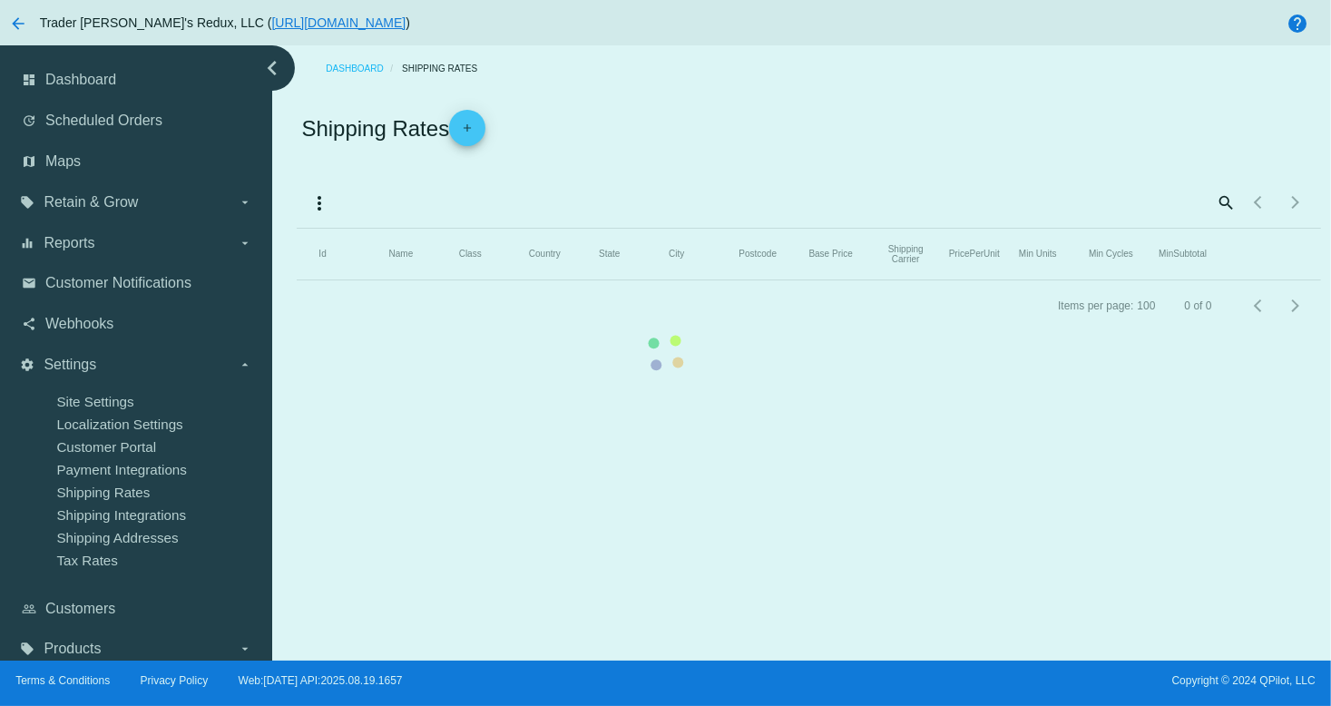
click at [297, 280] on mat-table "Id Name Class Country State City Postcode Base Price Shipping Carrier PricePerU…" at bounding box center [809, 255] width 1024 height 52
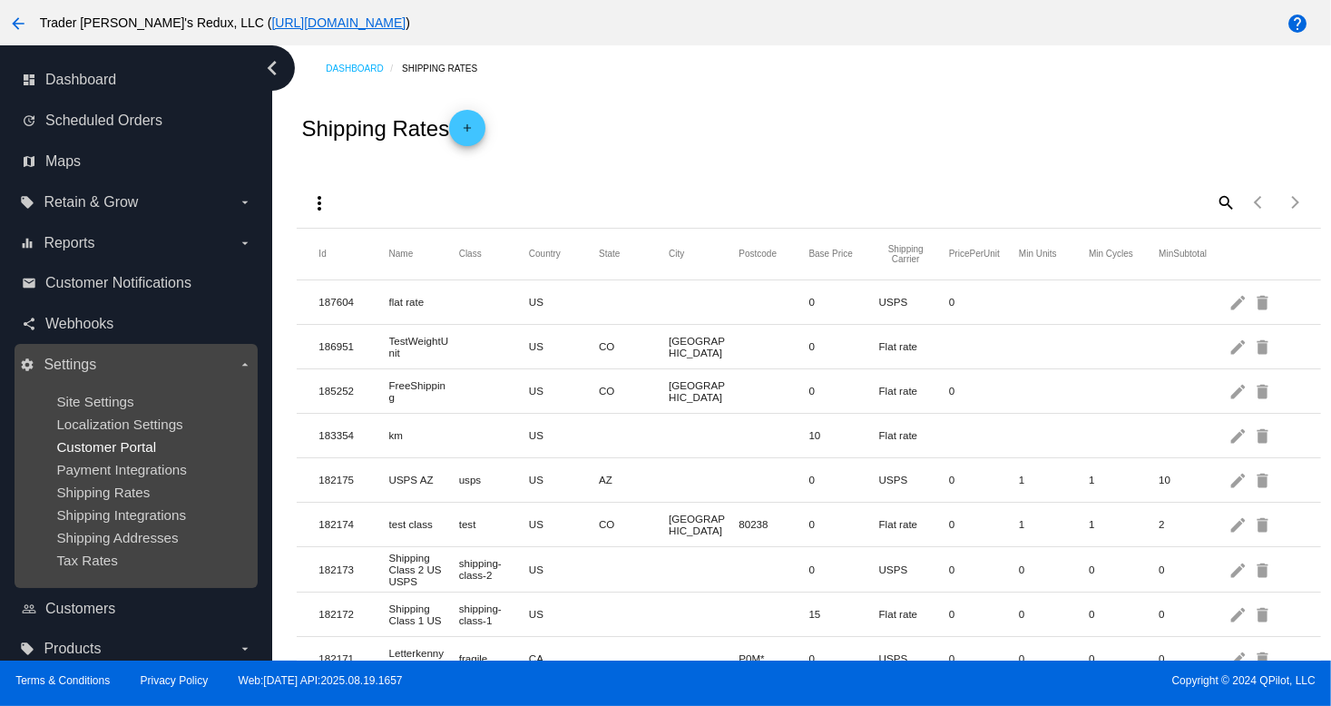
click at [71, 450] on span "Customer Portal" at bounding box center [106, 446] width 100 height 15
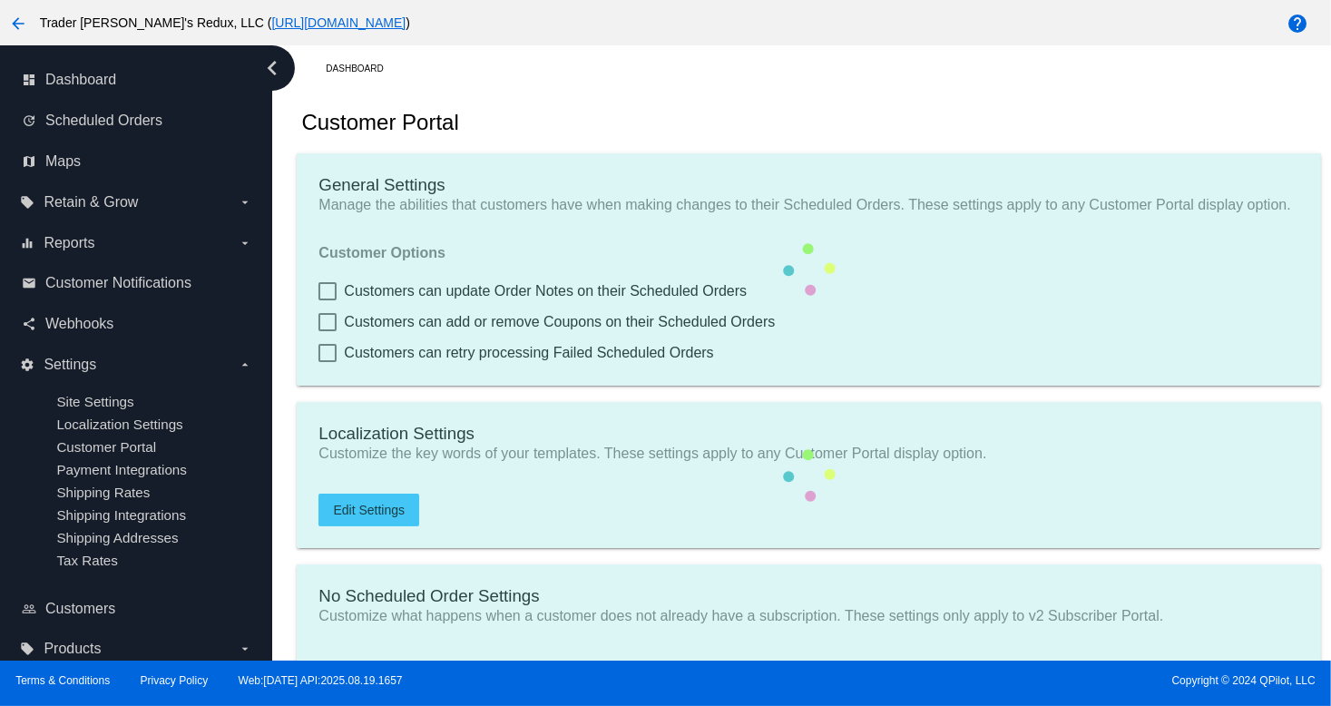
checkbox input "true"
type input "Create a Subscription"
type input "[URL][DOMAIN_NAME]"
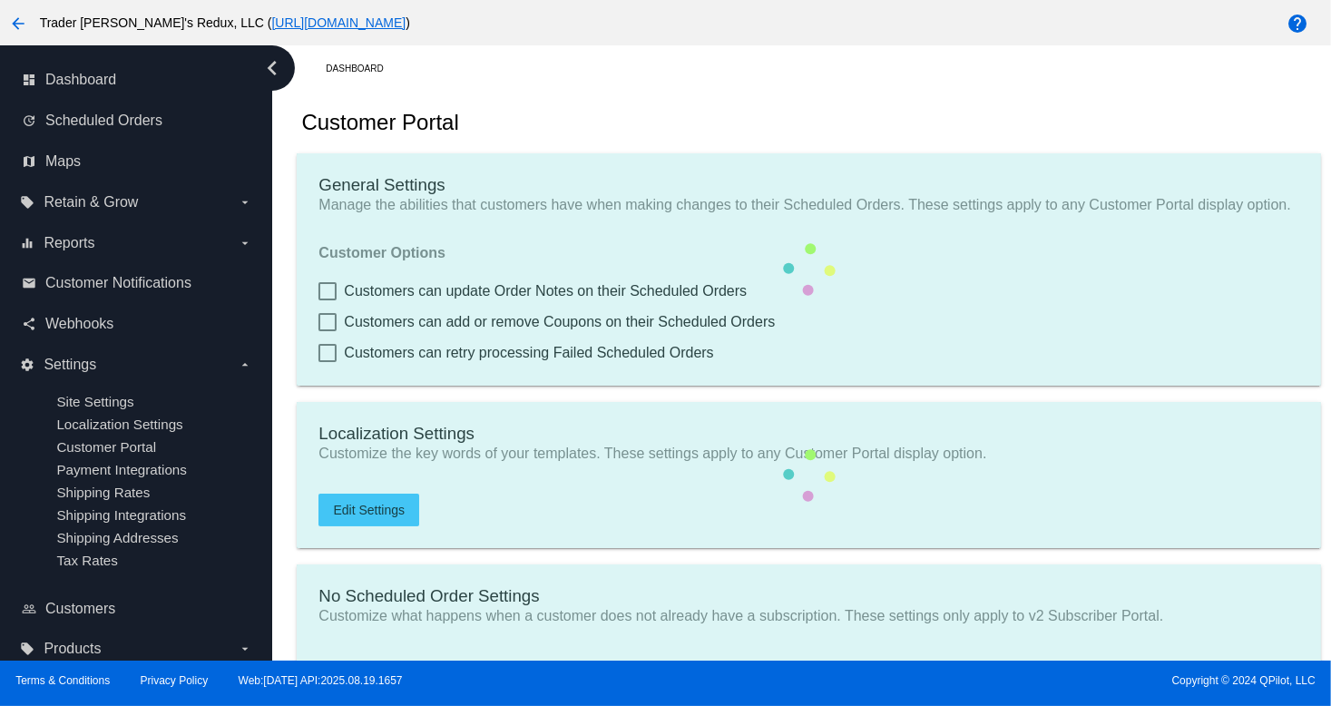
checkbox input "true"
type input "1"
type input "20"
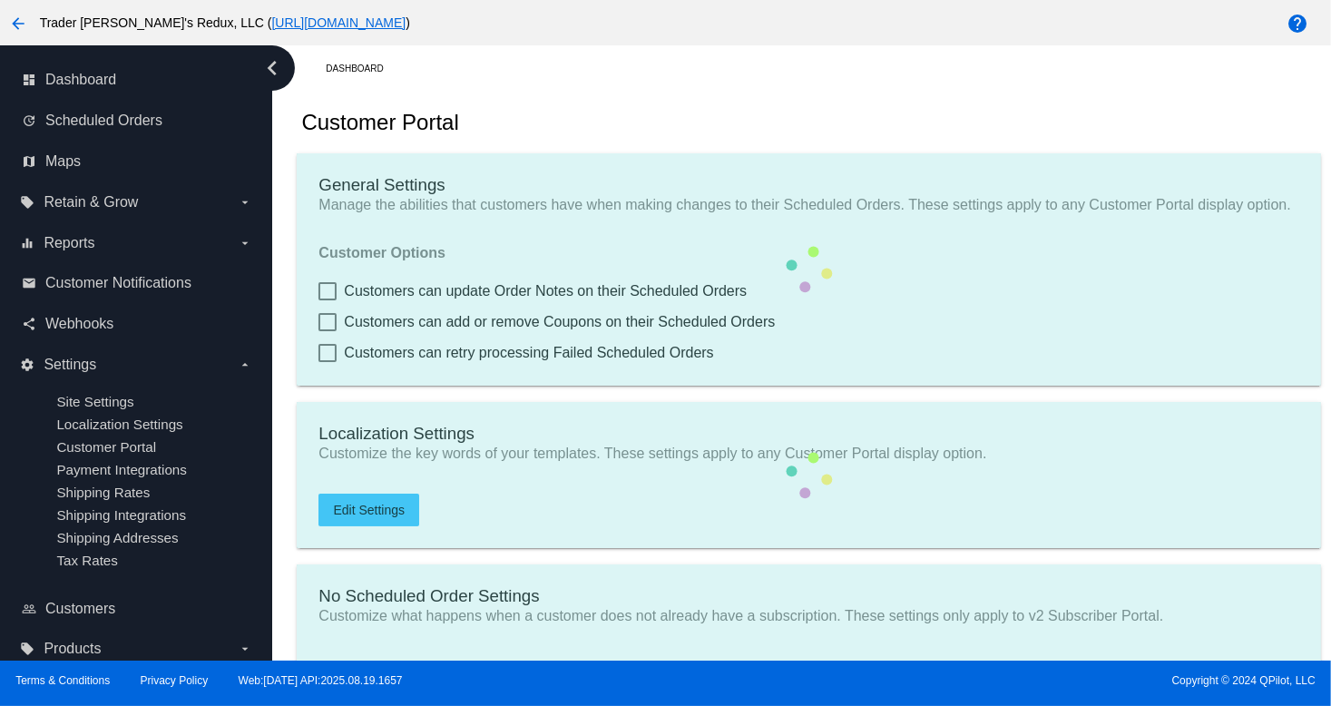
type input "500"
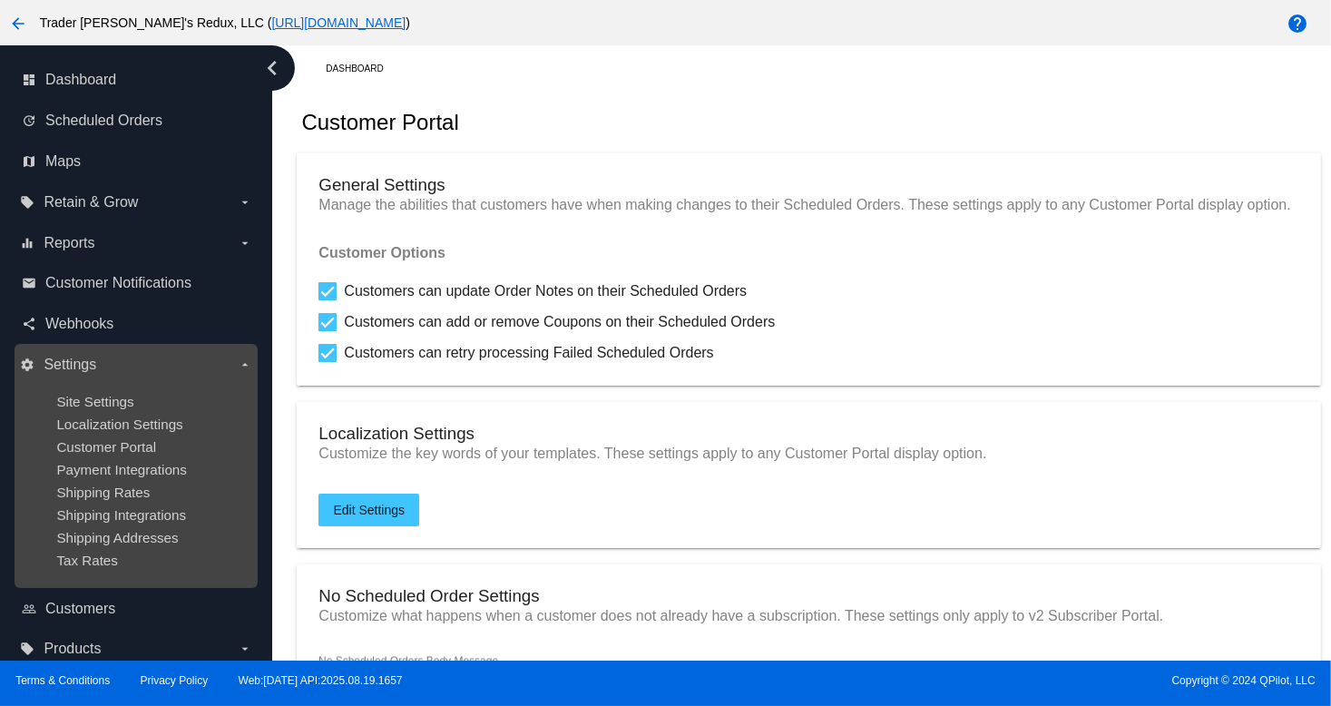
click at [91, 481] on ul "Site Settings Localization Settings Customer Portal Payment Integrations Shippi…" at bounding box center [135, 480] width 231 height 203
click at [97, 448] on span "Customer Portal" at bounding box center [106, 446] width 100 height 15
click at [96, 422] on span "Localization Settings" at bounding box center [119, 424] width 126 height 15
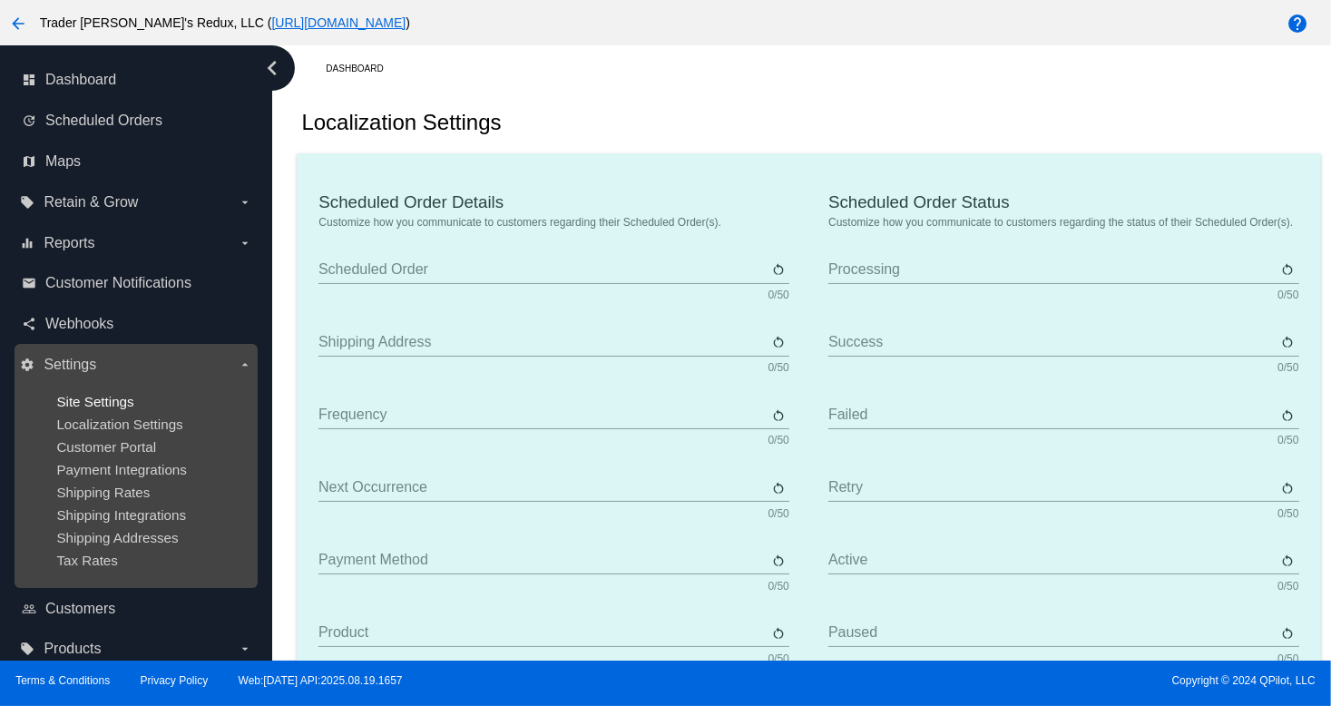
click at [88, 400] on span "Site Settings" at bounding box center [94, 401] width 77 height 15
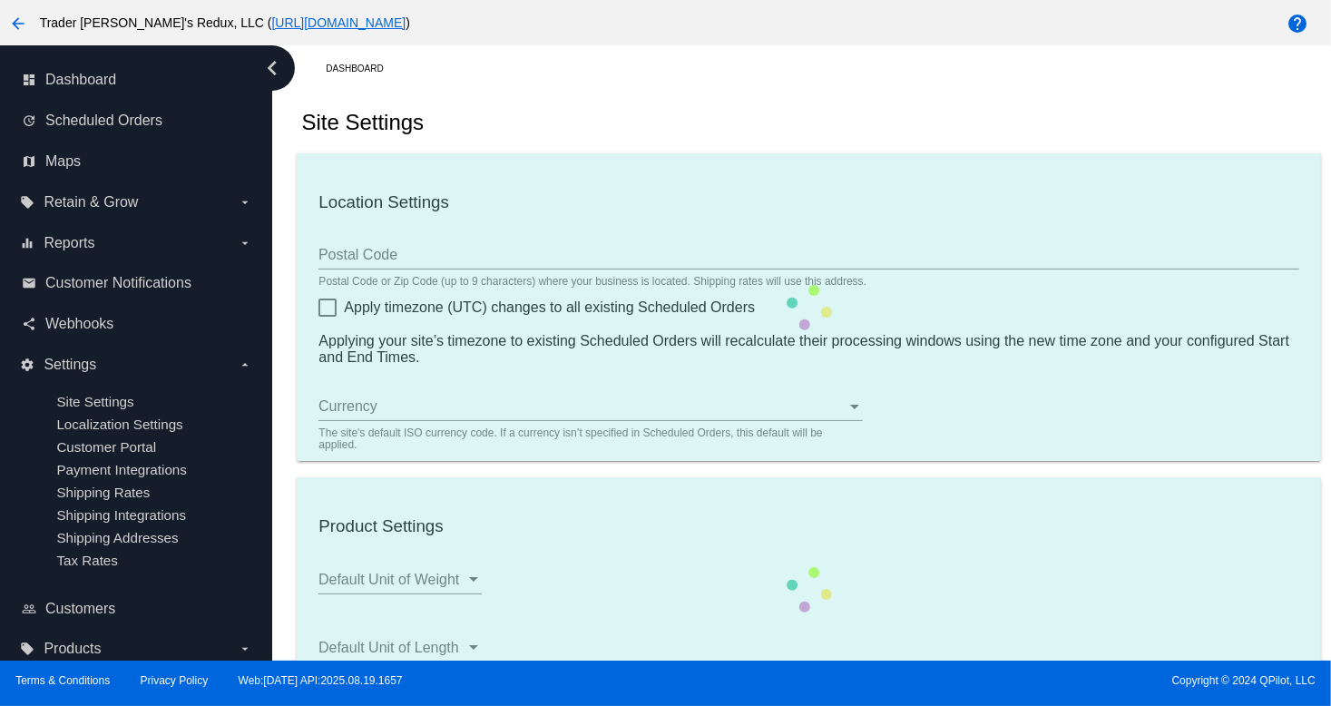
type input "80034"
checkbox input "true"
type input "09:00"
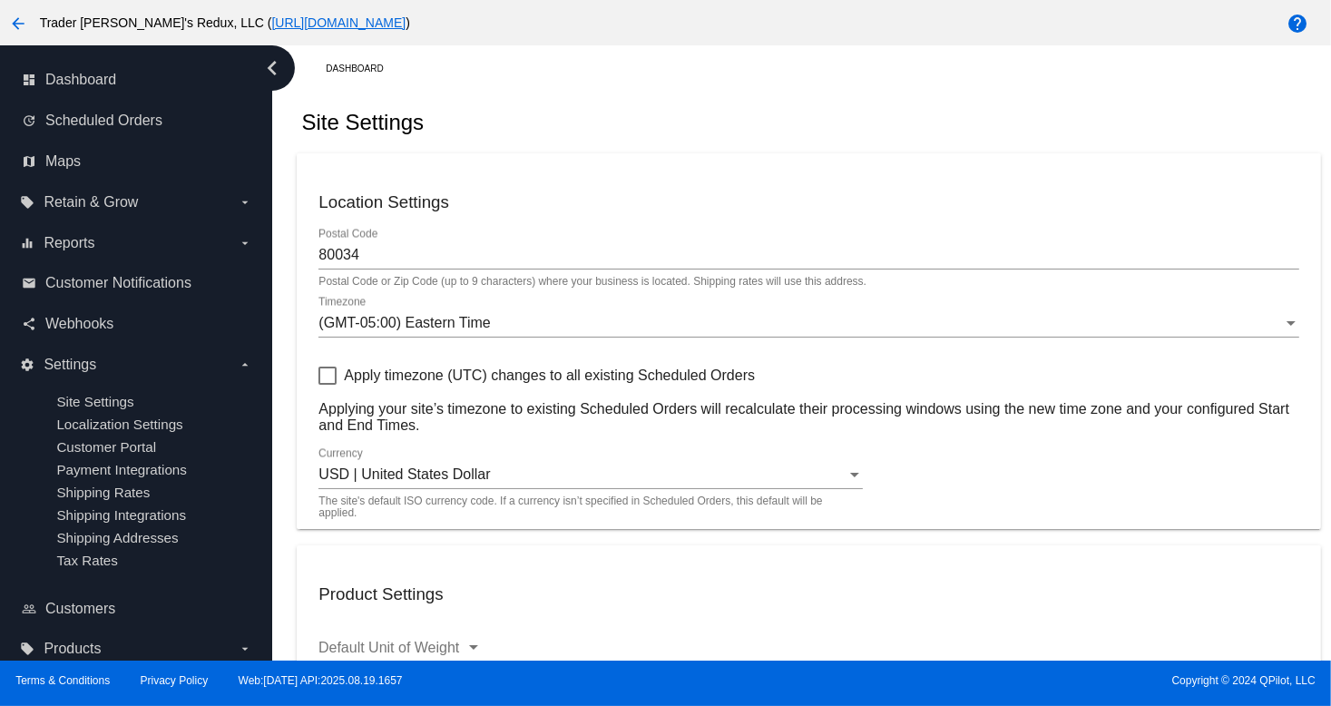
checkbox input "true"
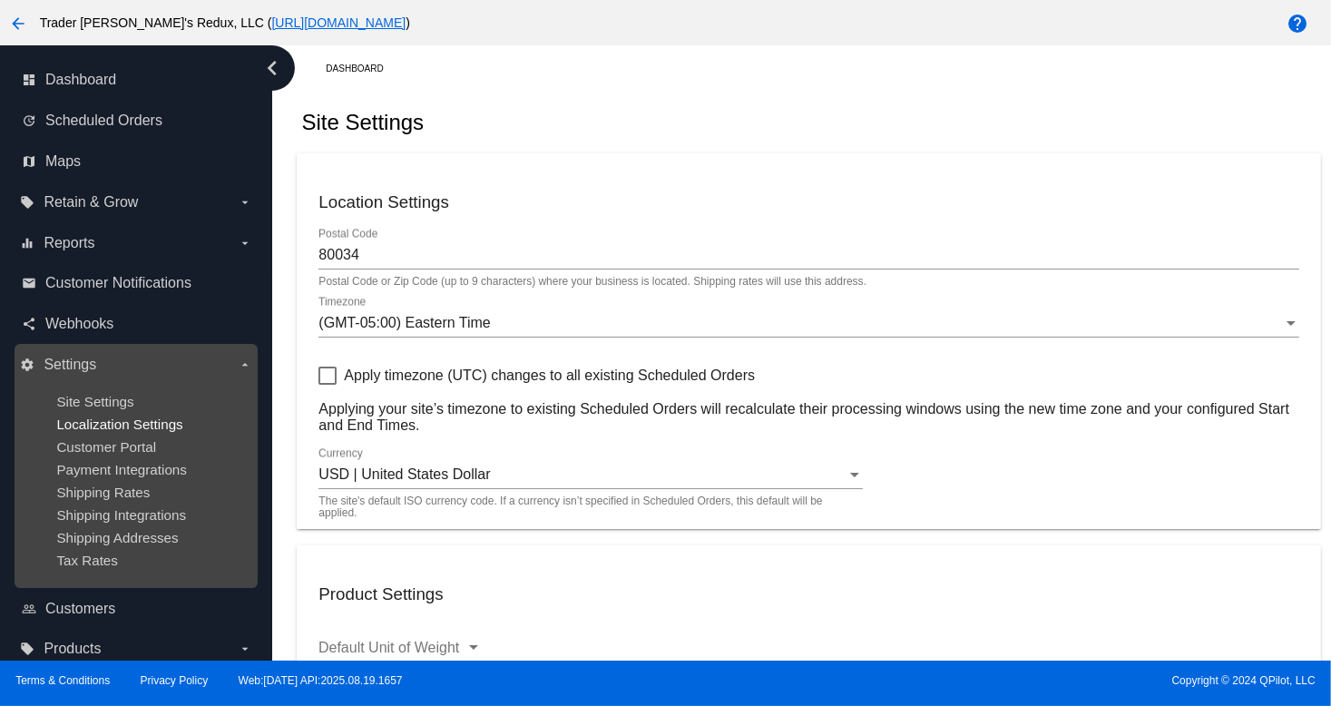
click at [133, 428] on span "Localization Settings" at bounding box center [119, 424] width 126 height 15
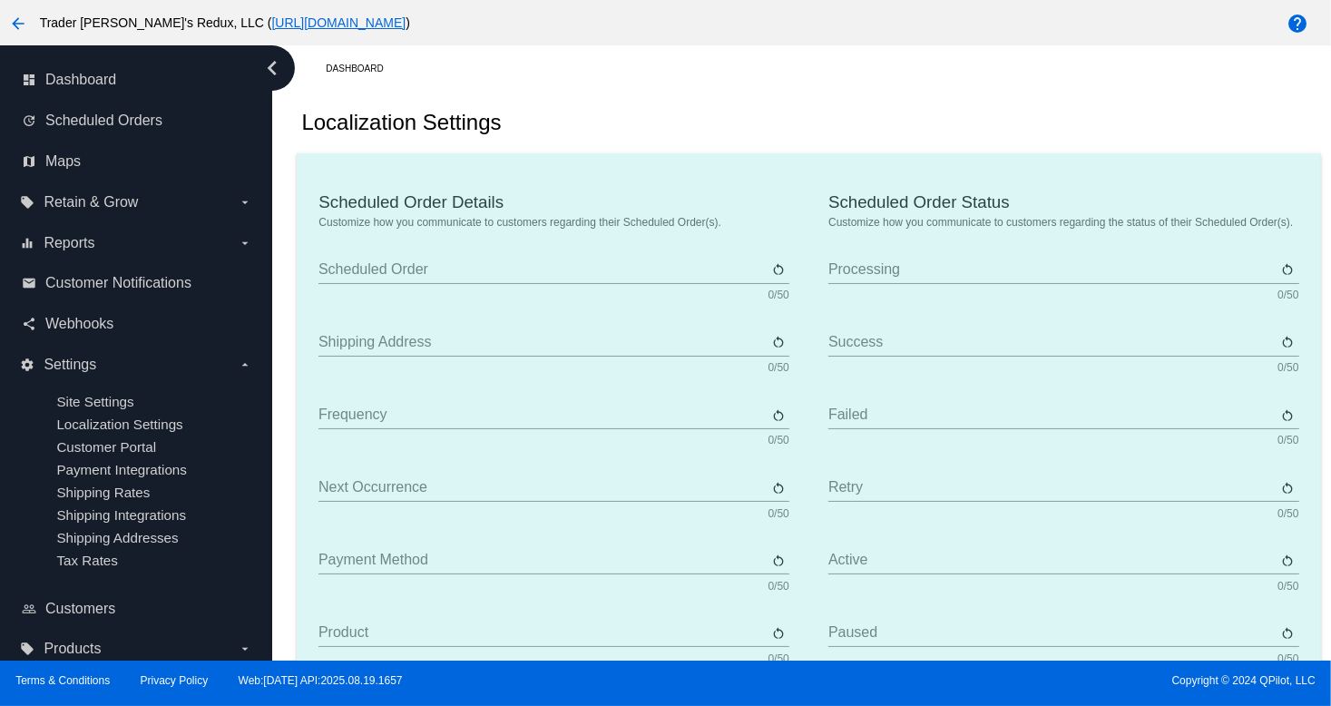
type input "Scheduled Order"
type input "Shipping address"
type input "Frequency"
type input "Next occurrence"
type input "Payment method"
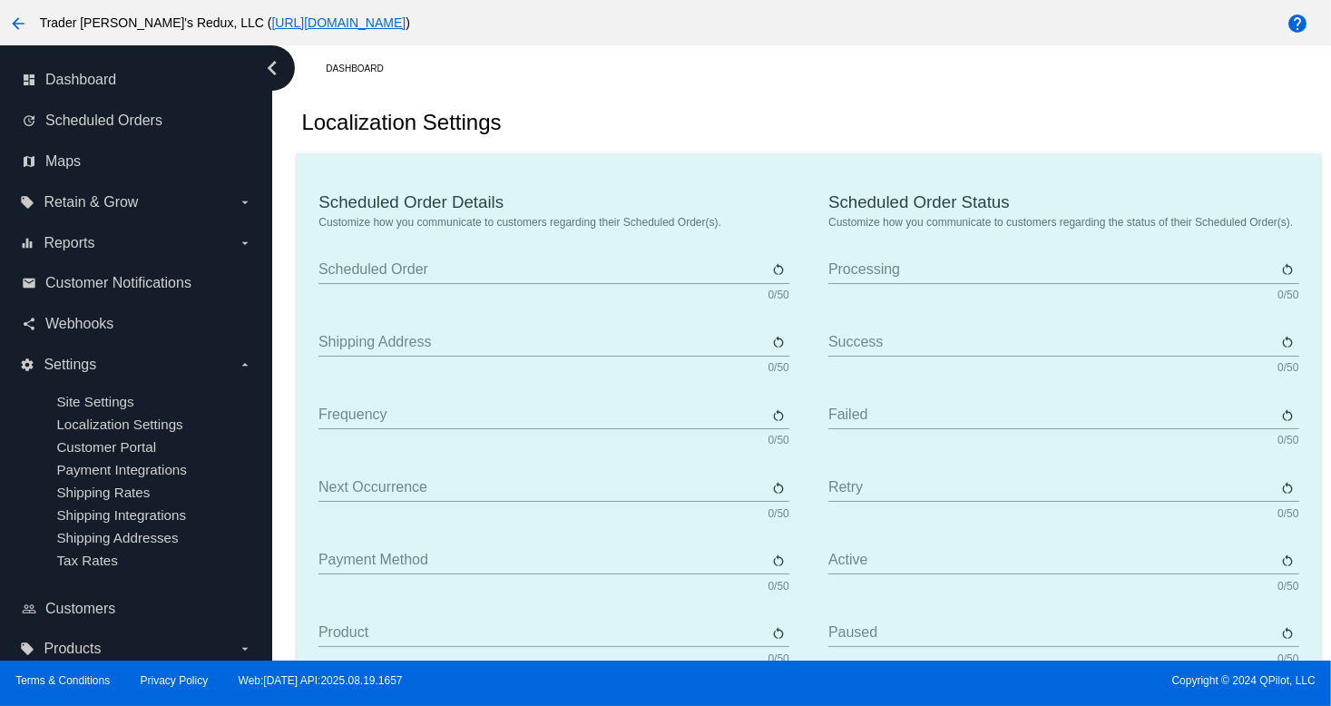
type input "Product"
type input "Quantity"
type input "Price"
type input "Out of stock"
type input "Subtotal"
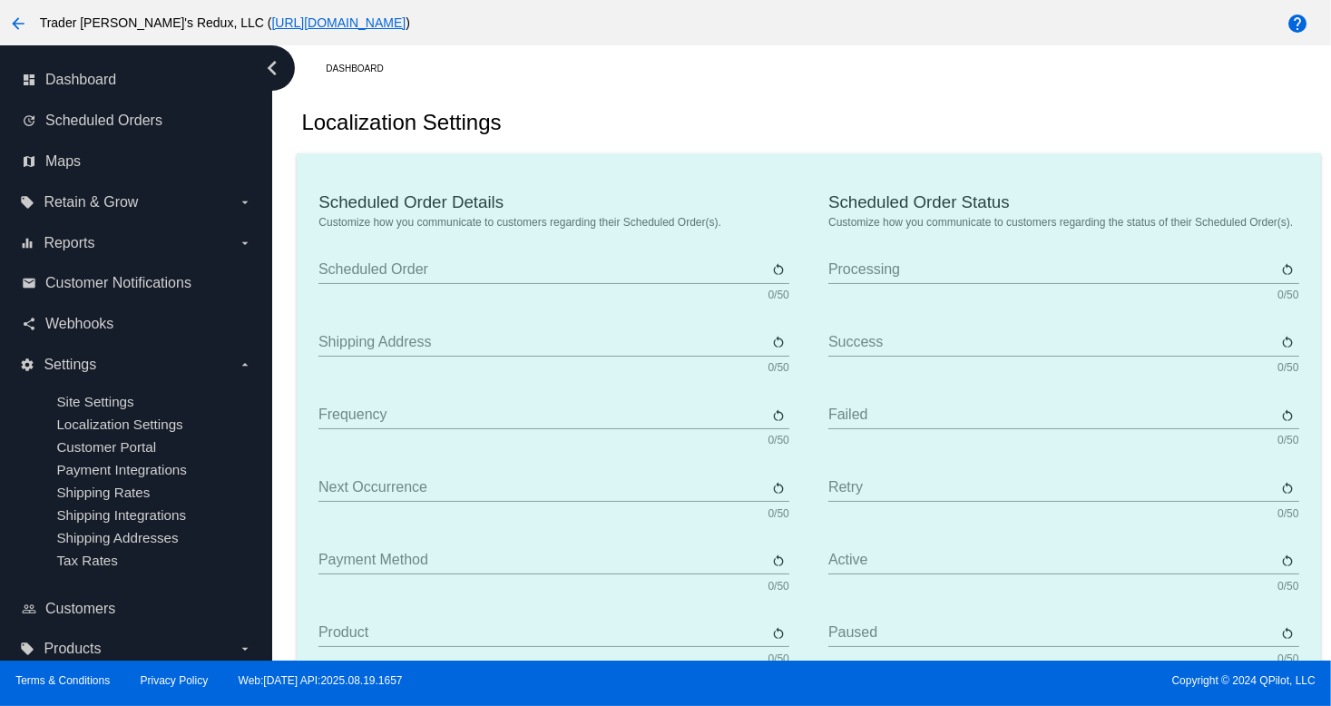
type input "Shipping"
type input "Tax"
type input "TBD"
type input "Total"
type input "No payment method"
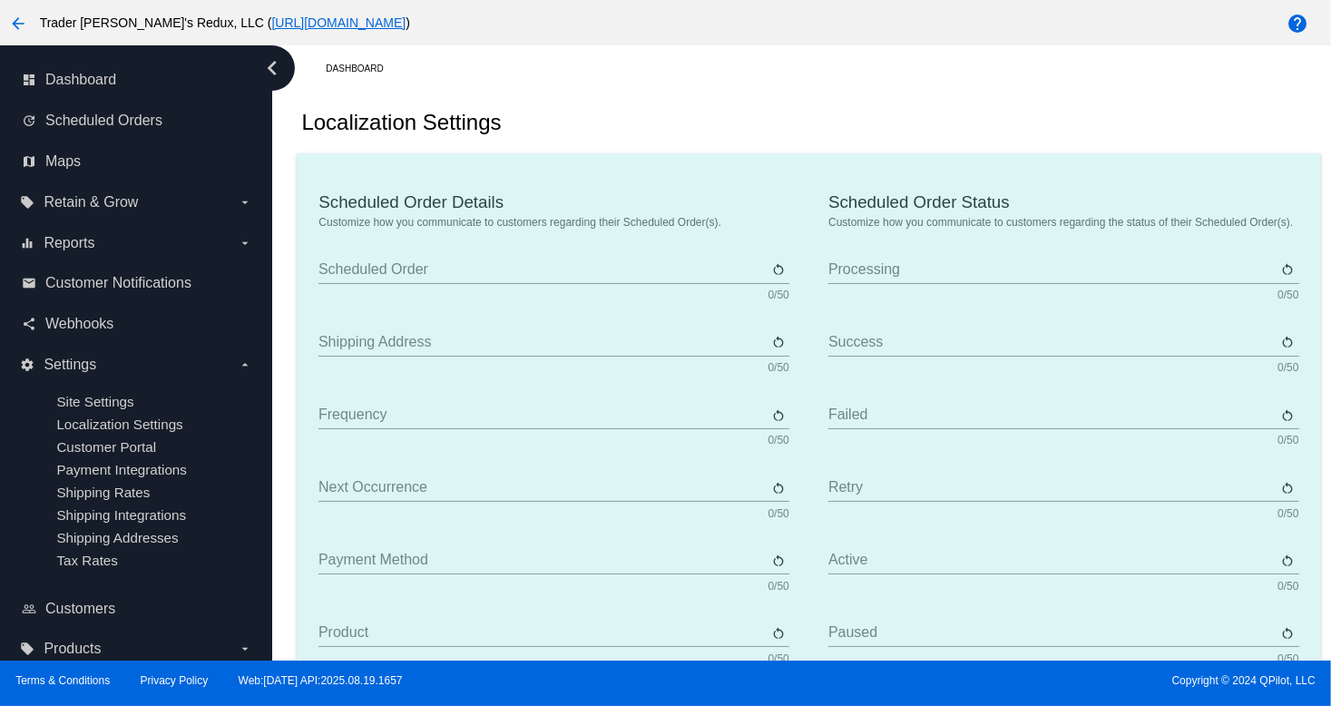
type input "Subscribe"
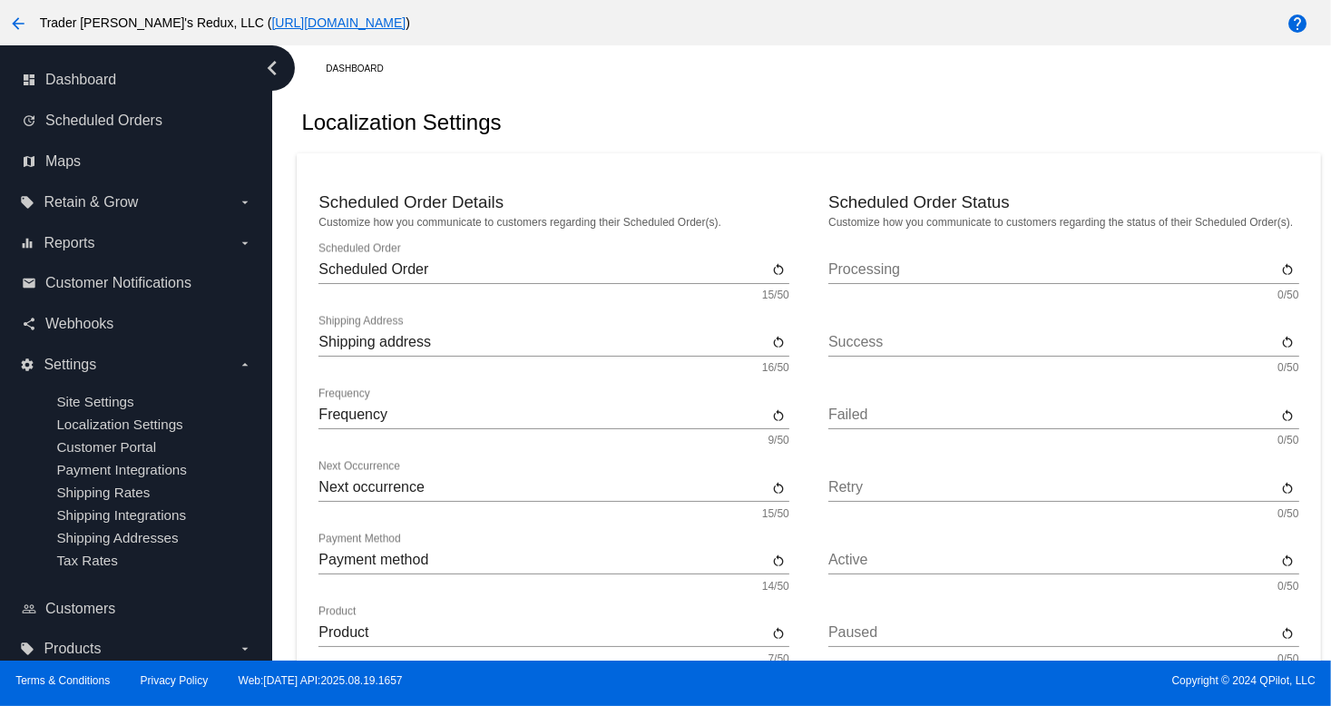
drag, startPoint x: 943, startPoint y: 285, endPoint x: 628, endPoint y: 257, distance: 316.2
click at [937, 284] on div "Processing" at bounding box center [1053, 263] width 448 height 41
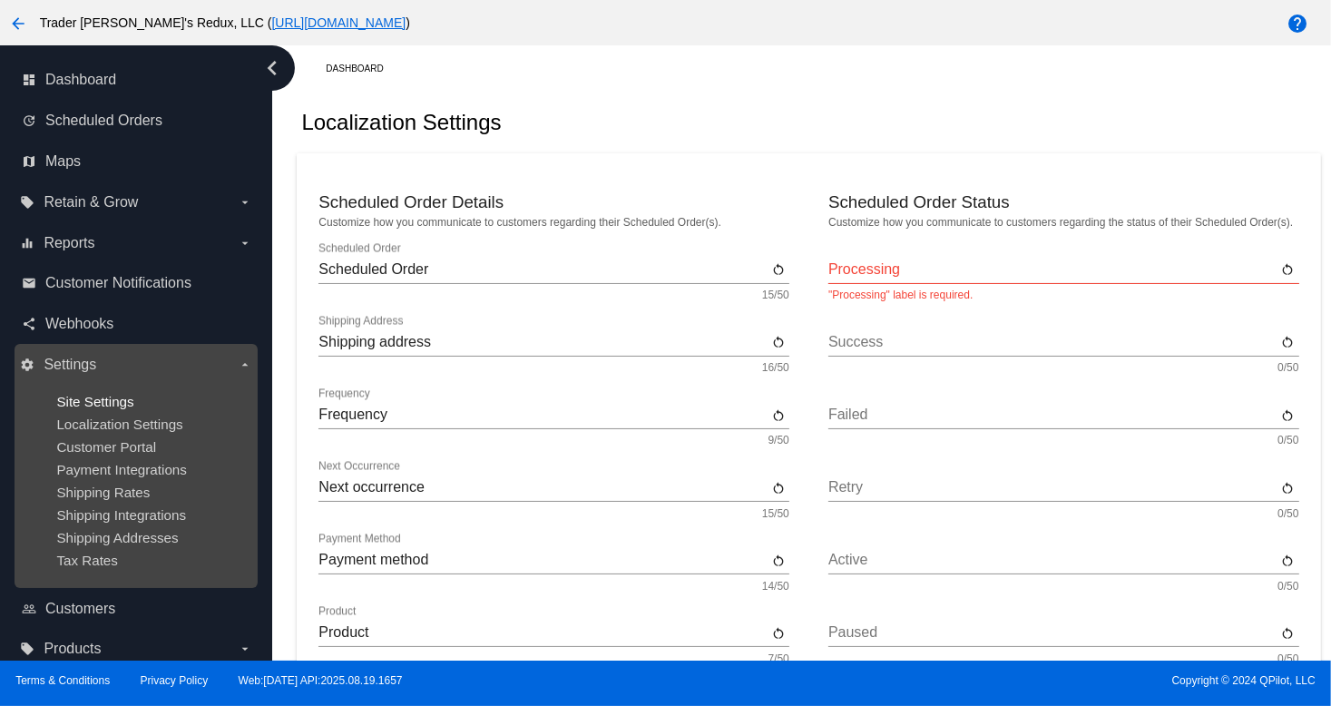
click at [87, 404] on span "Site Settings" at bounding box center [94, 401] width 77 height 15
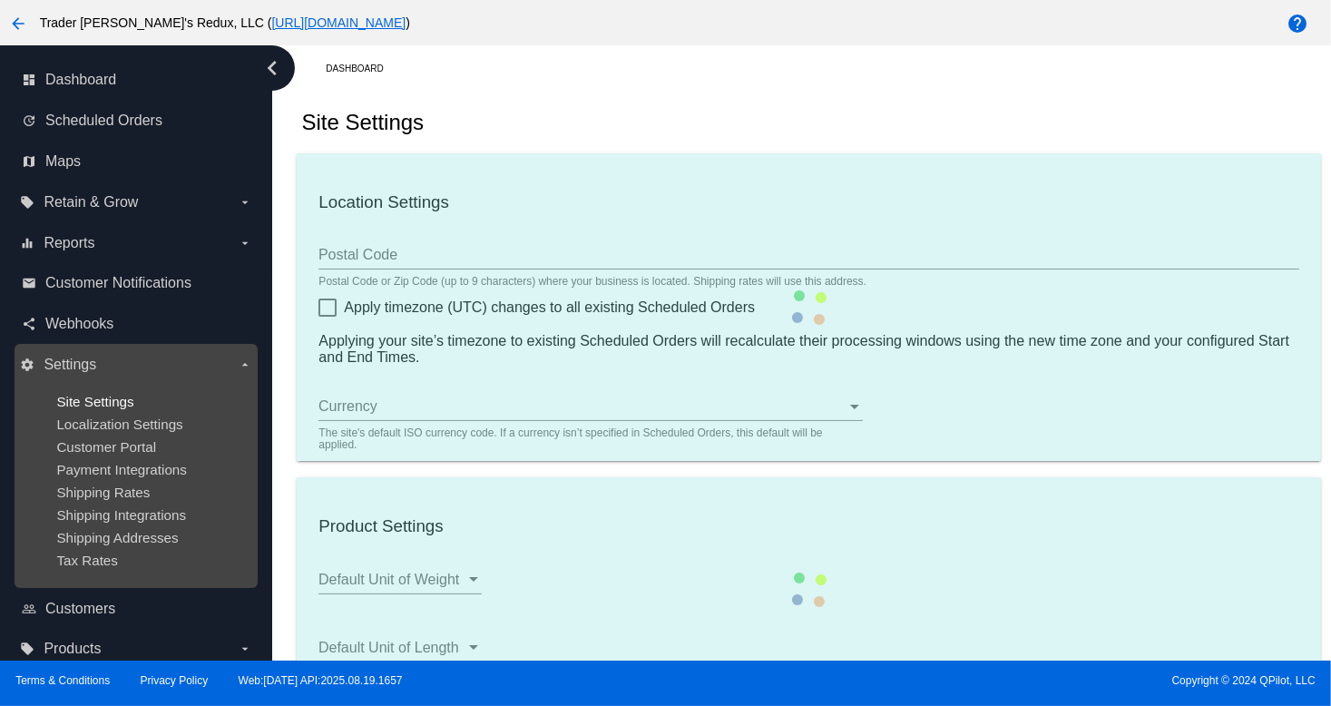
type input "80034"
checkbox input "true"
type input "09:00"
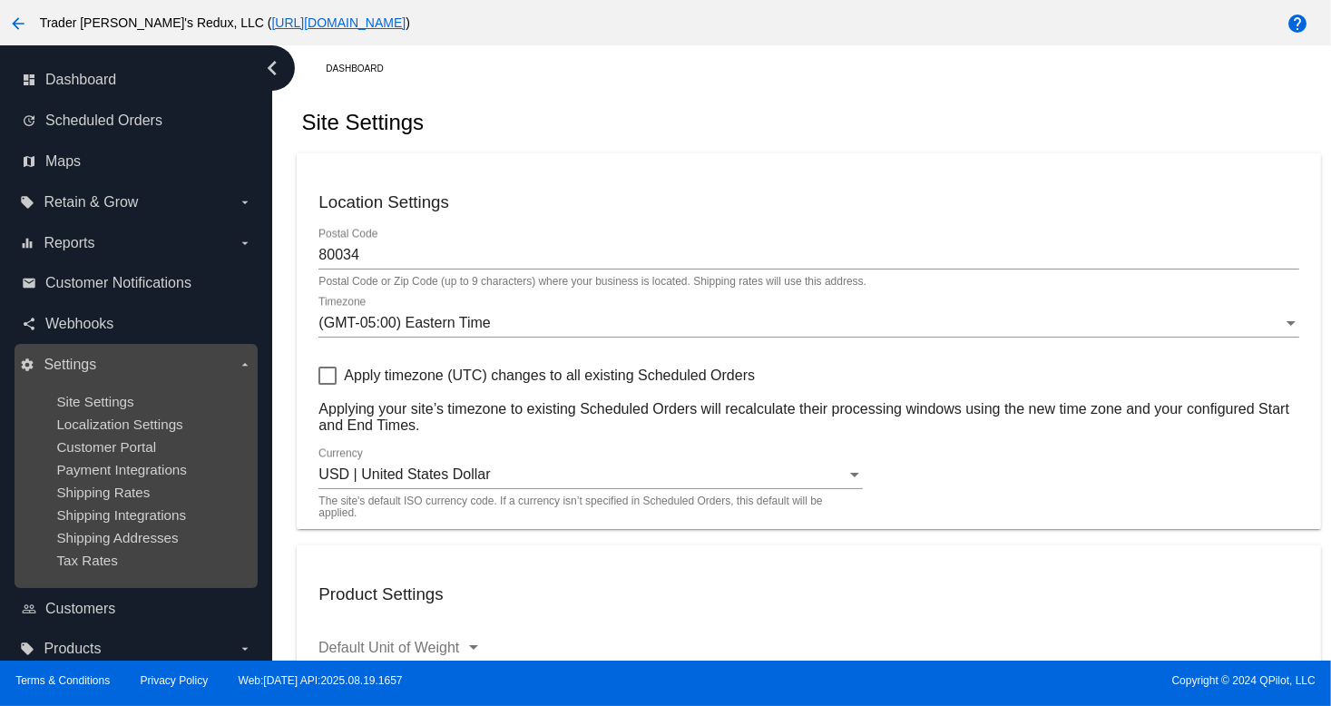
checkbox input "true"
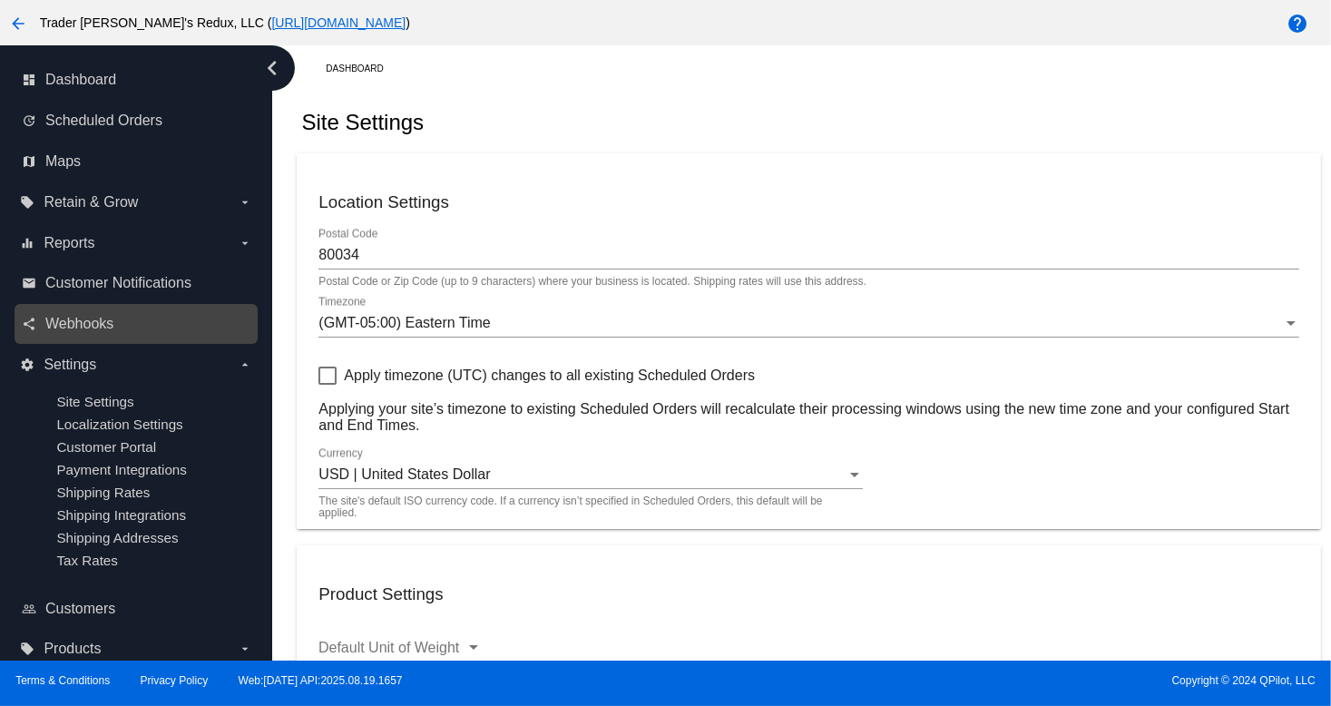
click at [102, 338] on link "share Webhooks" at bounding box center [137, 323] width 231 height 29
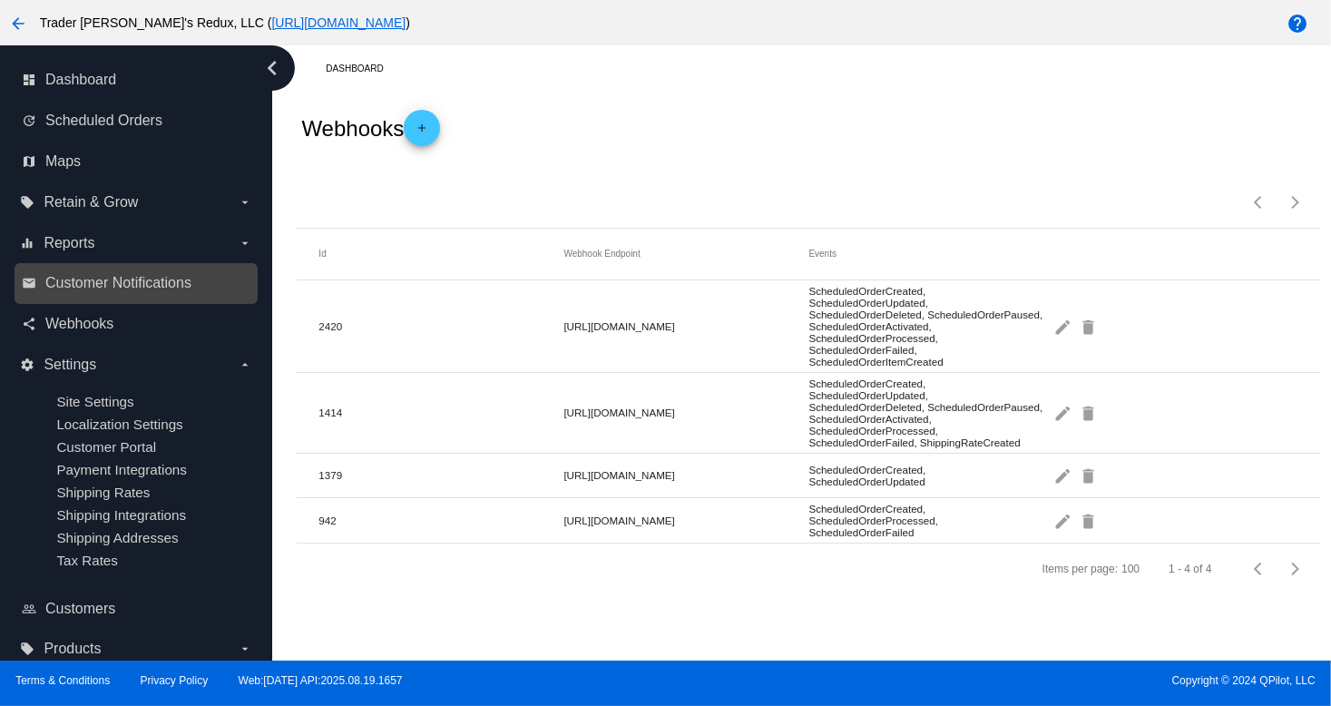
click at [90, 299] on div "email Customer Notifications" at bounding box center [136, 283] width 243 height 41
click at [86, 270] on link "email Customer Notifications" at bounding box center [137, 283] width 231 height 29
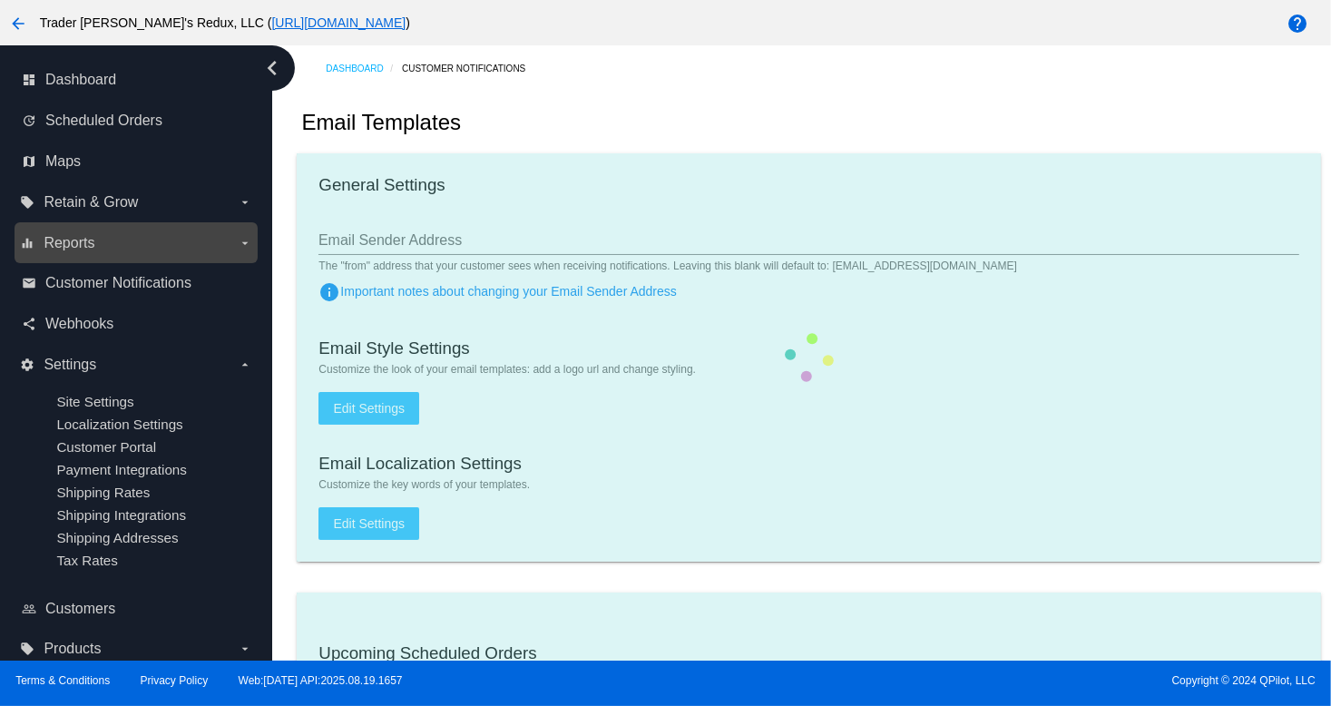
checkbox input "true"
type input "1"
checkbox input "true"
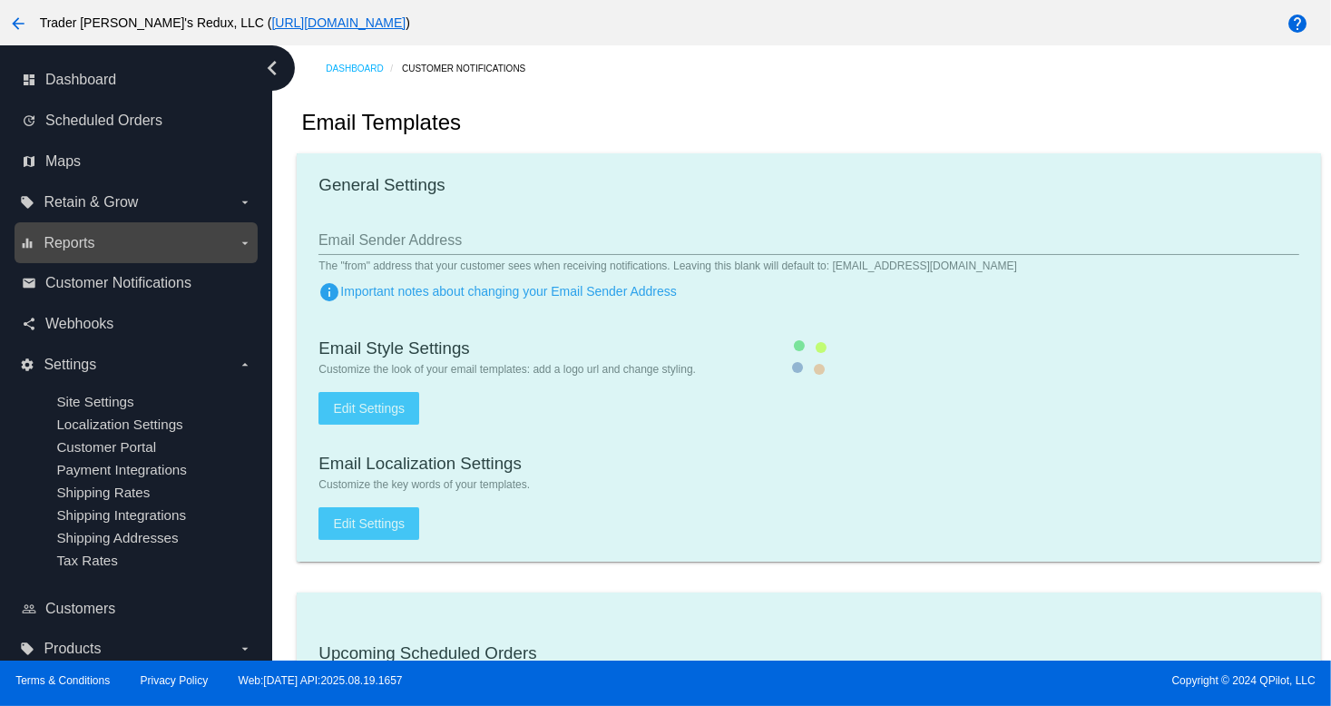
checkbox input "true"
type input "[EMAIL_ADDRESS][DOMAIN_NAME]"
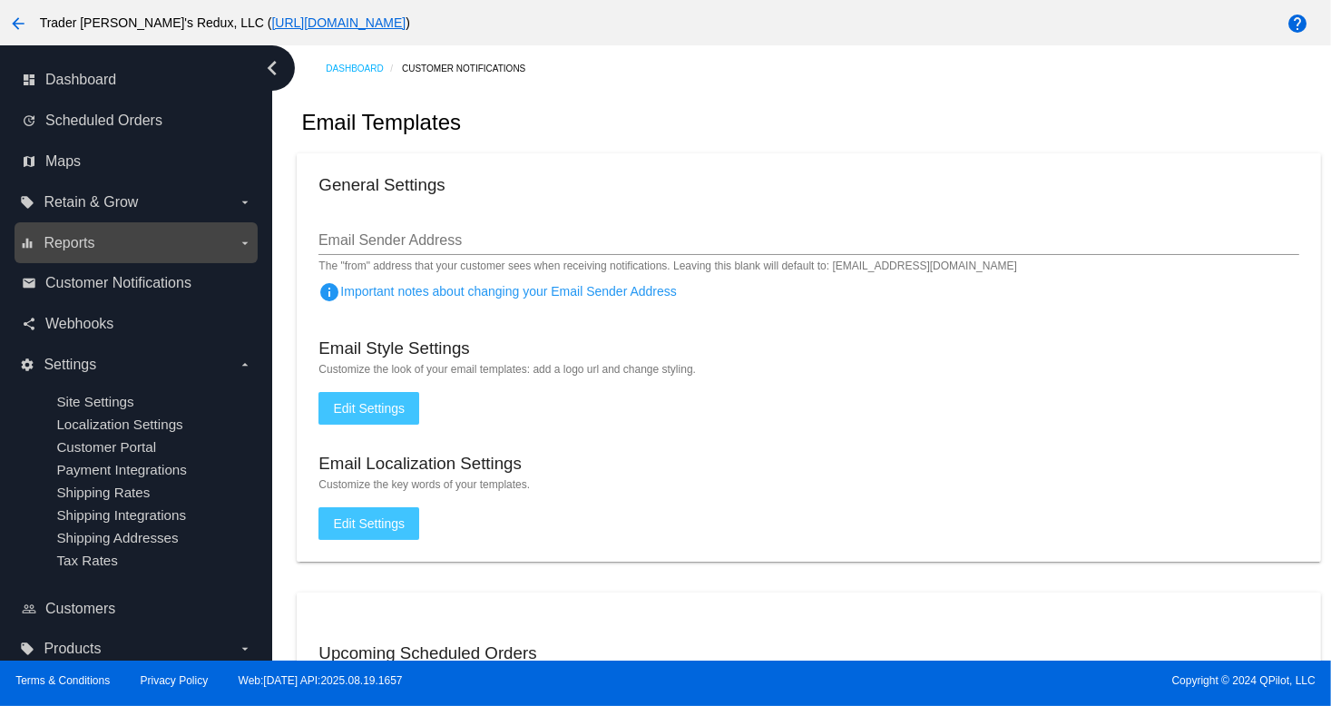
click at [77, 260] on div "equalizer Reports arrow_drop_down" at bounding box center [136, 242] width 243 height 41
click at [70, 235] on span "Reports" at bounding box center [69, 243] width 51 height 16
click at [0, 0] on input "equalizer Reports arrow_drop_down" at bounding box center [0, 0] width 0 height 0
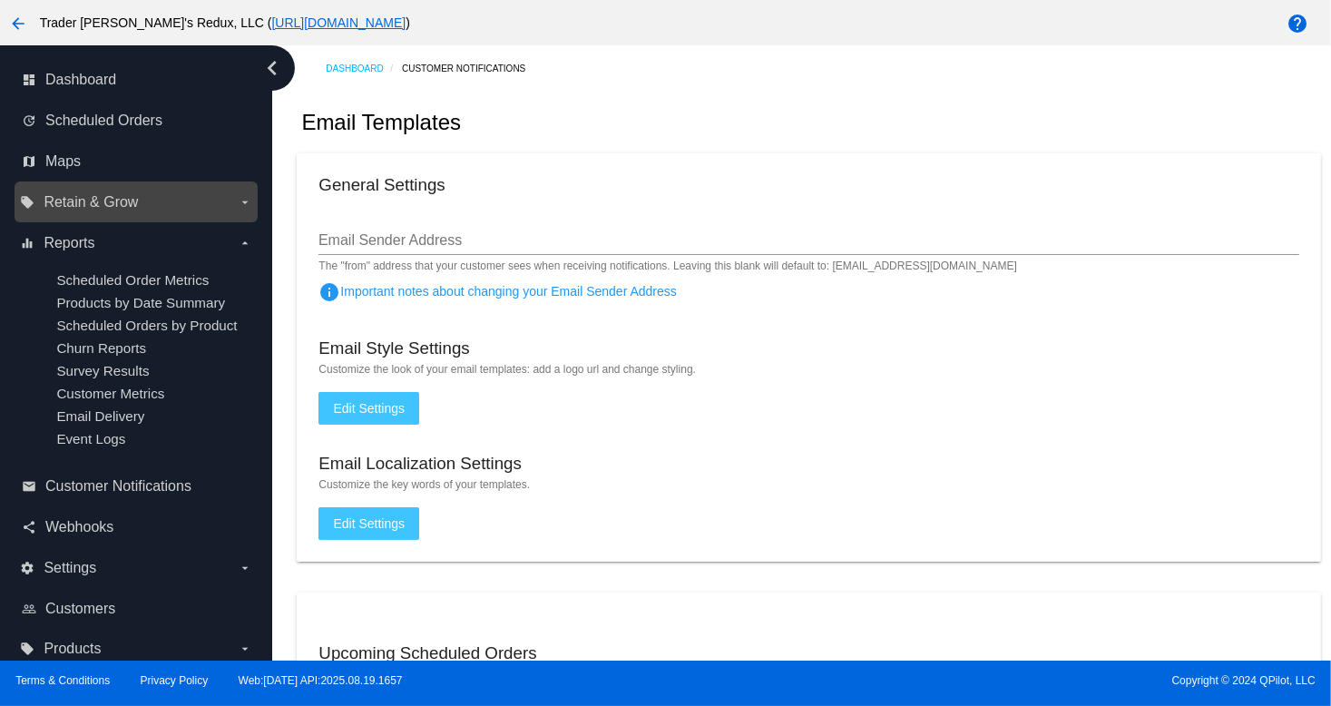
click at [81, 214] on label "local_offer Retain & Grow arrow_drop_down" at bounding box center [135, 202] width 231 height 29
click at [0, 0] on input "local_offer Retain & Grow arrow_drop_down" at bounding box center [0, 0] width 0 height 0
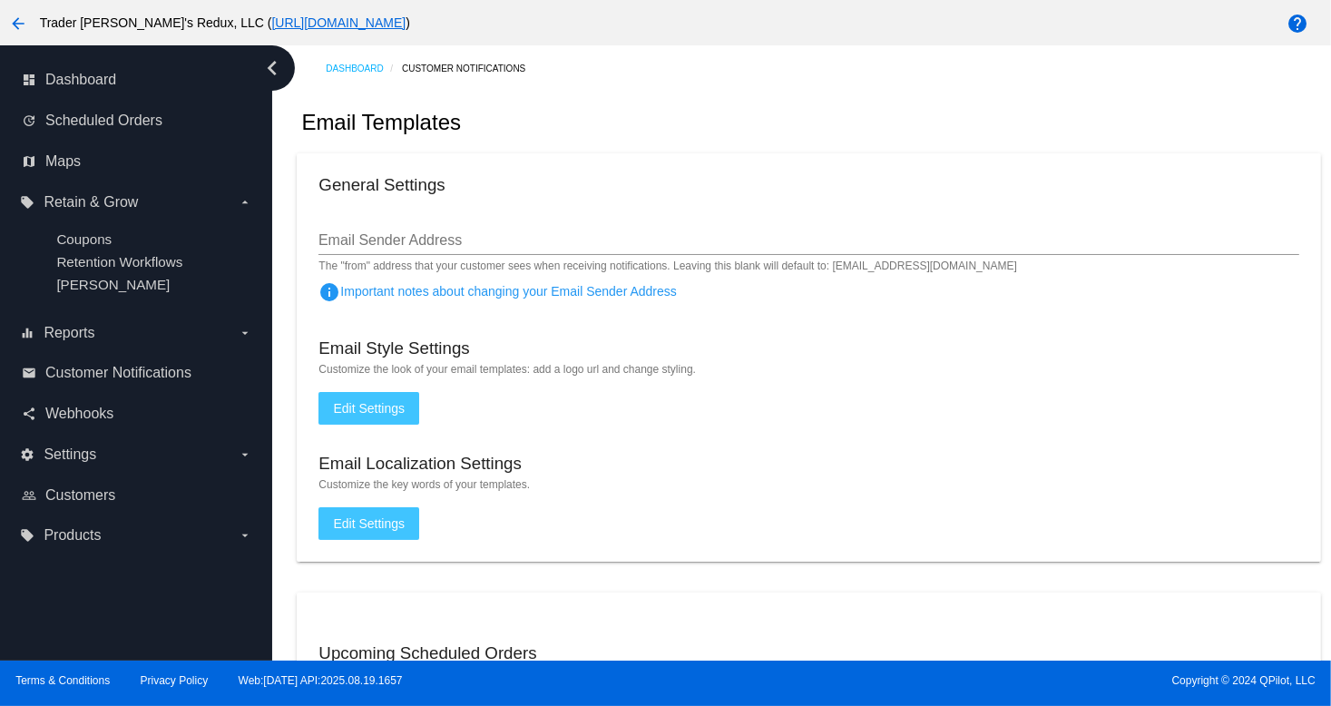
click at [896, 378] on mat-card "General Settings Email Sender Address The "from" address that your customer see…" at bounding box center [809, 357] width 1024 height 408
click at [104, 407] on span "Webhooks" at bounding box center [79, 414] width 68 height 16
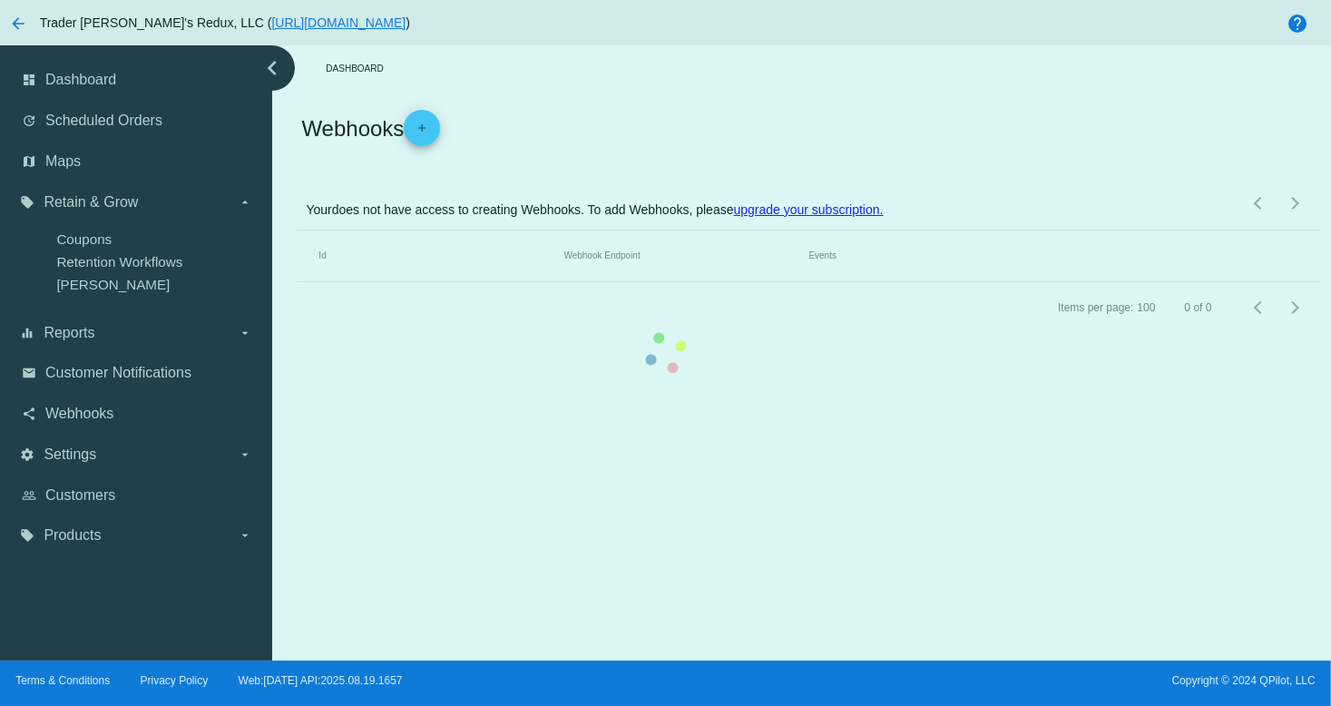
click at [297, 282] on mat-table "Id Webhook Endpoint Events" at bounding box center [809, 257] width 1024 height 52
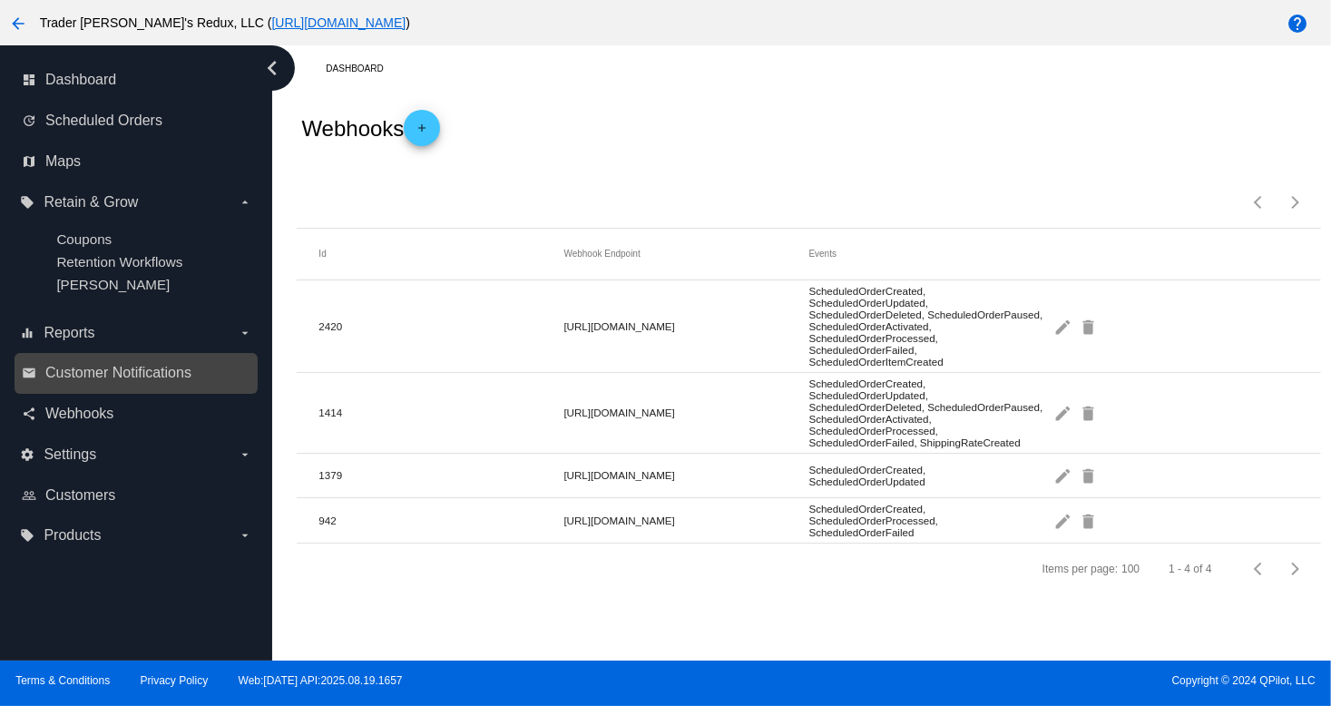
click at [92, 355] on div "email Customer Notifications" at bounding box center [136, 373] width 243 height 41
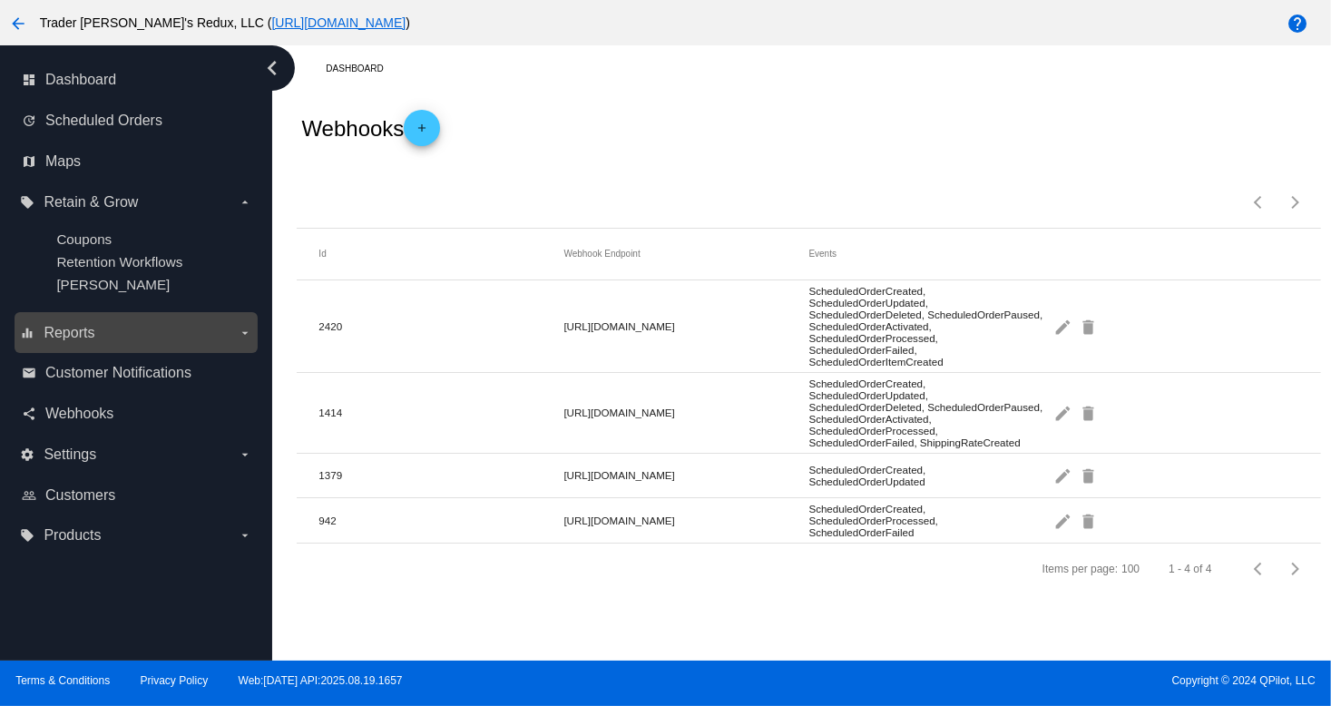
click at [83, 329] on span "Reports" at bounding box center [69, 333] width 51 height 16
click at [0, 0] on input "equalizer Reports arrow_drop_down" at bounding box center [0, 0] width 0 height 0
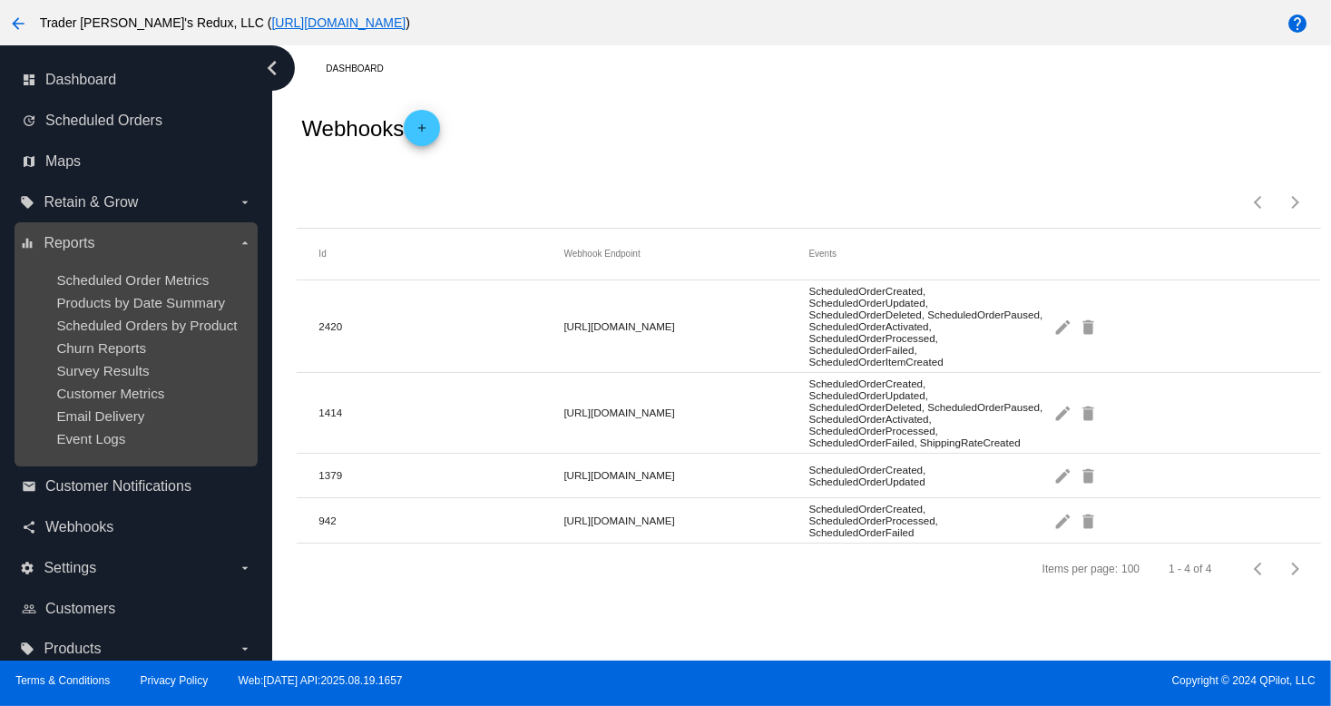
click at [98, 364] on ul "Scheduled Order Metrics Products by Date Summary Scheduled Orders by Product Ch…" at bounding box center [135, 359] width 231 height 203
click at [95, 347] on span "Churn Reports" at bounding box center [101, 347] width 90 height 15
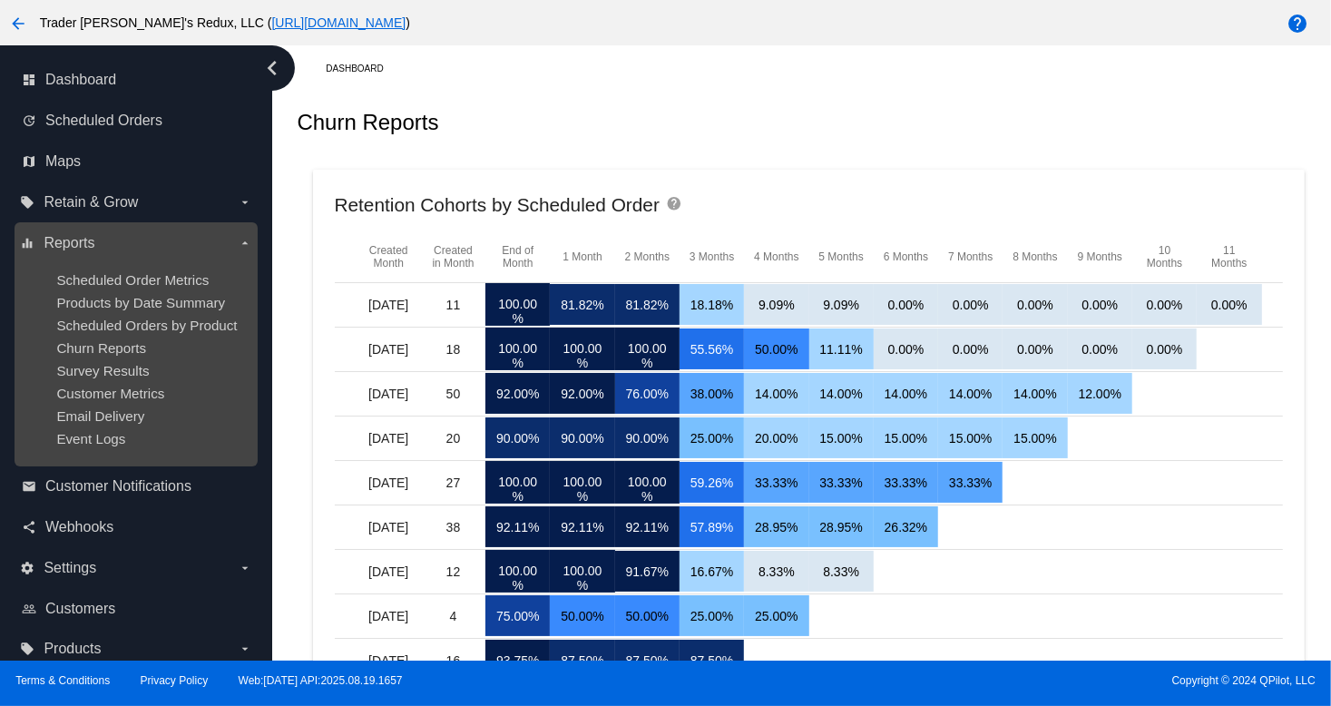
click at [110, 387] on ul "Scheduled Order Metrics Products by Date Summary Scheduled Orders by Product Ch…" at bounding box center [135, 359] width 231 height 203
click at [103, 374] on span "Survey Results" at bounding box center [102, 370] width 93 height 15
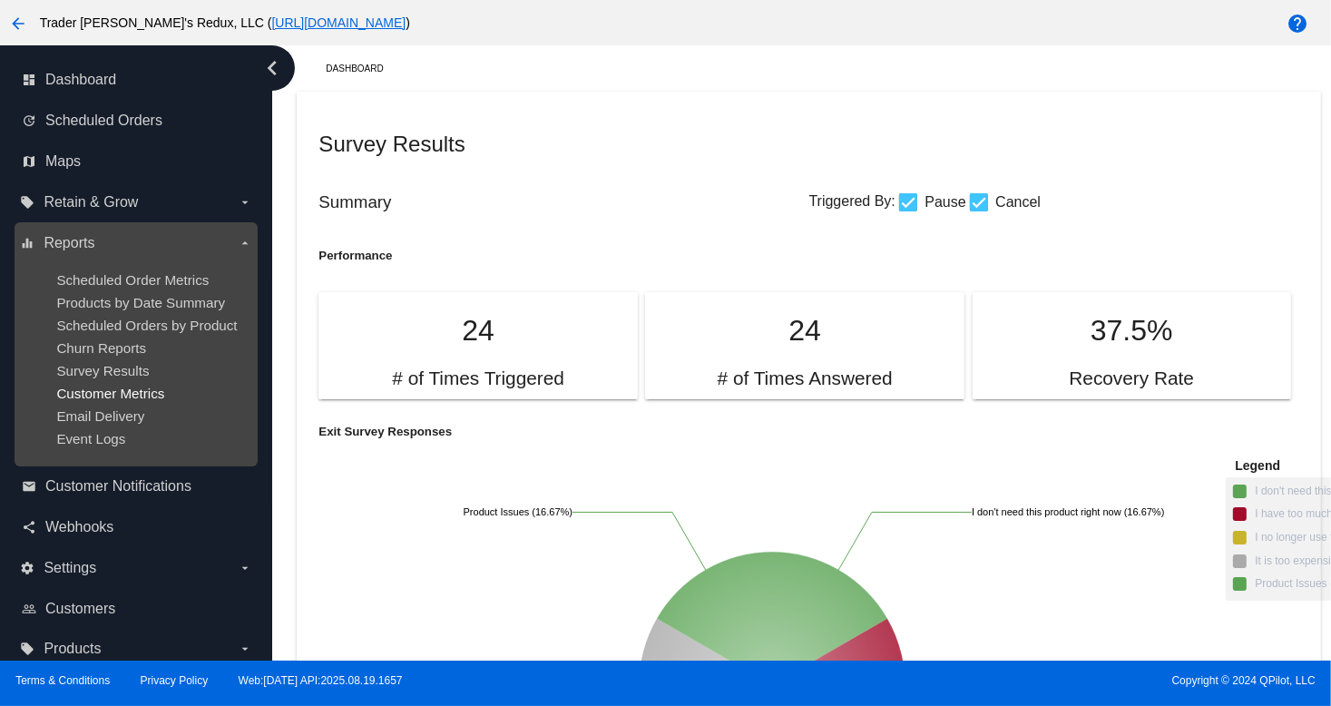
click at [104, 399] on span "Customer Metrics" at bounding box center [110, 393] width 108 height 15
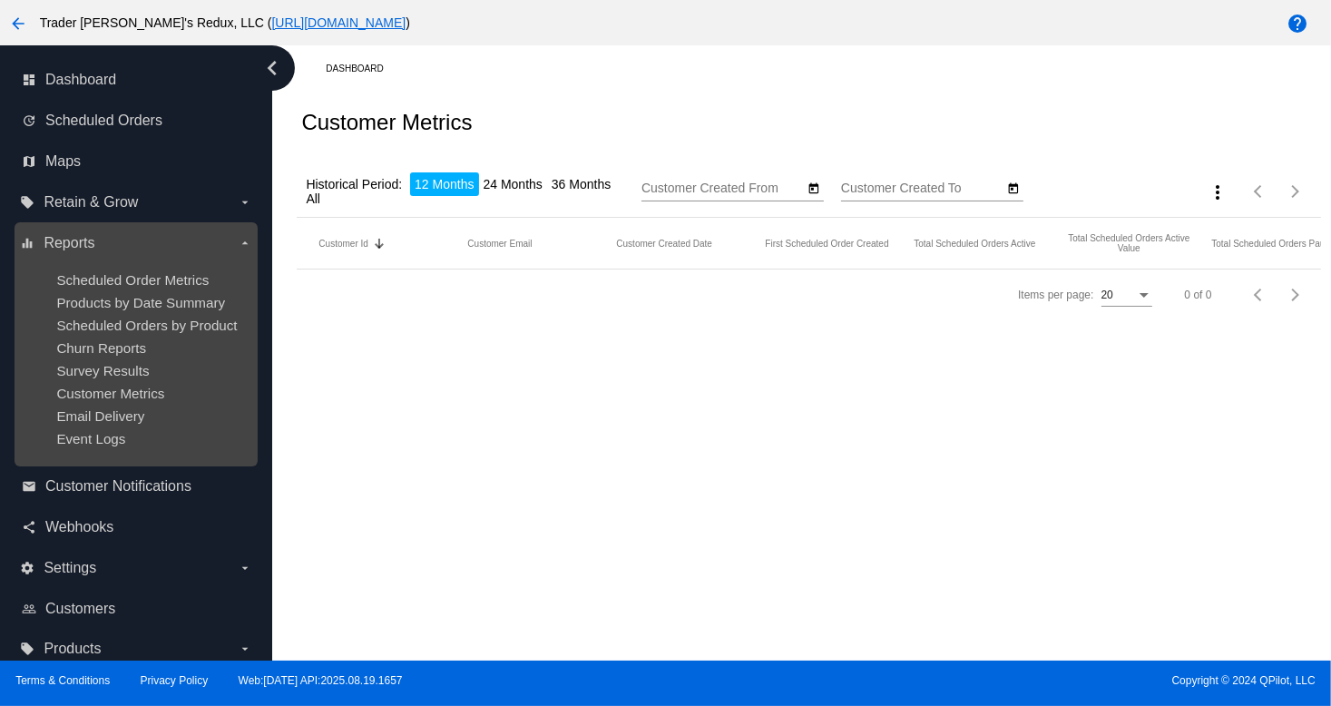
type input "[DATE]"
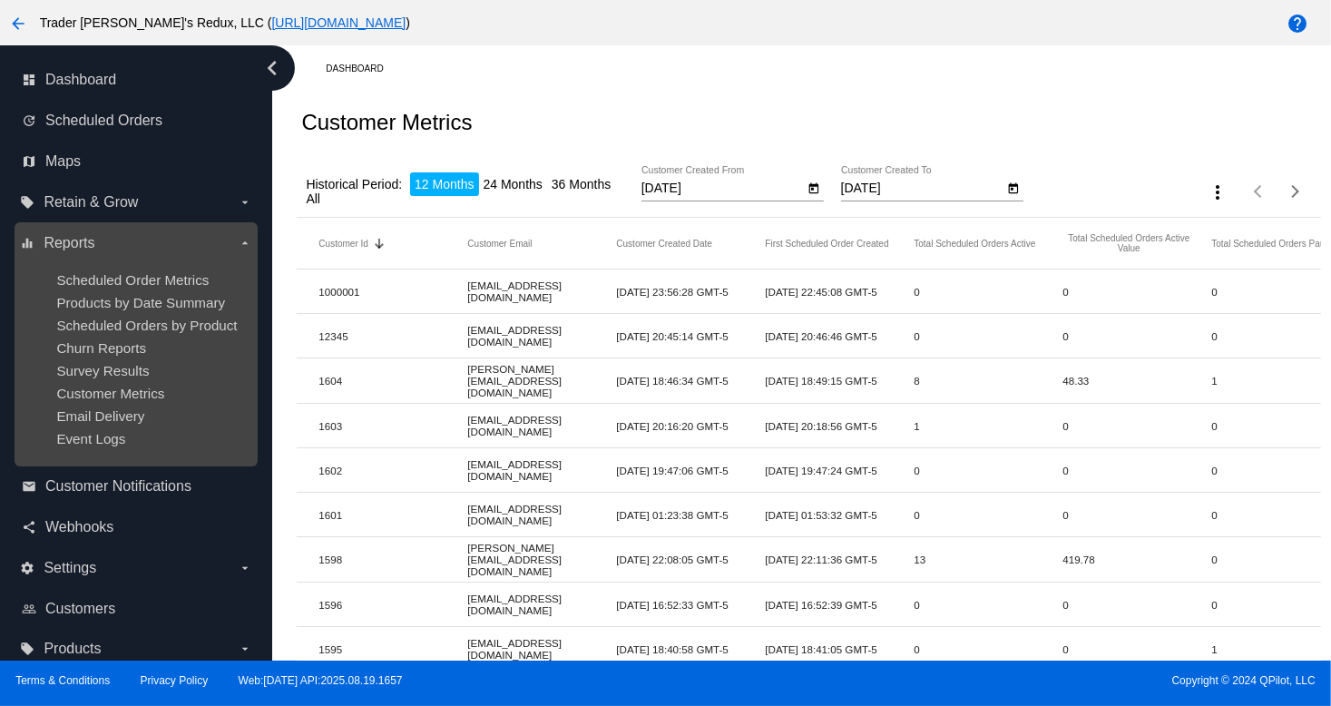
click at [142, 310] on div "Products by Date Summary" at bounding box center [150, 302] width 188 height 15
click at [142, 283] on span "Scheduled Order Metrics" at bounding box center [132, 279] width 152 height 15
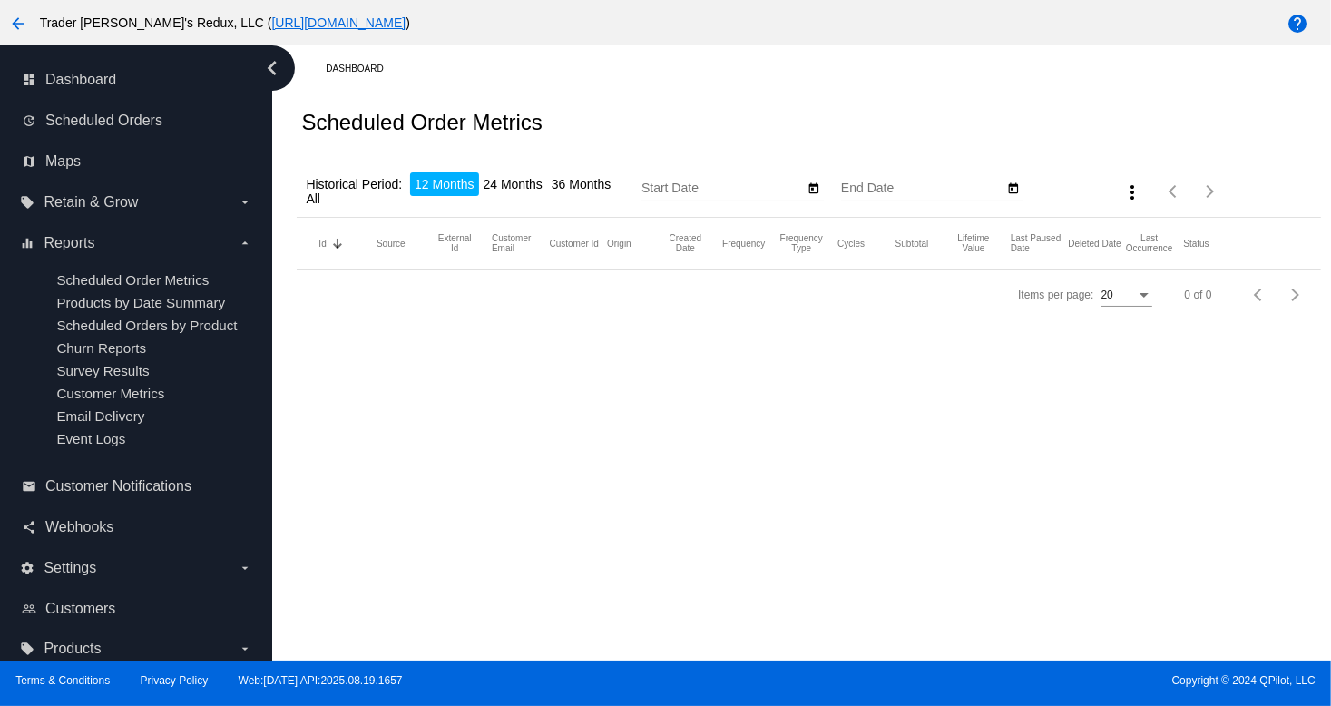
type input "[DATE]"
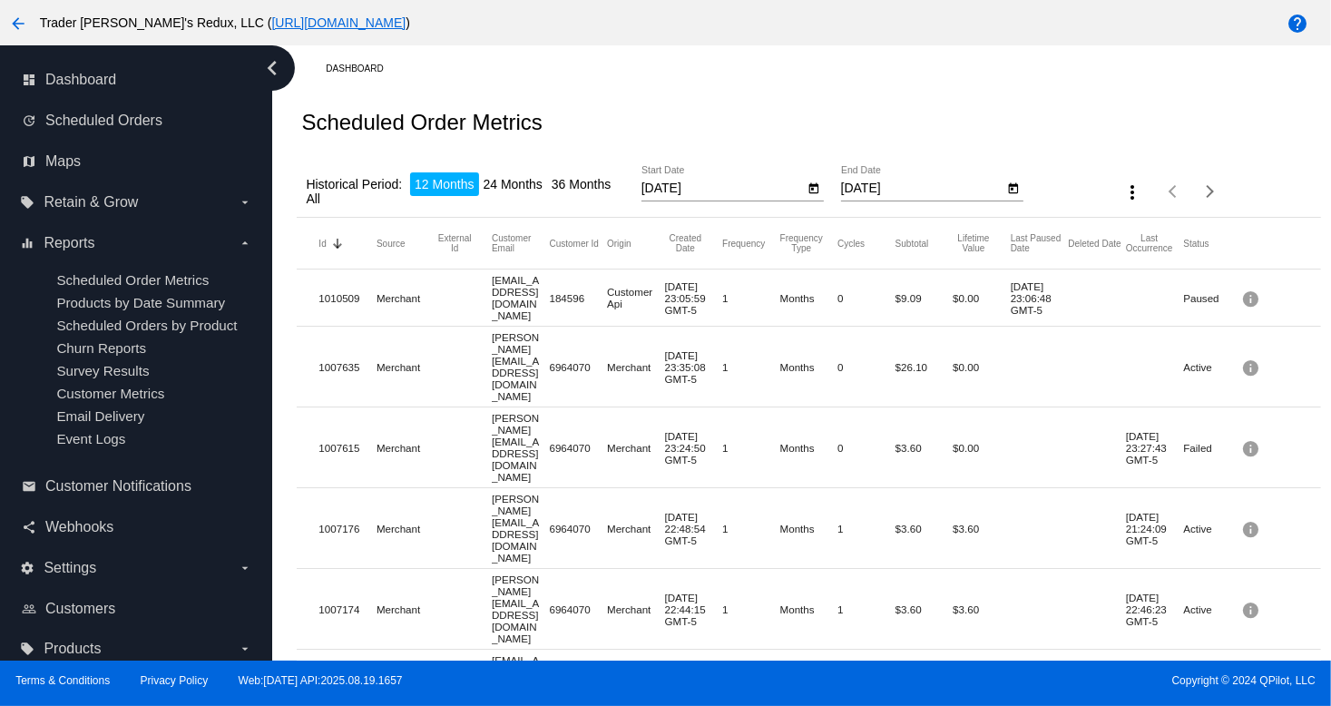
drag, startPoint x: 763, startPoint y: 124, endPoint x: 1053, endPoint y: 264, distance: 321.5
click at [774, 132] on div "Scheduled Order Metrics" at bounding box center [809, 123] width 1024 height 62
click at [849, 116] on div "Scheduled Order Metrics" at bounding box center [809, 123] width 1024 height 62
